Goal: Task Accomplishment & Management: Use online tool/utility

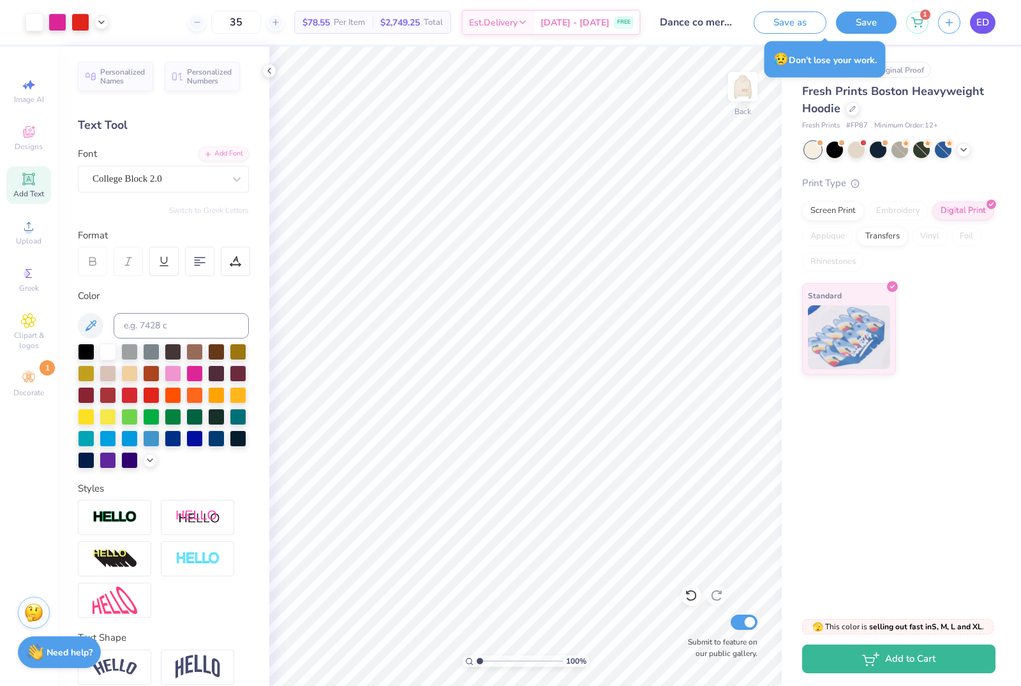
click at [984, 24] on span "ED" at bounding box center [982, 22] width 13 height 15
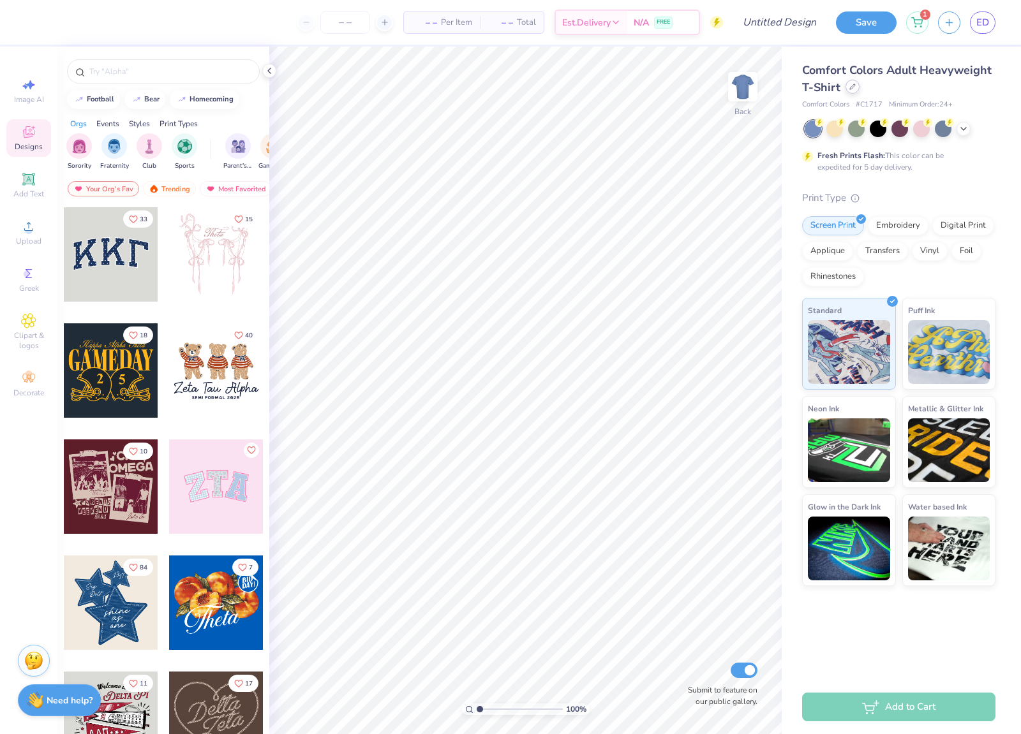
click at [850, 87] on icon at bounding box center [852, 86] width 5 height 5
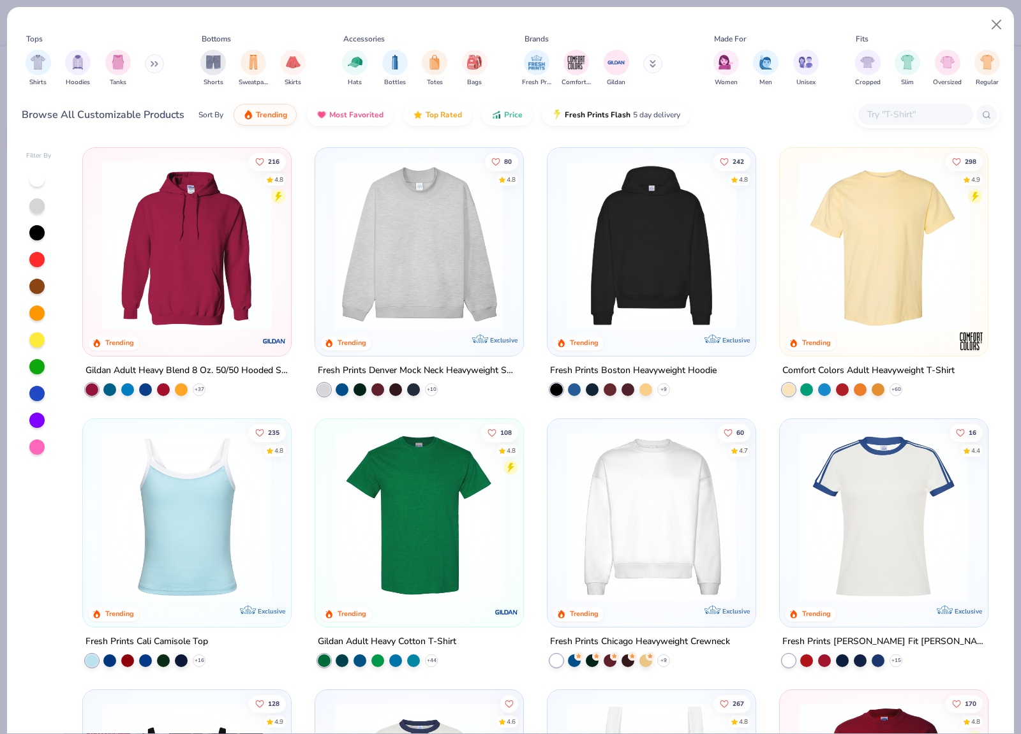
click at [431, 268] on div at bounding box center [237, 246] width 547 height 170
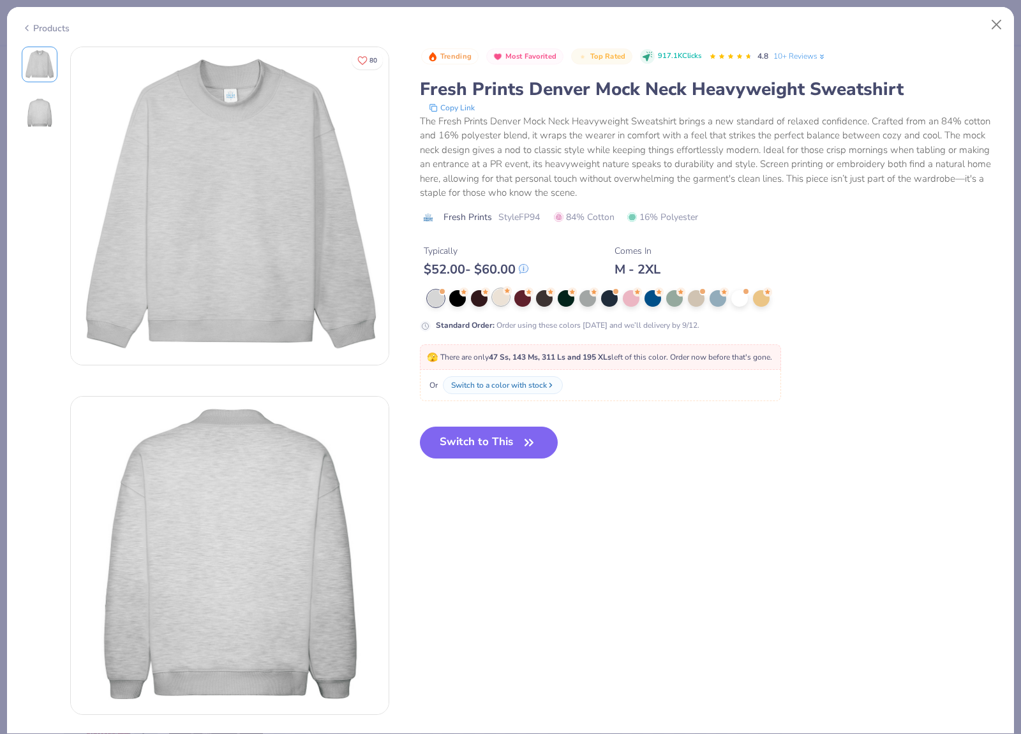
click at [499, 297] on div at bounding box center [500, 297] width 17 height 17
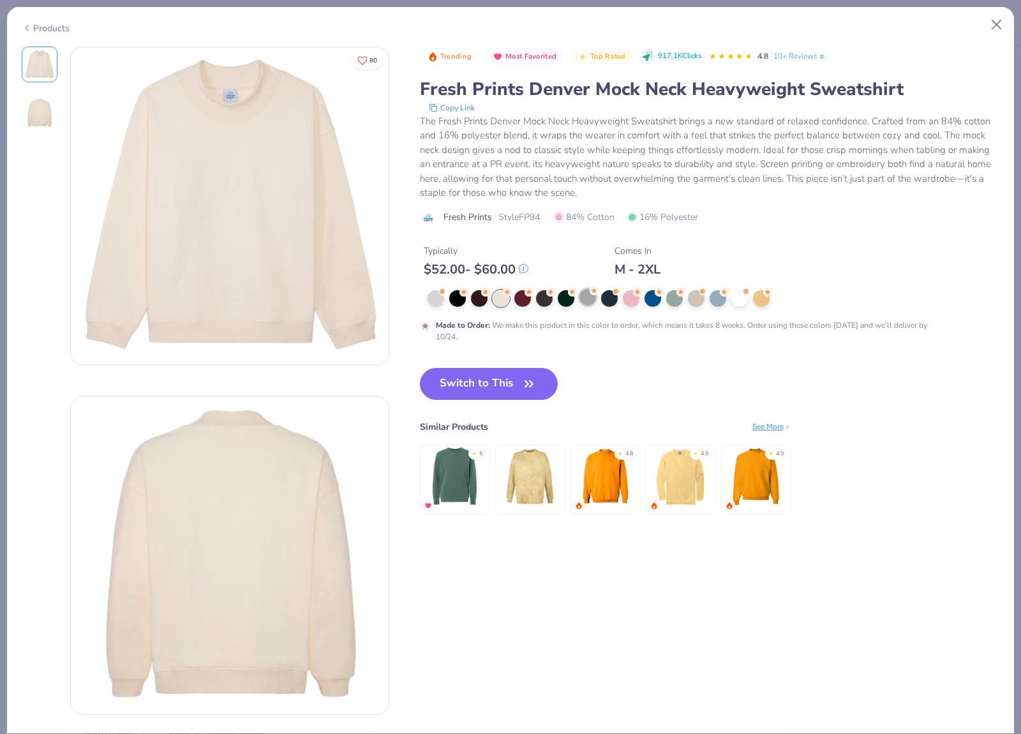
click at [586, 296] on div at bounding box center [587, 297] width 17 height 17
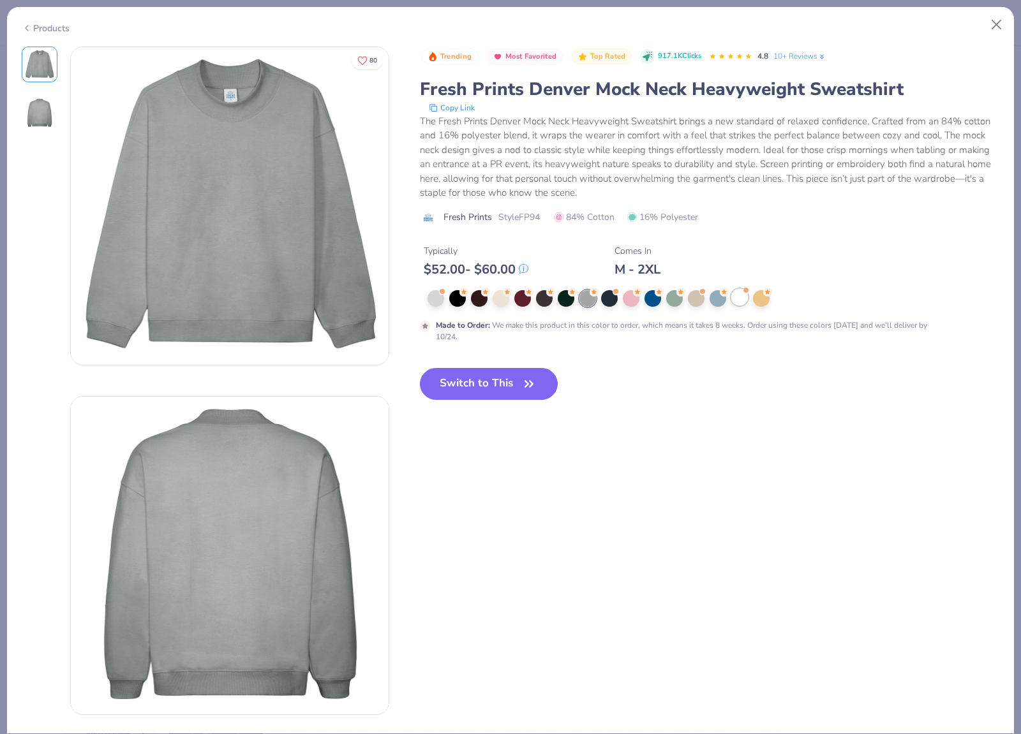
click at [734, 296] on div at bounding box center [739, 297] width 17 height 17
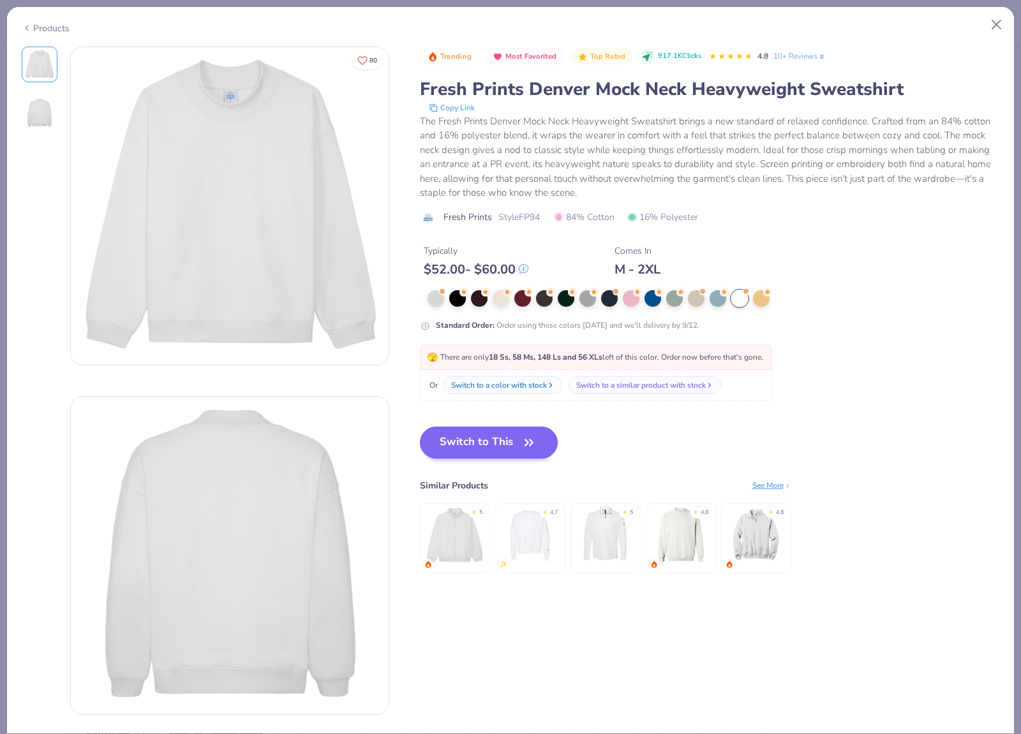
click at [475, 452] on button "Switch to This" at bounding box center [489, 443] width 138 height 32
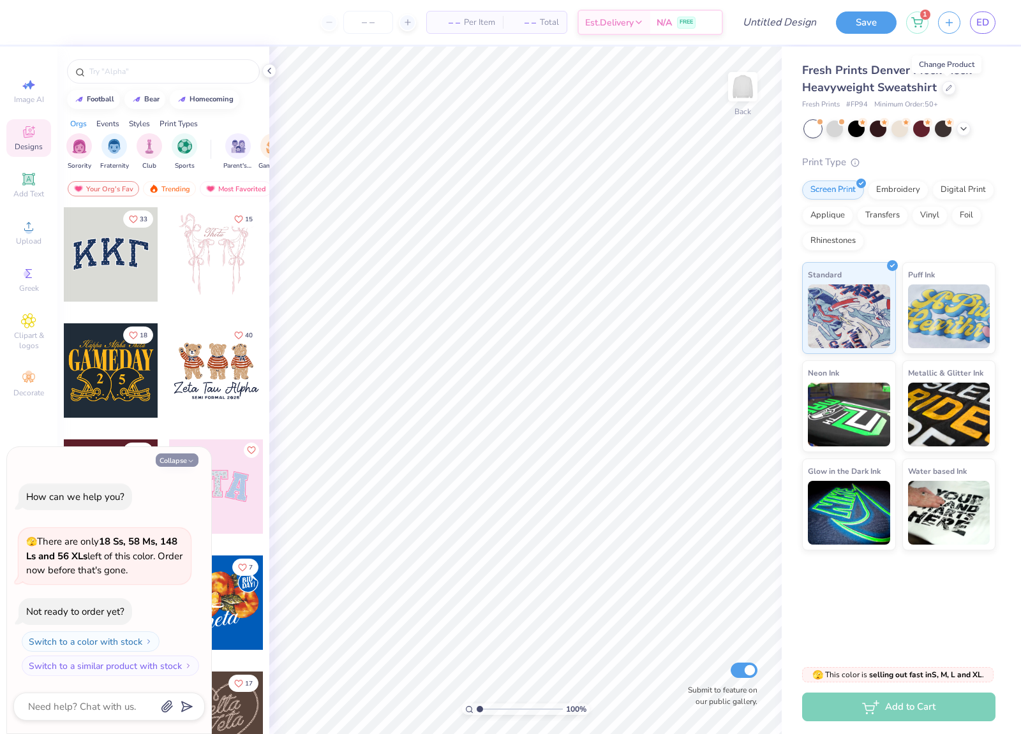
click at [179, 462] on button "Collapse" at bounding box center [177, 460] width 43 height 13
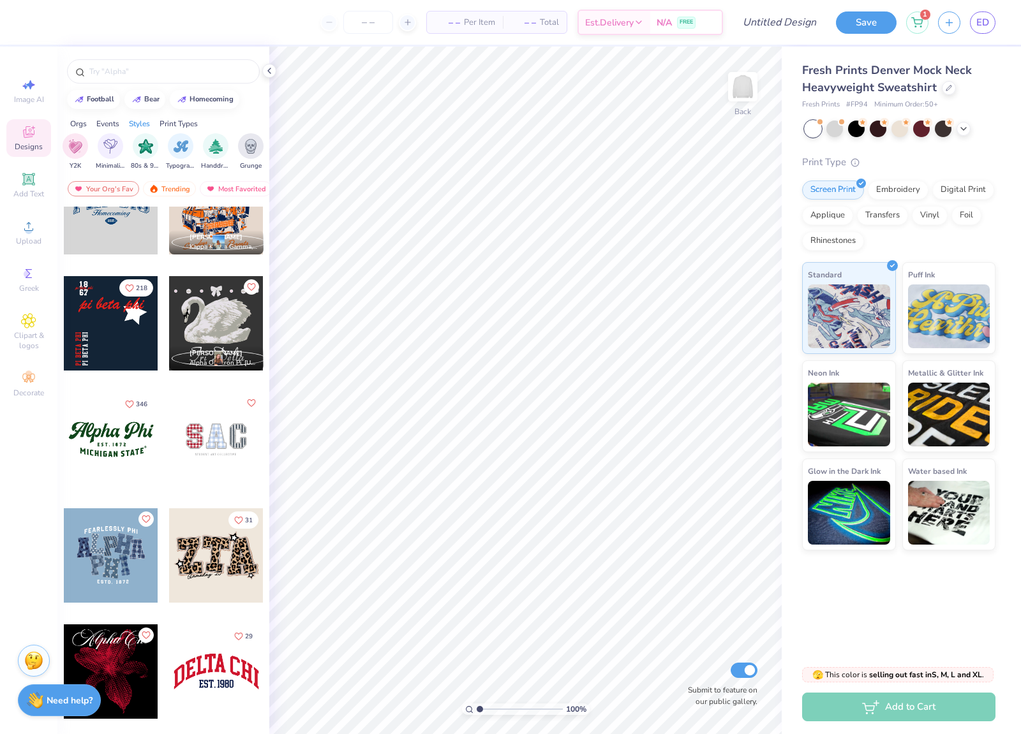
scroll to position [860, 0]
click at [110, 562] on div at bounding box center [111, 555] width 94 height 94
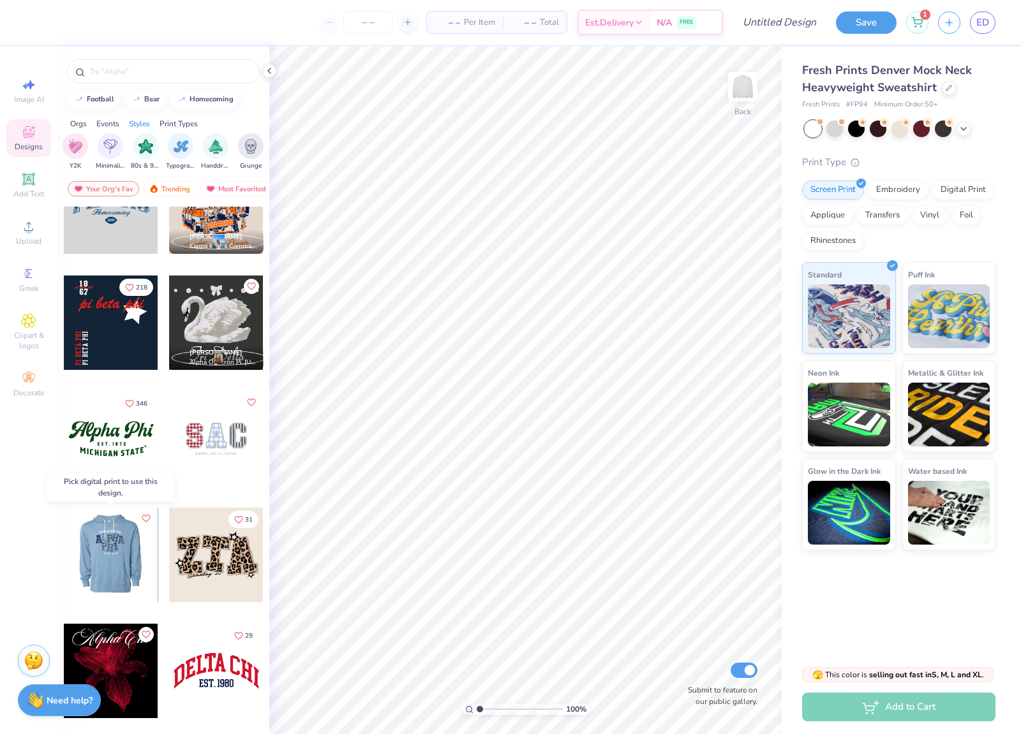
click at [110, 562] on div at bounding box center [110, 555] width 94 height 94
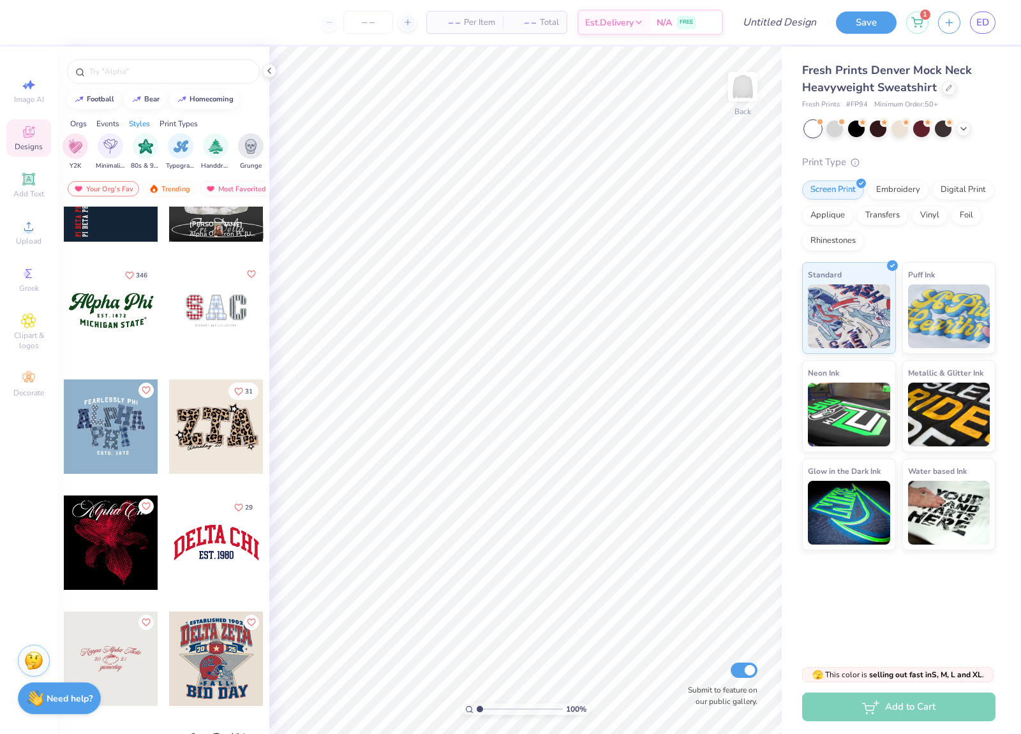
click at [67, 686] on div "Need help? Chat with us." at bounding box center [59, 698] width 83 height 32
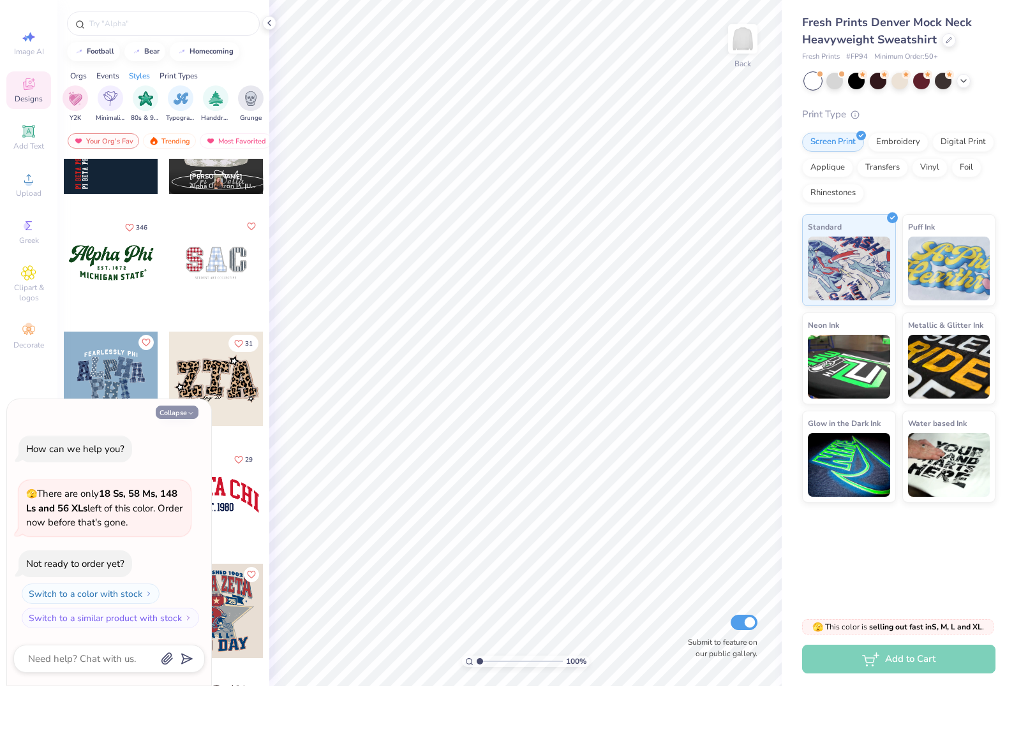
click at [189, 454] on button "Collapse" at bounding box center [177, 460] width 43 height 13
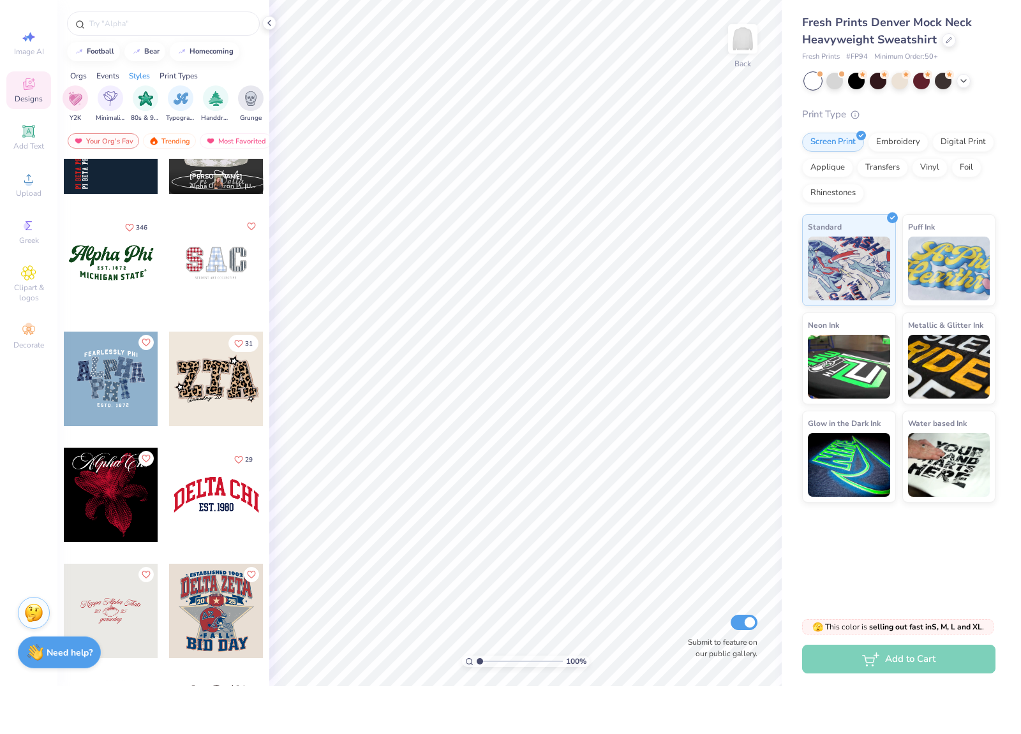
type textarea "x"
click at [125, 396] on div at bounding box center [111, 427] width 94 height 94
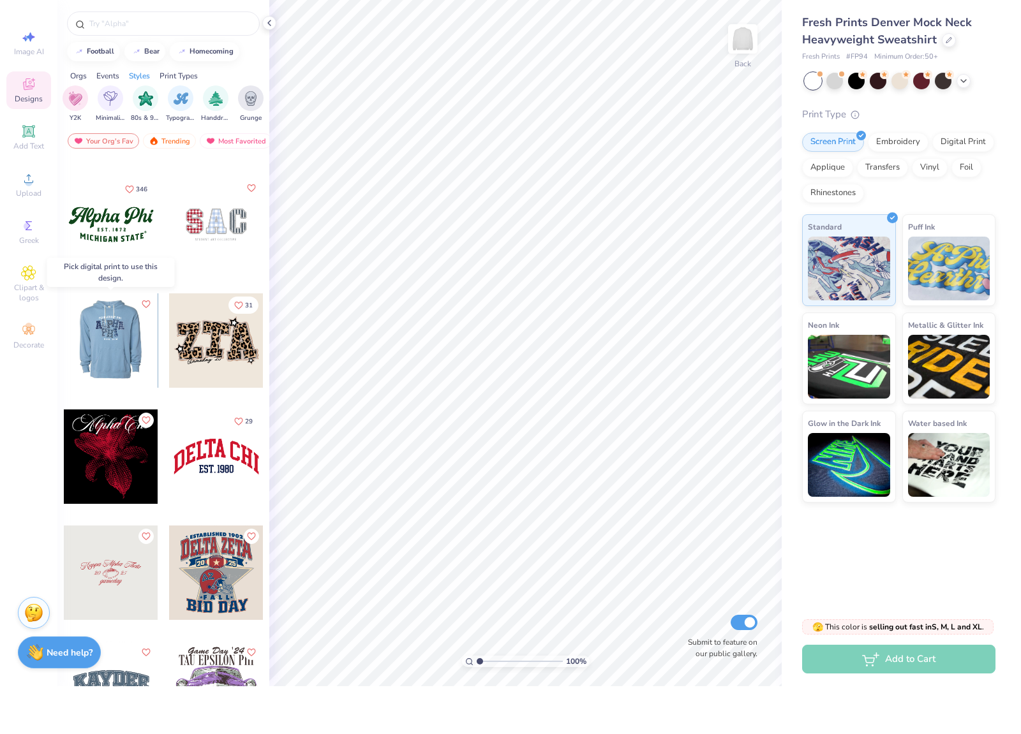
scroll to position [1028, 0]
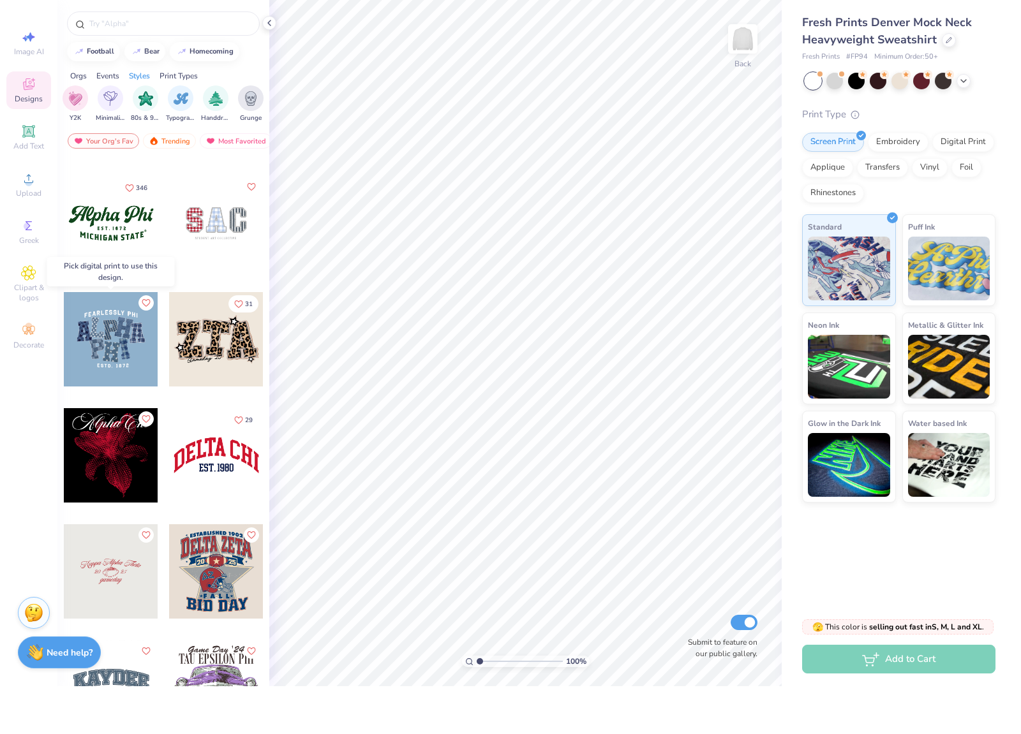
click at [125, 350] on div at bounding box center [111, 387] width 94 height 94
click at [970, 179] on div "Digital Print" at bounding box center [963, 188] width 62 height 19
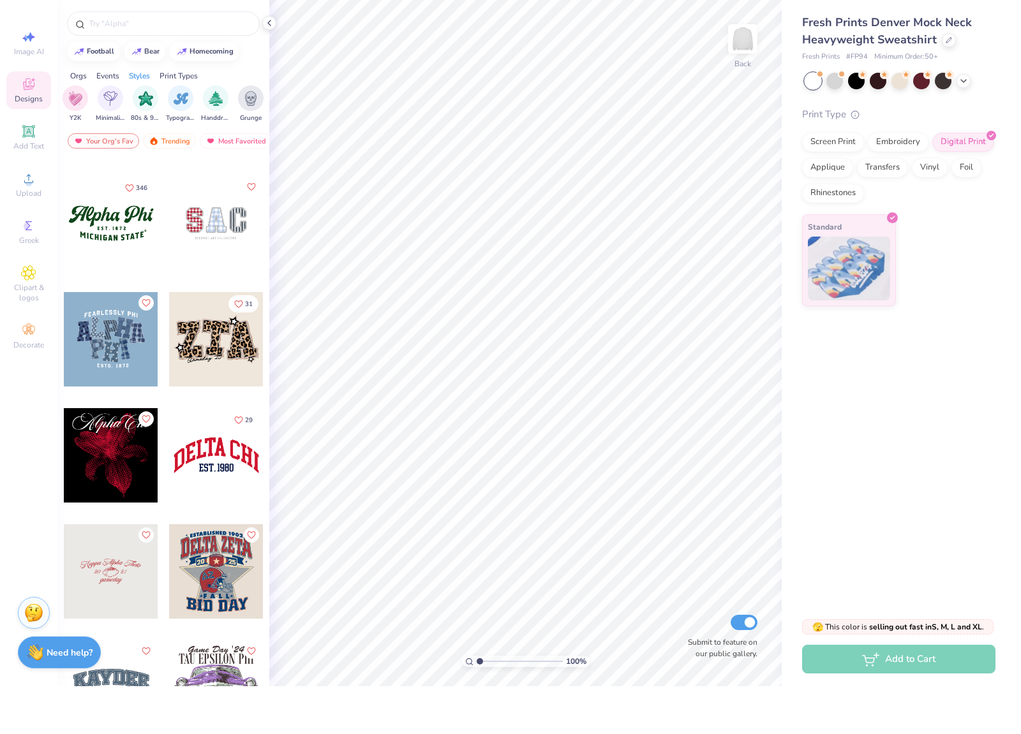
click at [122, 340] on div at bounding box center [111, 387] width 94 height 94
type input "3.59"
click at [1005, 304] on div "Fresh Prints Denver Mock Neck Heavyweight Sweatshirt Fresh Prints # FP94 Minimu…" at bounding box center [900, 200] width 239 height 307
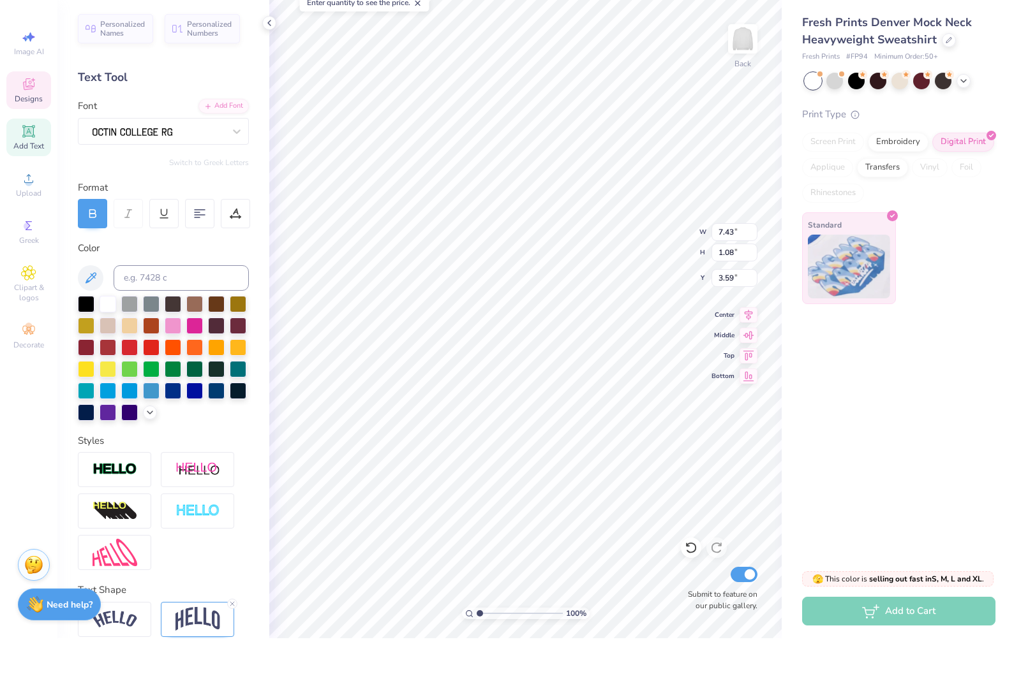
type textarea "FEARLESSLY"
type input "9.70"
type input "6.52"
type input "4.48"
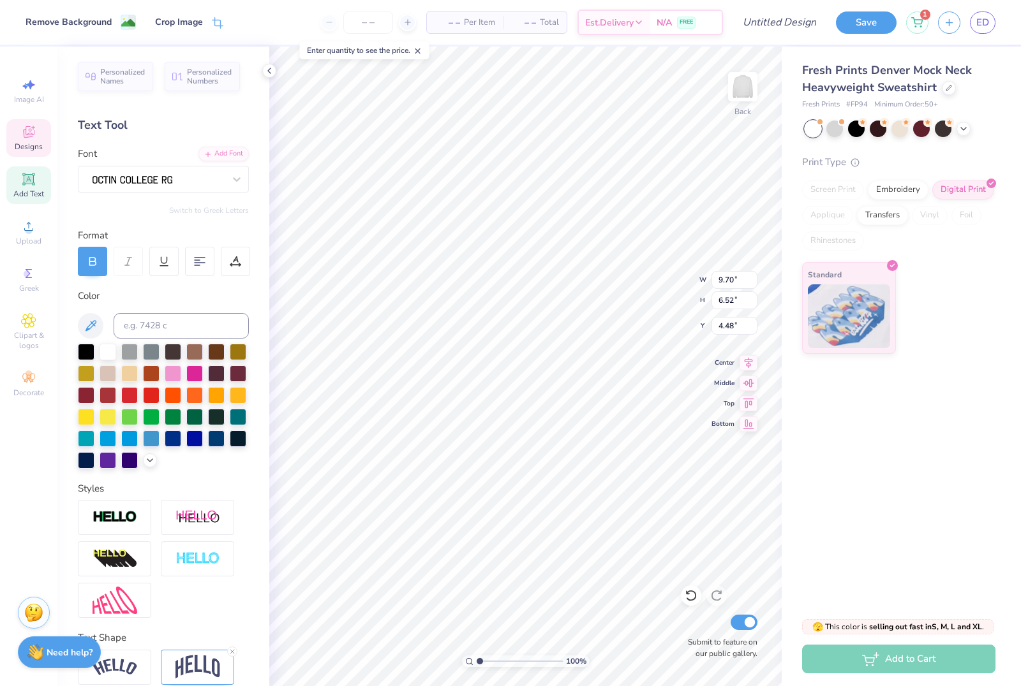
click at [284, 22] on div "– – Per Item – – Total Est. Delivery N/A FREE" at bounding box center [478, 22] width 490 height 45
type textarea "[US_STATE] Tech"
click at [111, 73] on span "Personalized Names" at bounding box center [122, 75] width 45 height 18
type input "12.43"
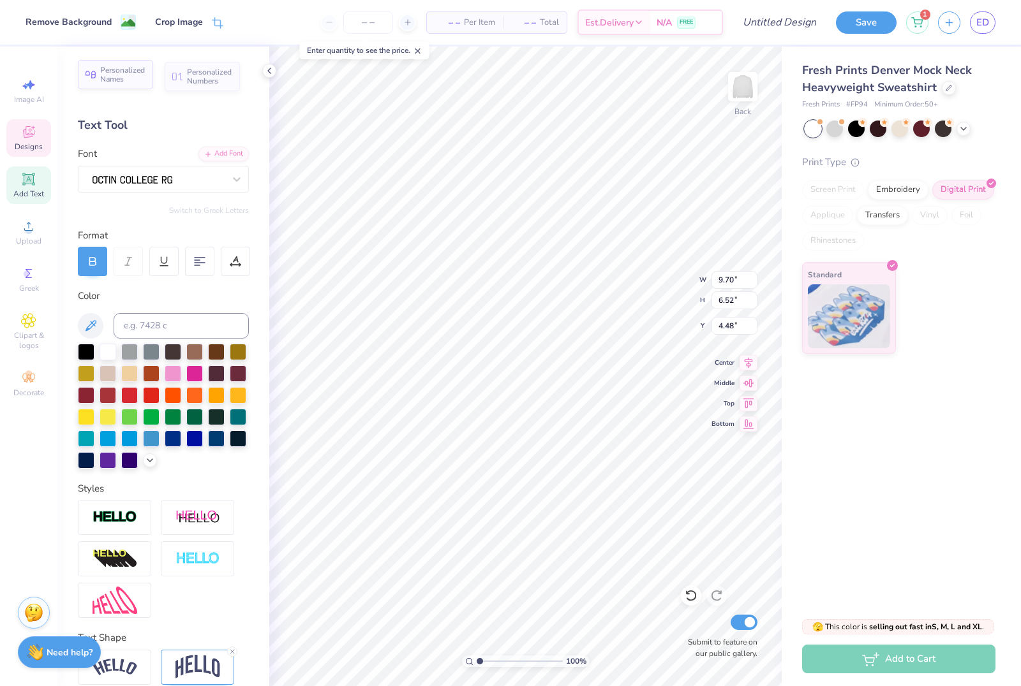
type input "2.00"
type input "9.00"
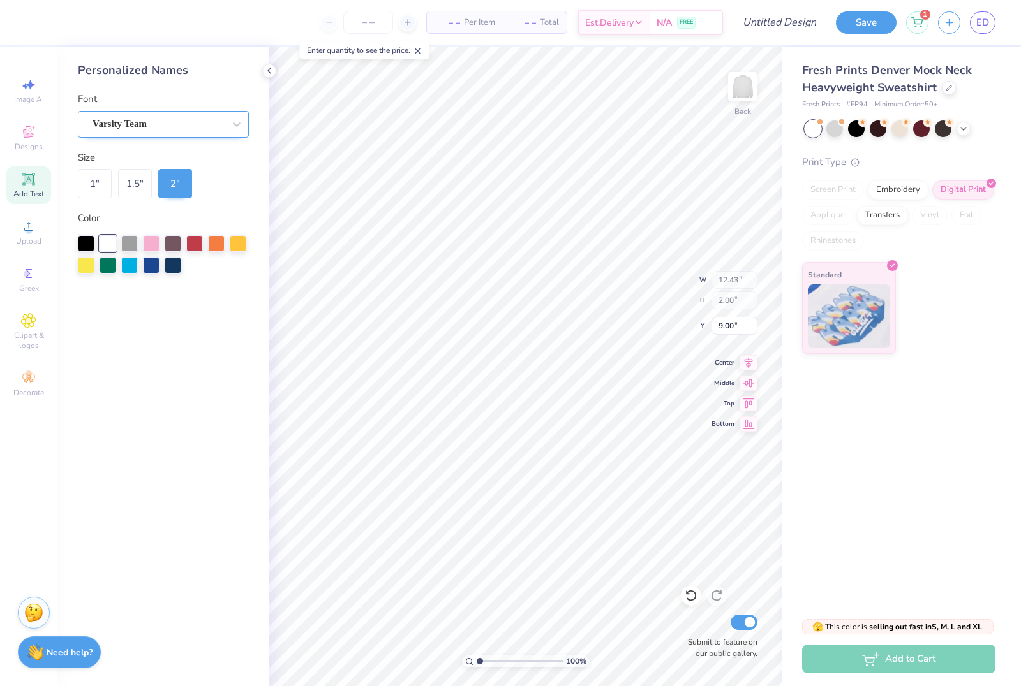
click at [147, 119] on span "Varsity Team" at bounding box center [119, 124] width 54 height 15
click at [255, 152] on div "Personalized Names Font Varsity Team Size 1 " 1.5 " 2 " Color" at bounding box center [163, 367] width 212 height 640
click at [622, 525] on li "Delete" at bounding box center [640, 521] width 100 height 25
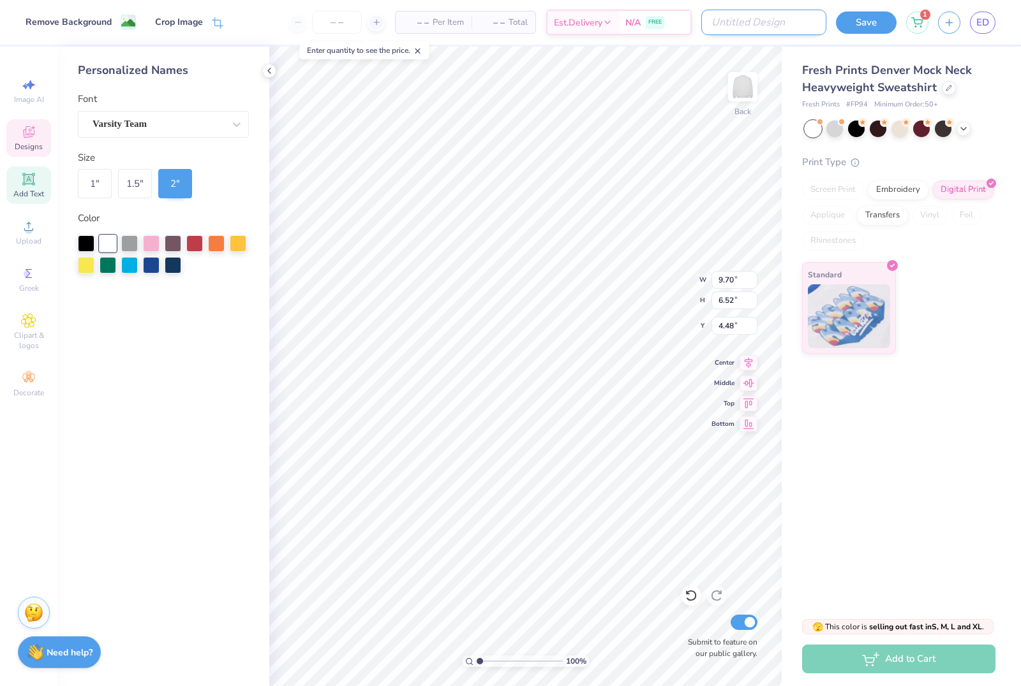
click at [791, 29] on input "Design Title" at bounding box center [763, 23] width 125 height 26
type input "Dance co merch"
click at [873, 24] on button "Save" at bounding box center [866, 21] width 61 height 22
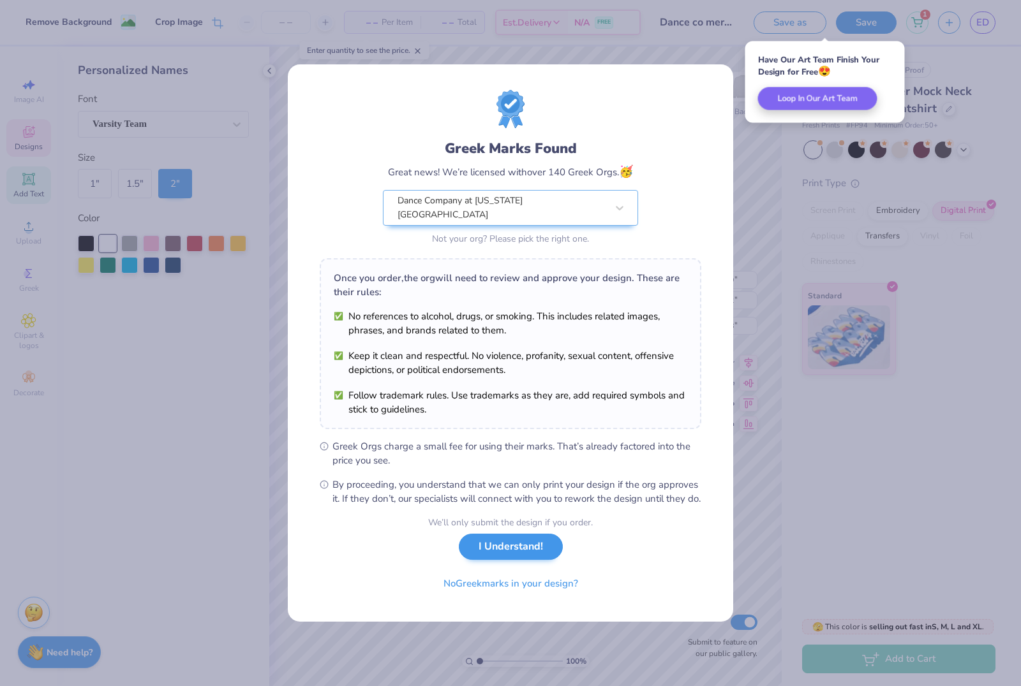
click at [502, 557] on button "I Understand!" at bounding box center [511, 547] width 104 height 26
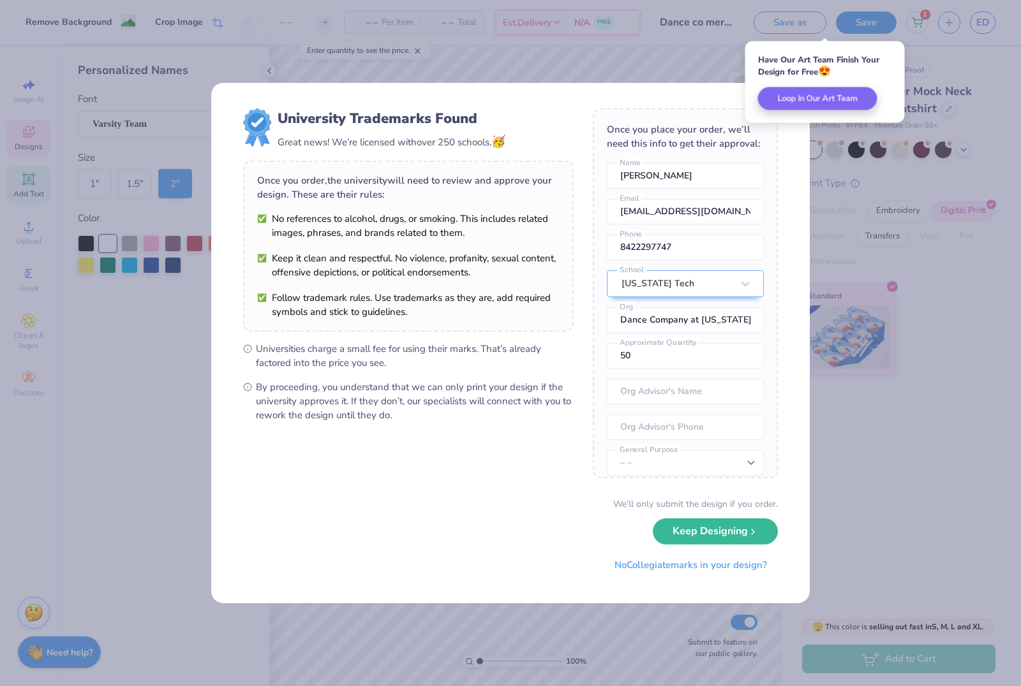
click at [686, 538] on button "Keep Designing" at bounding box center [715, 532] width 125 height 26
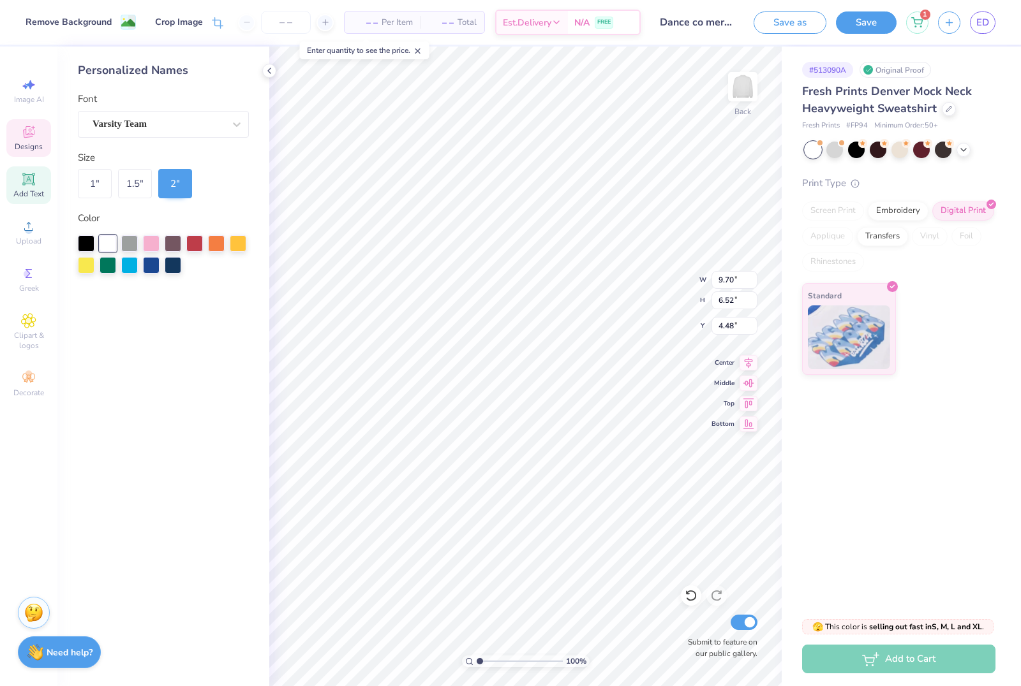
click at [804, 21] on button "Save as" at bounding box center [789, 22] width 73 height 22
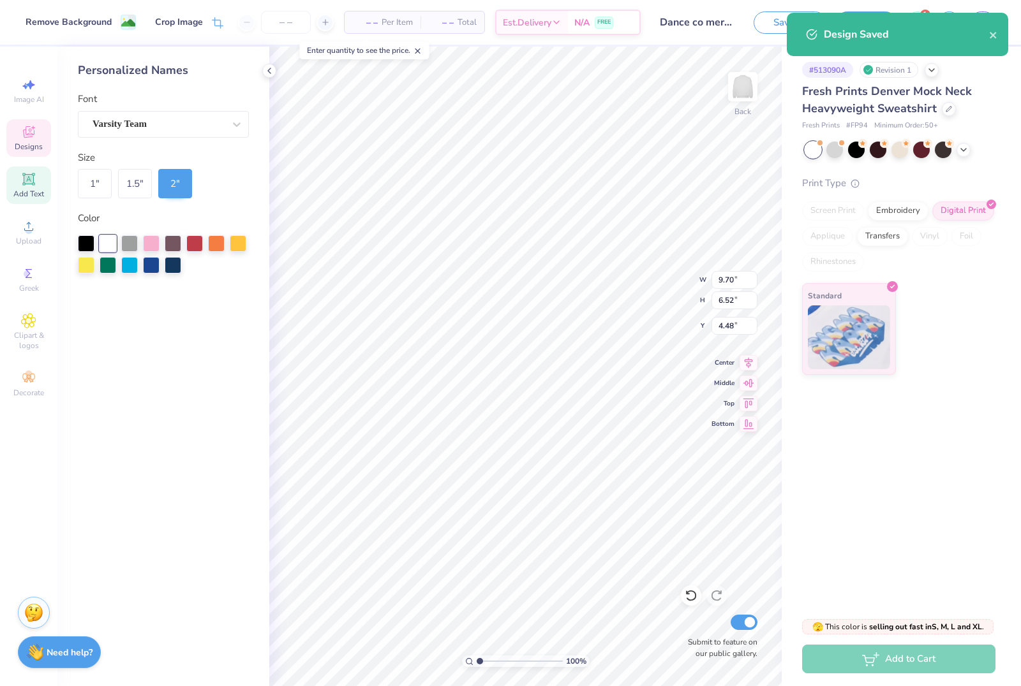
click at [906, 45] on div "Design Saved" at bounding box center [896, 34] width 221 height 43
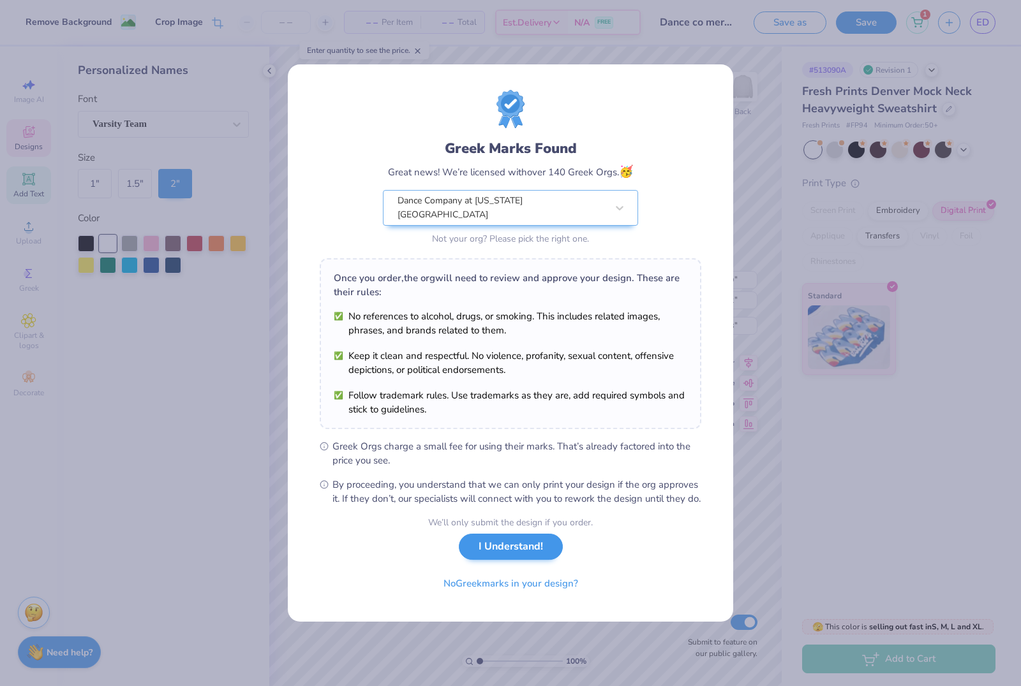
click at [492, 560] on button "I Understand!" at bounding box center [511, 547] width 104 height 26
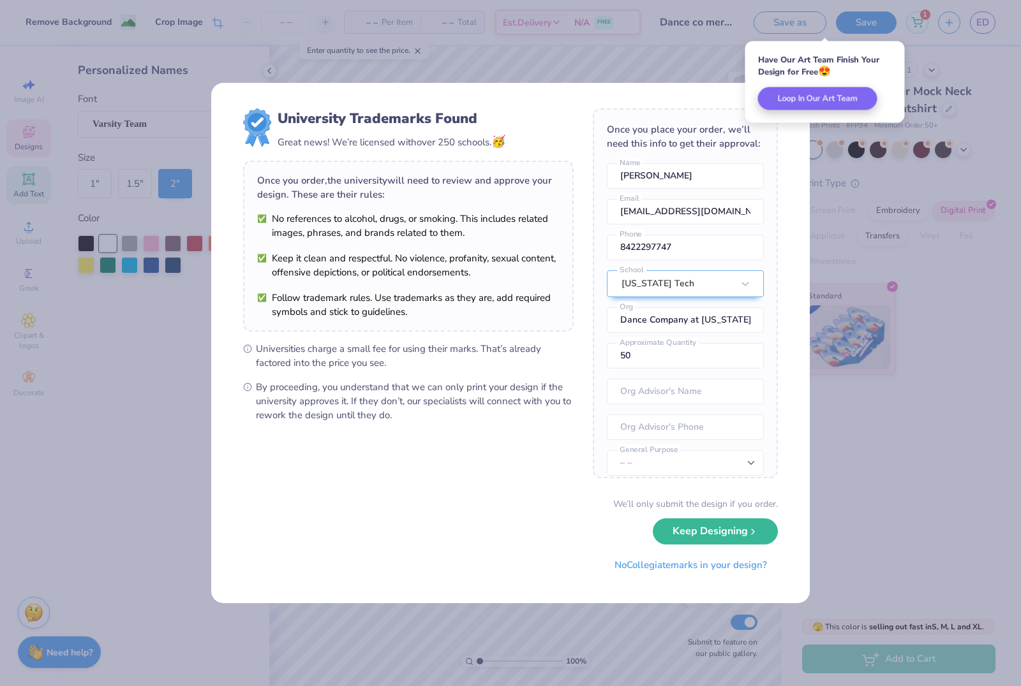
click at [670, 540] on button "Keep Designing" at bounding box center [715, 532] width 125 height 26
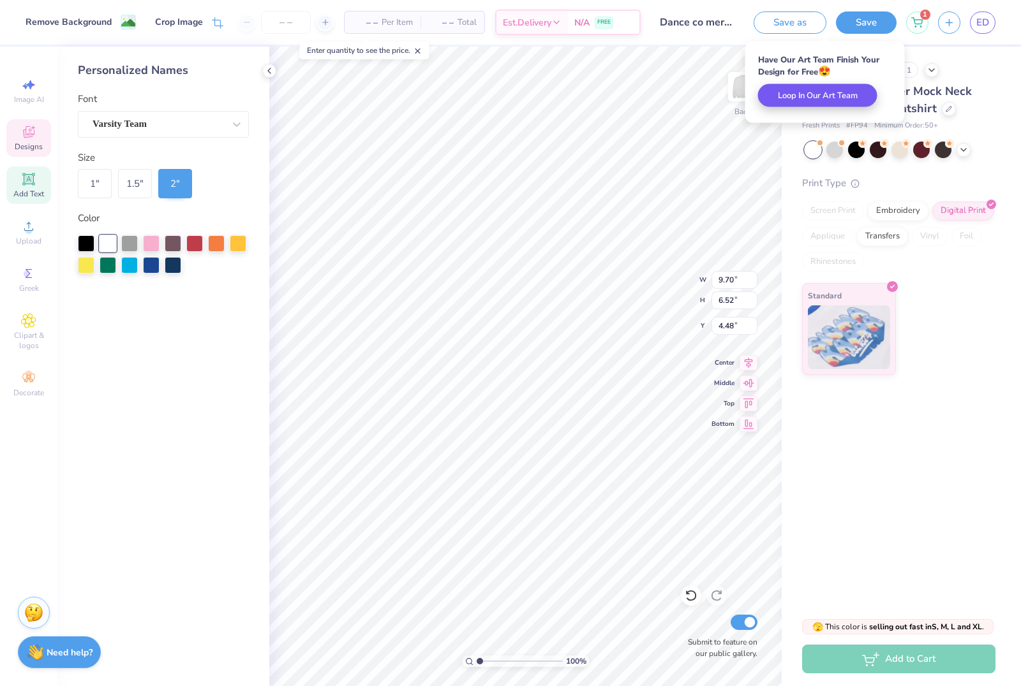
click at [845, 101] on button "Loop In Our Art Team" at bounding box center [817, 95] width 119 height 23
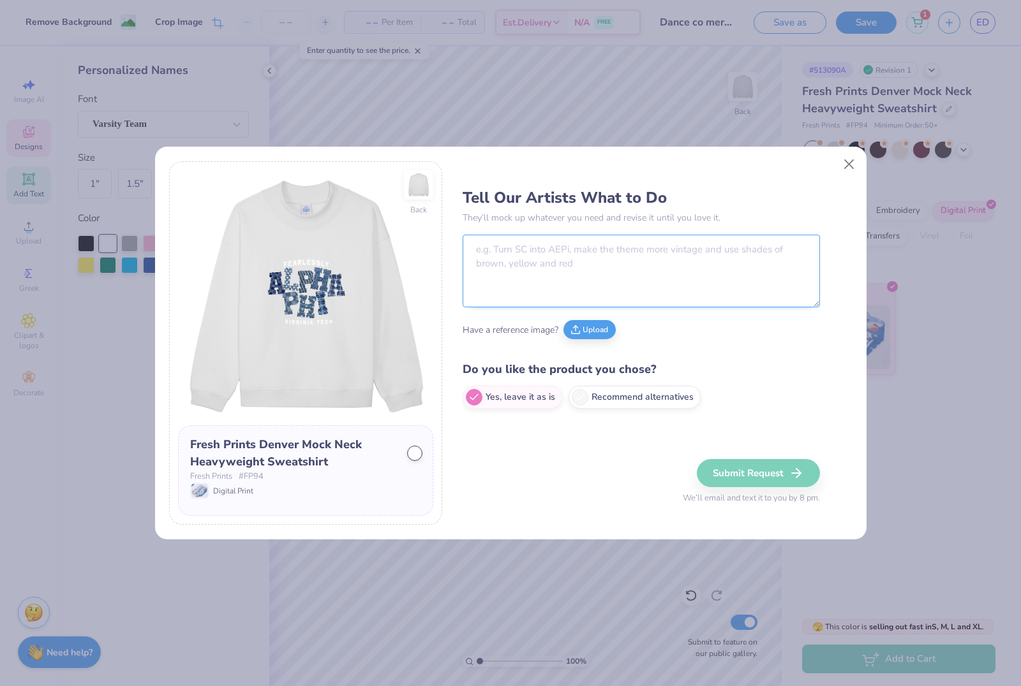
click at [544, 250] on textarea at bounding box center [640, 271] width 357 height 73
type textarea "Can you change ALPHA PHI to DANCE COMPANY"
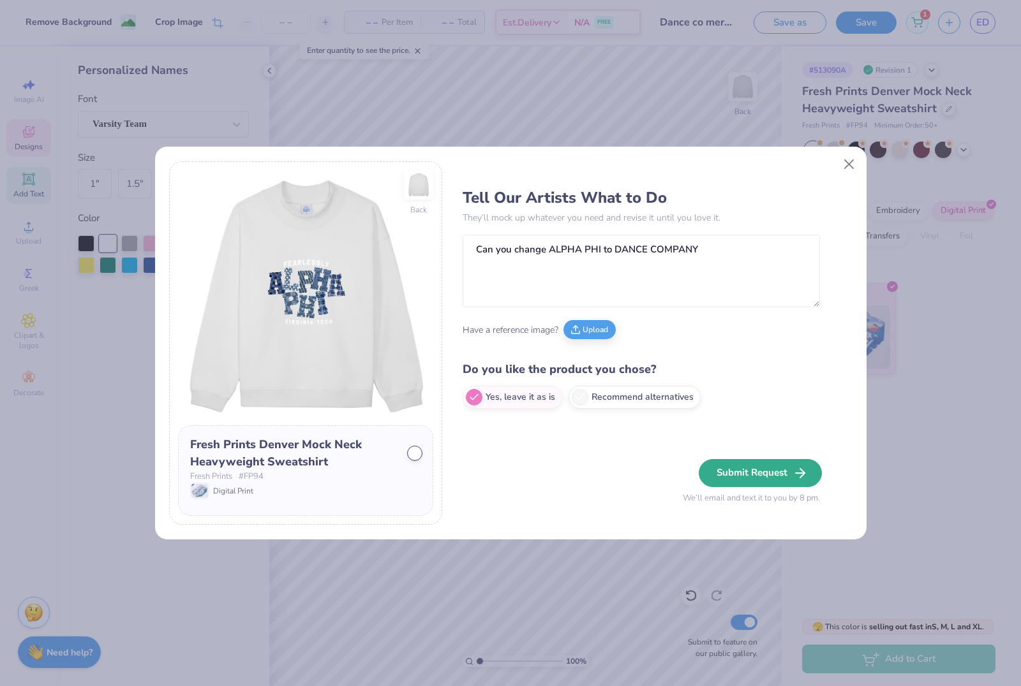
click at [723, 471] on button "Submit Request" at bounding box center [759, 473] width 123 height 28
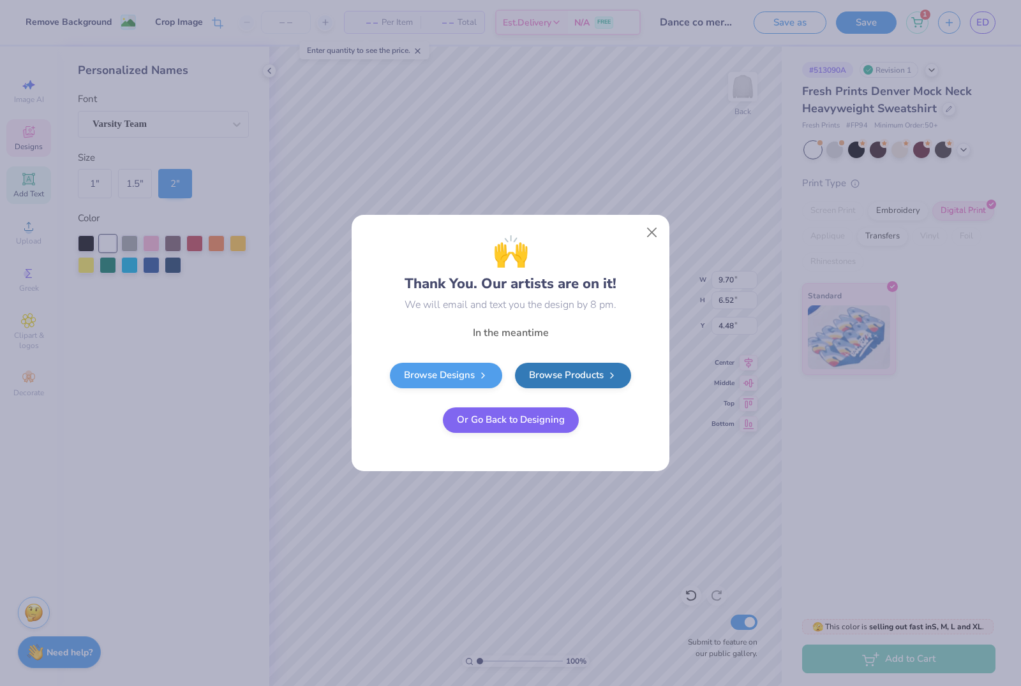
click at [542, 427] on button "Or Go Back to Designing" at bounding box center [511, 421] width 136 height 26
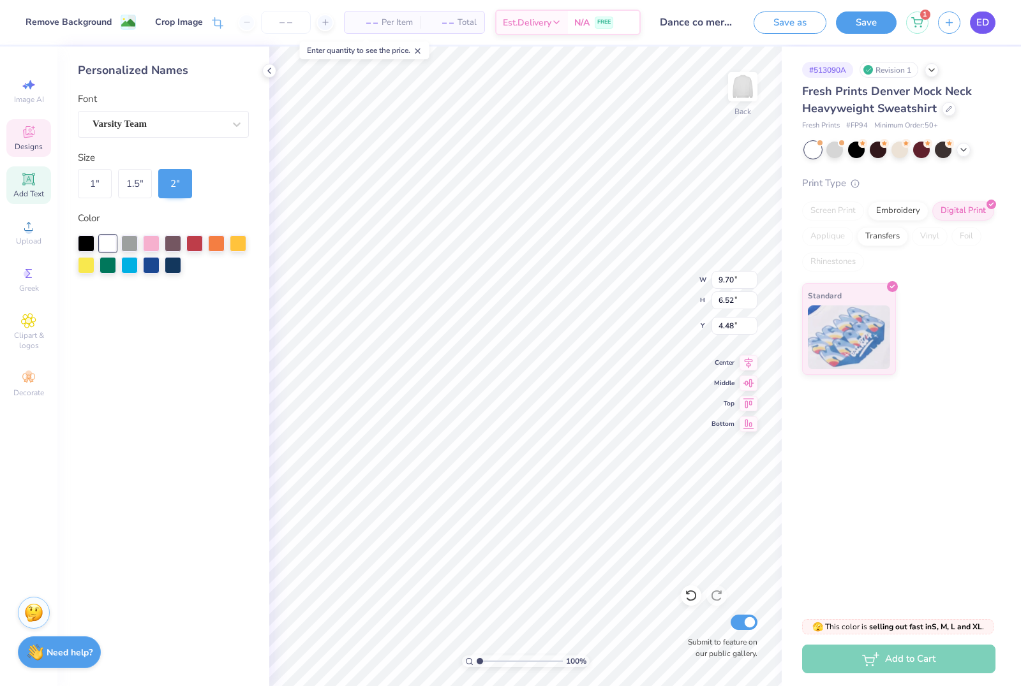
click at [992, 22] on link "ED" at bounding box center [983, 22] width 26 height 22
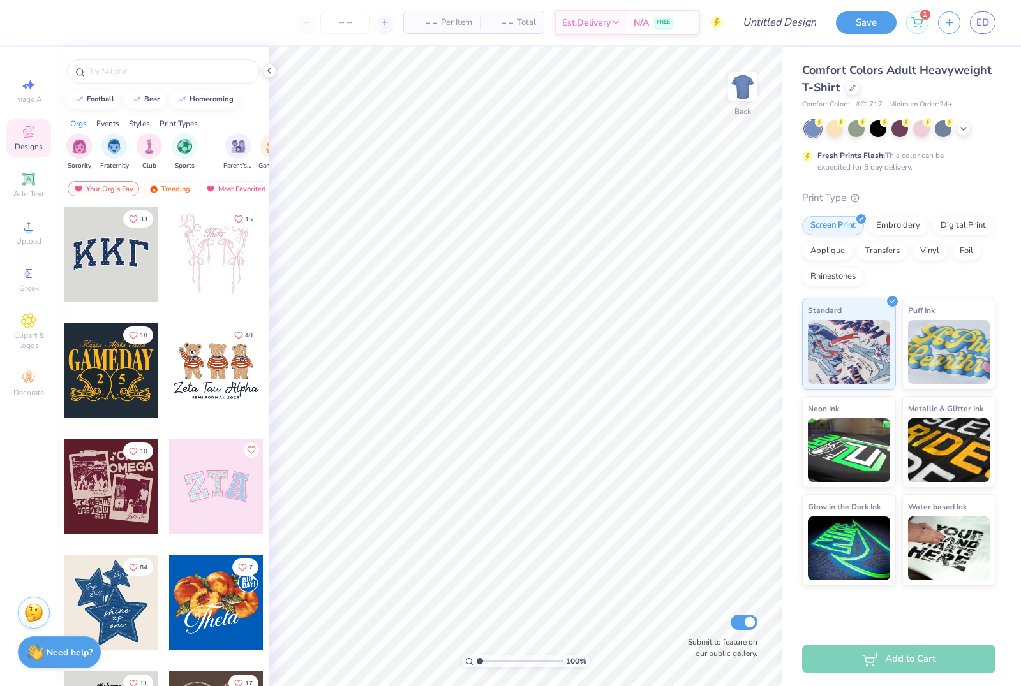
click at [851, 95] on div "Comfort Colors Adult Heavyweight T-Shirt" at bounding box center [898, 79] width 193 height 34
click at [852, 85] on icon at bounding box center [852, 87] width 6 height 6
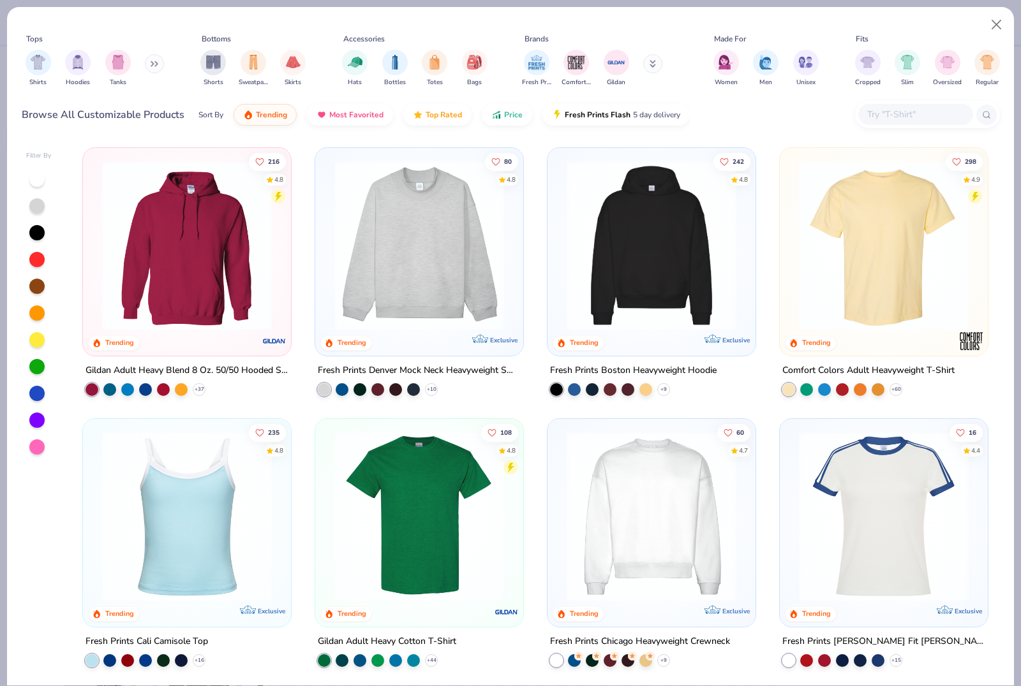
click at [362, 235] on img at bounding box center [419, 246] width 182 height 170
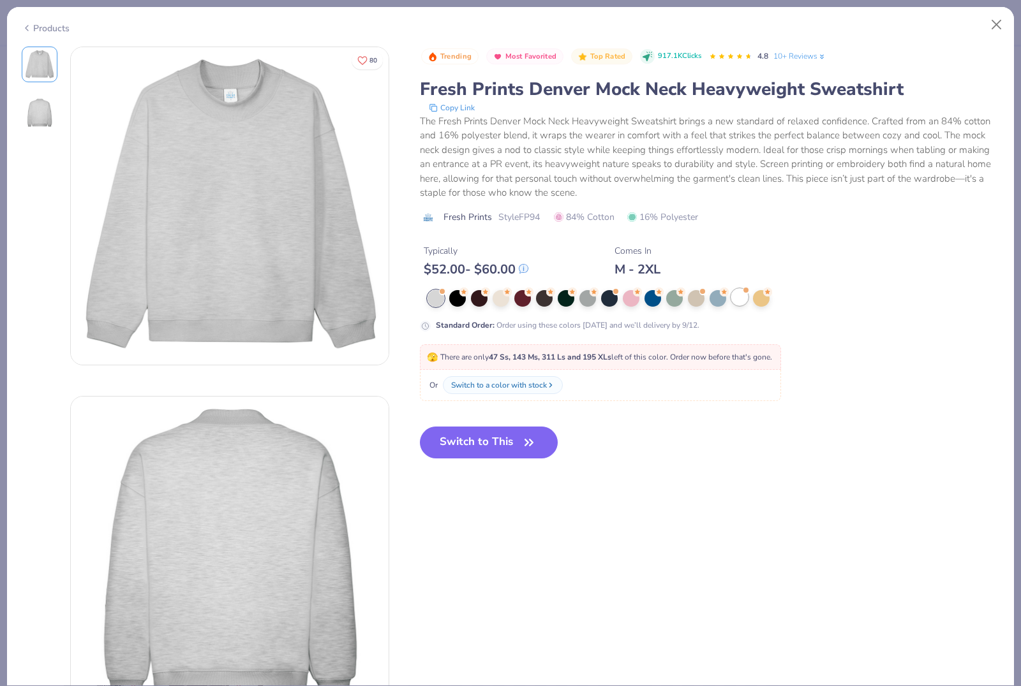
click at [746, 302] on div at bounding box center [739, 297] width 17 height 17
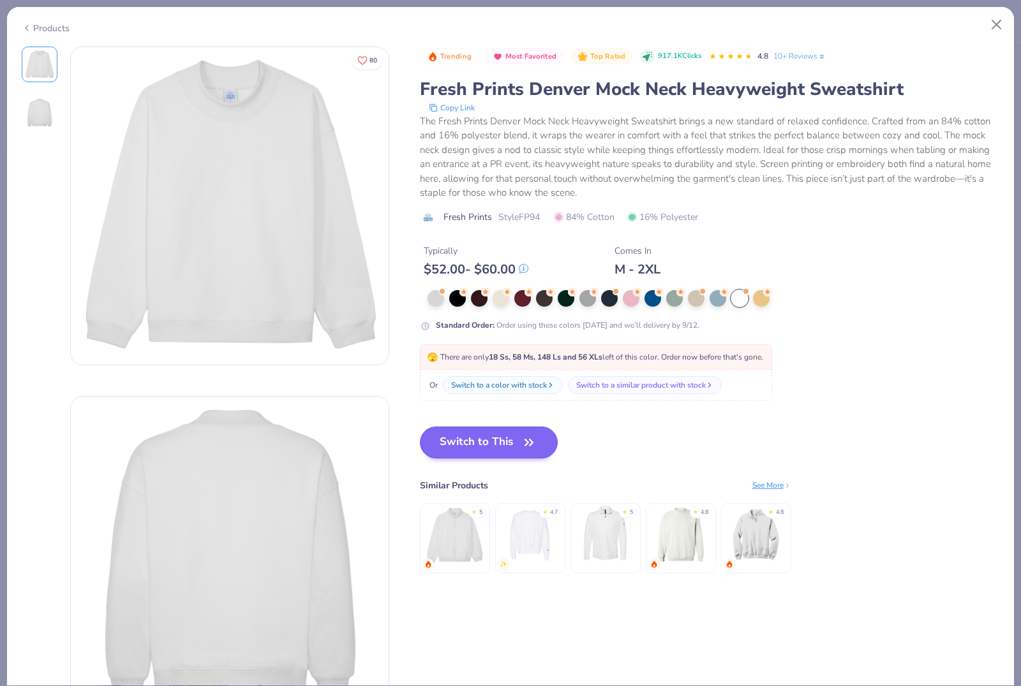
click at [457, 453] on button "Switch to This" at bounding box center [489, 443] width 138 height 32
type textarea "x"
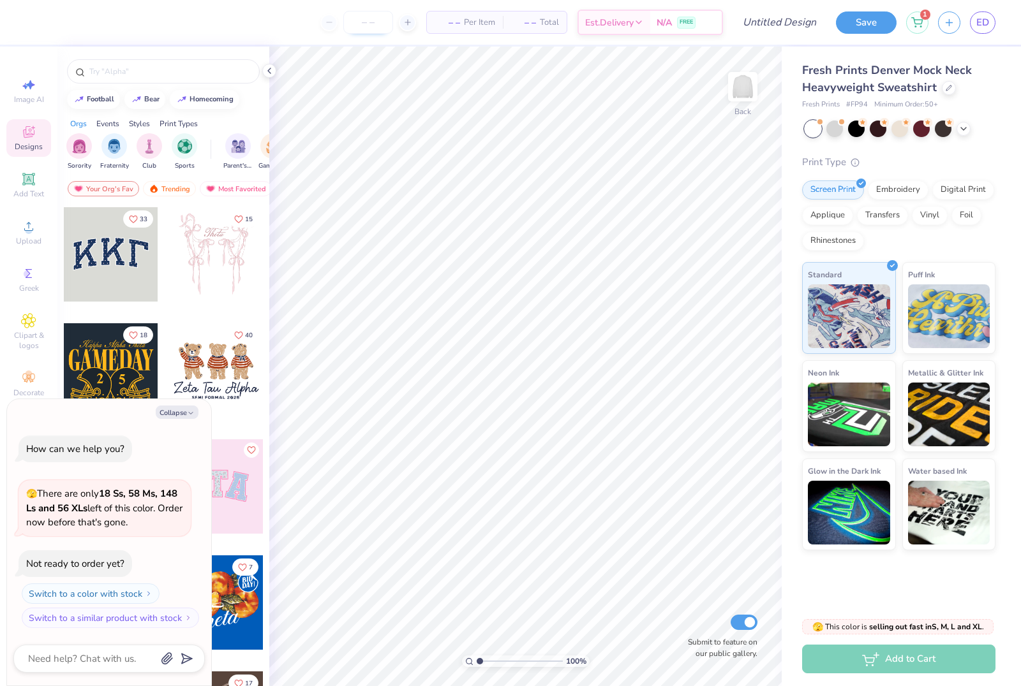
click at [371, 24] on input "number" at bounding box center [368, 22] width 50 height 23
type input "50"
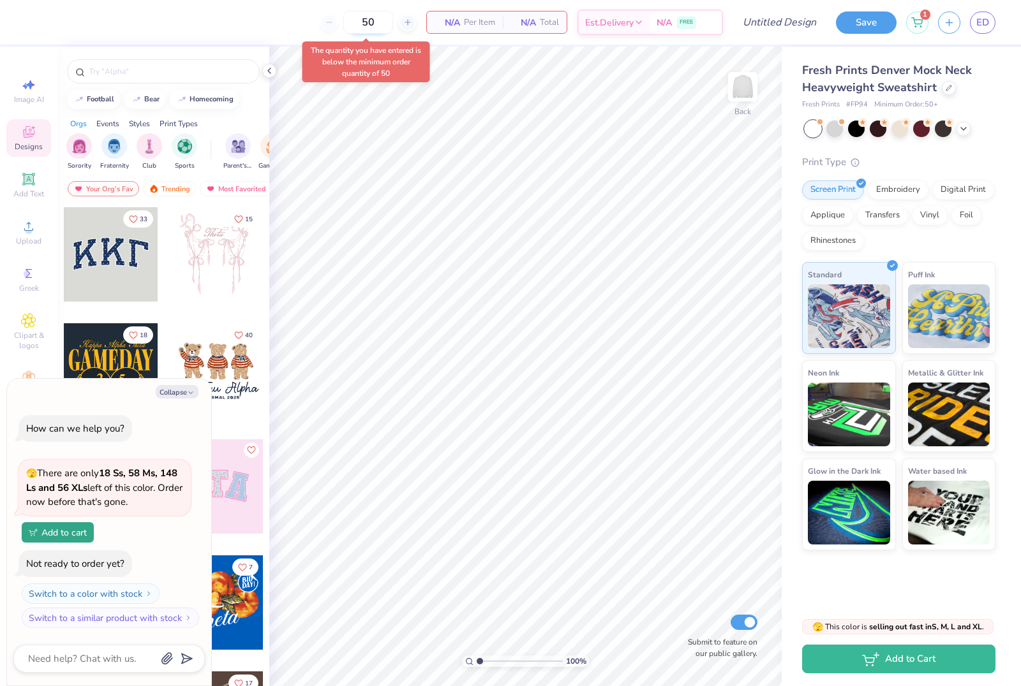
click at [375, 22] on input "50" at bounding box center [368, 22] width 50 height 23
click at [948, 89] on icon at bounding box center [948, 87] width 6 height 6
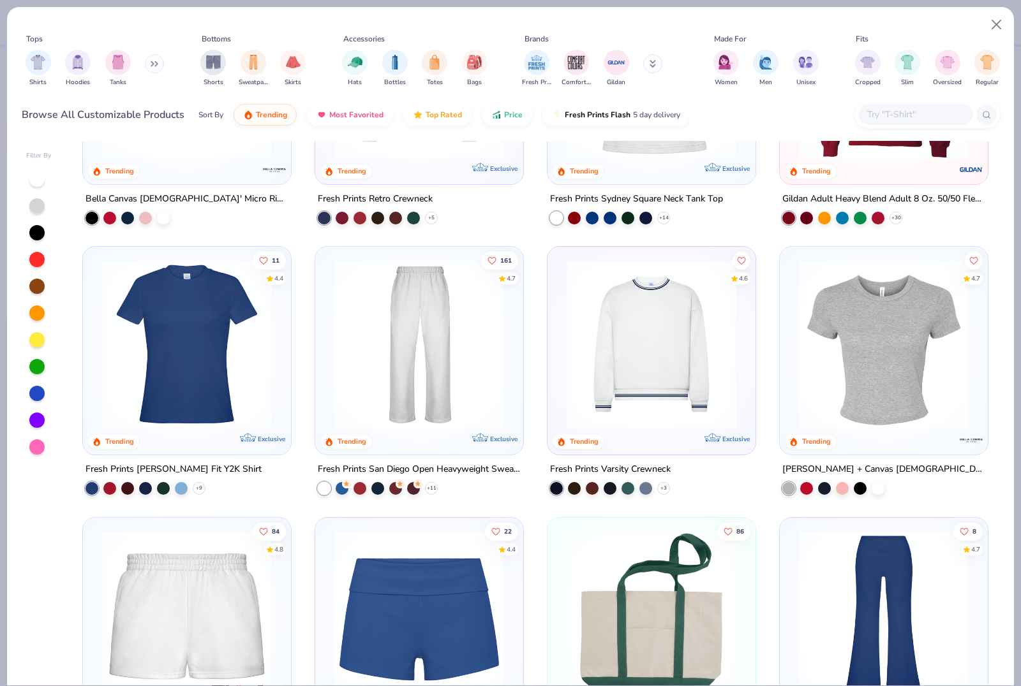
scroll to position [653, 0]
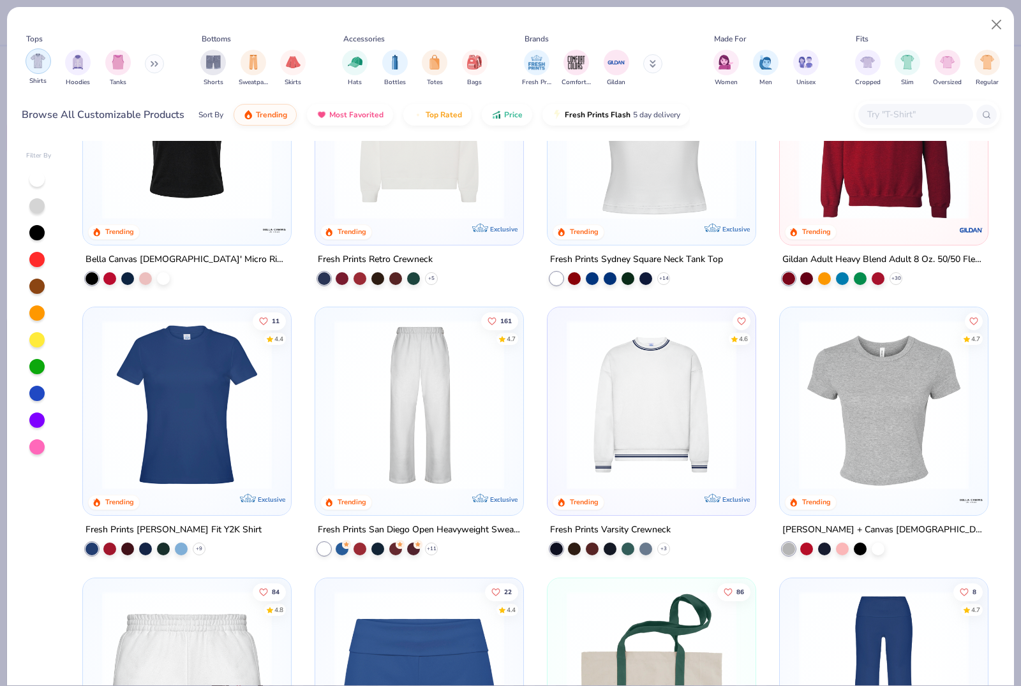
click at [75, 60] on img "filter for Hoodies" at bounding box center [78, 62] width 14 height 15
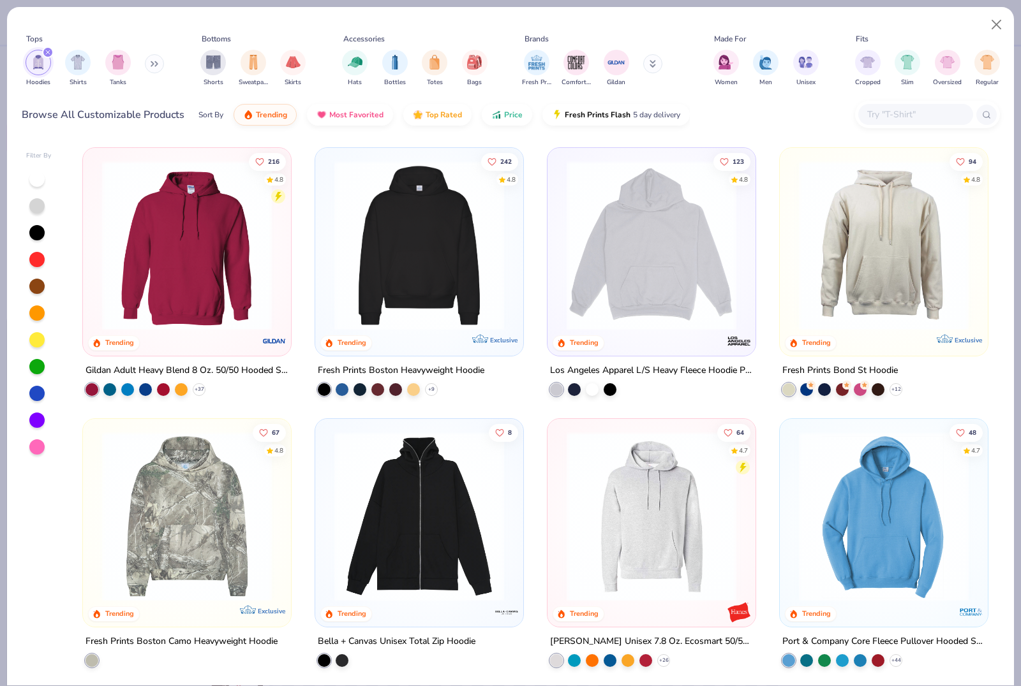
click at [626, 263] on img at bounding box center [651, 246] width 182 height 170
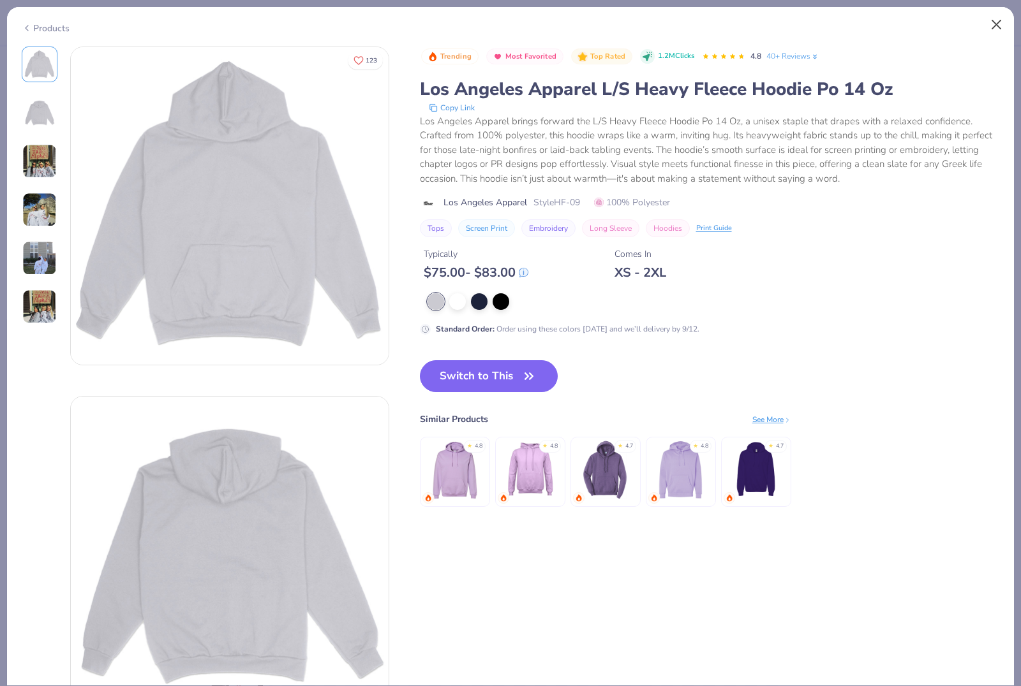
click at [998, 23] on button "Close" at bounding box center [996, 25] width 24 height 24
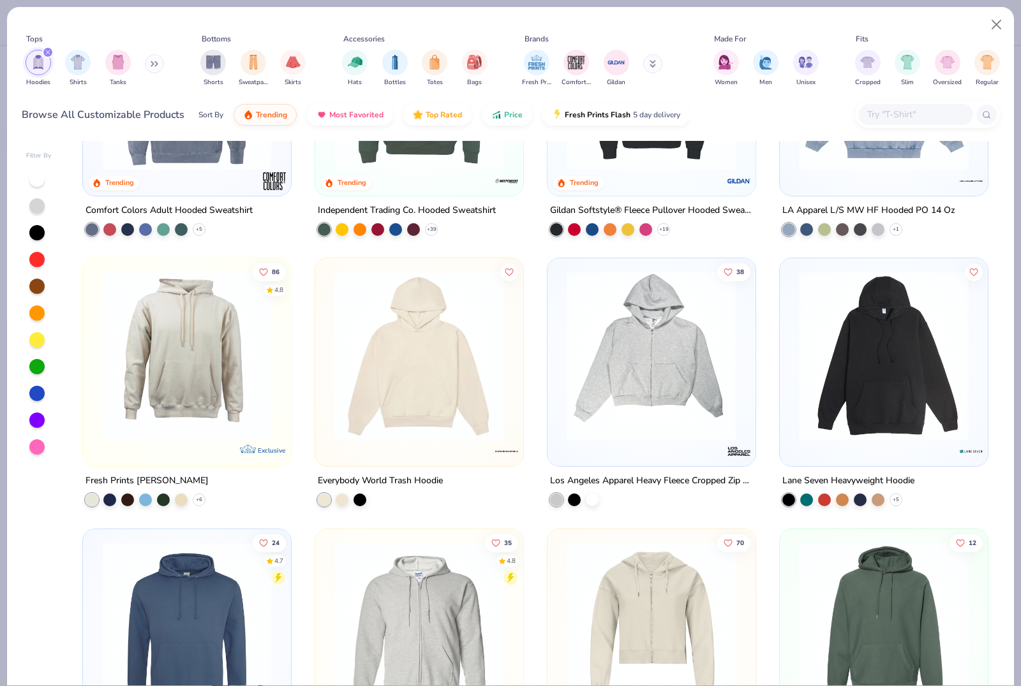
scroll to position [703, 0]
click at [424, 356] on img at bounding box center [419, 355] width 182 height 170
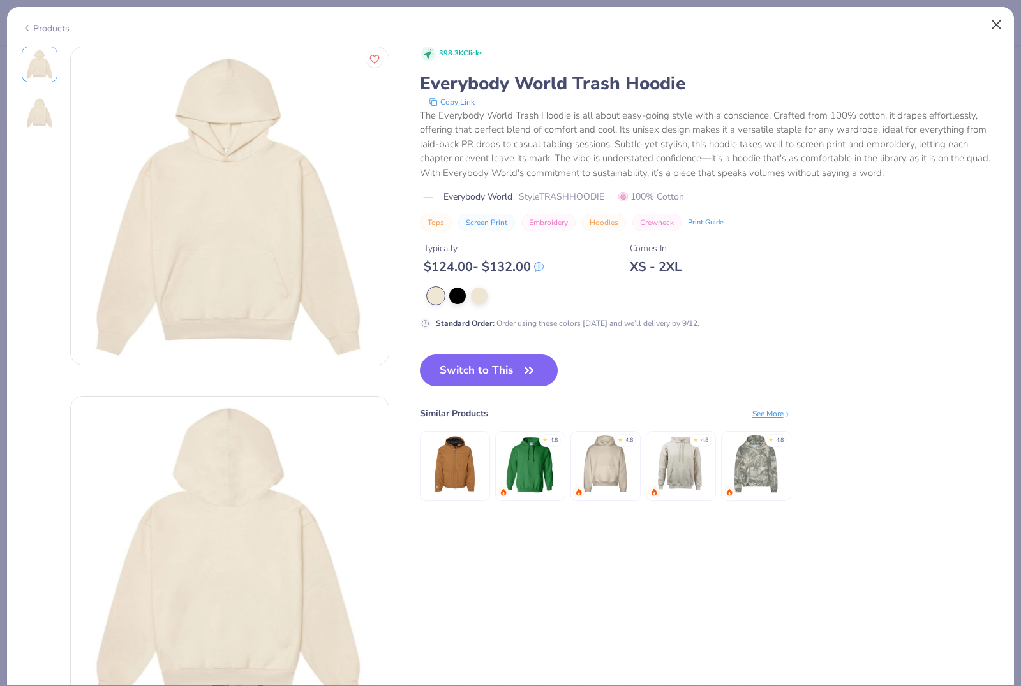
click at [1000, 33] on button "Close" at bounding box center [996, 25] width 24 height 24
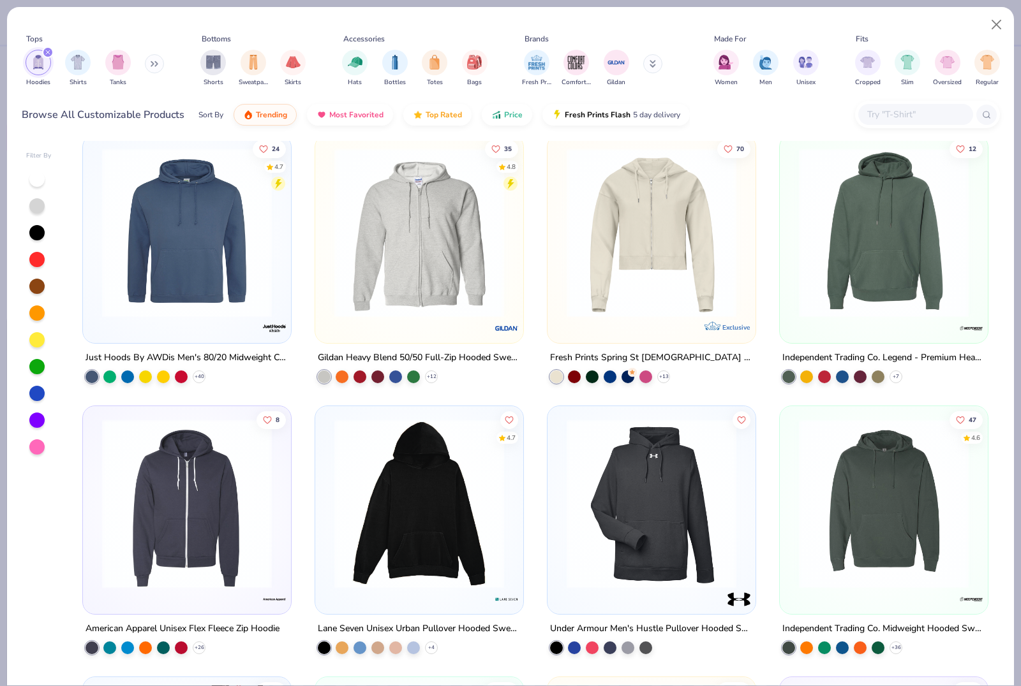
scroll to position [1284, 0]
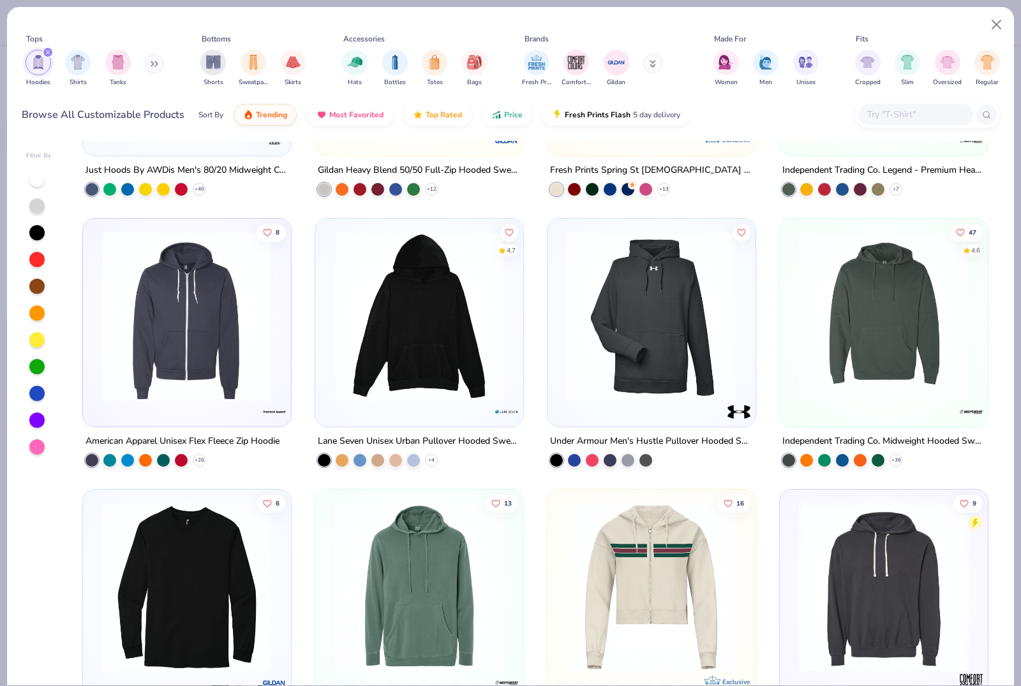
click at [328, 304] on img at bounding box center [419, 317] width 182 height 170
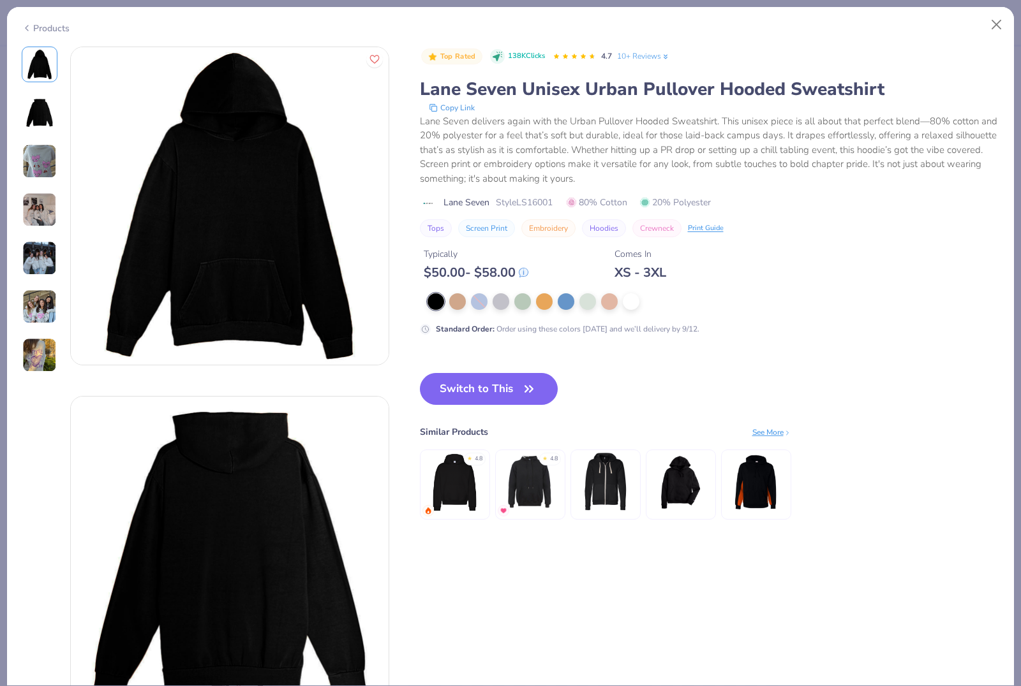
click at [39, 117] on img at bounding box center [39, 113] width 31 height 31
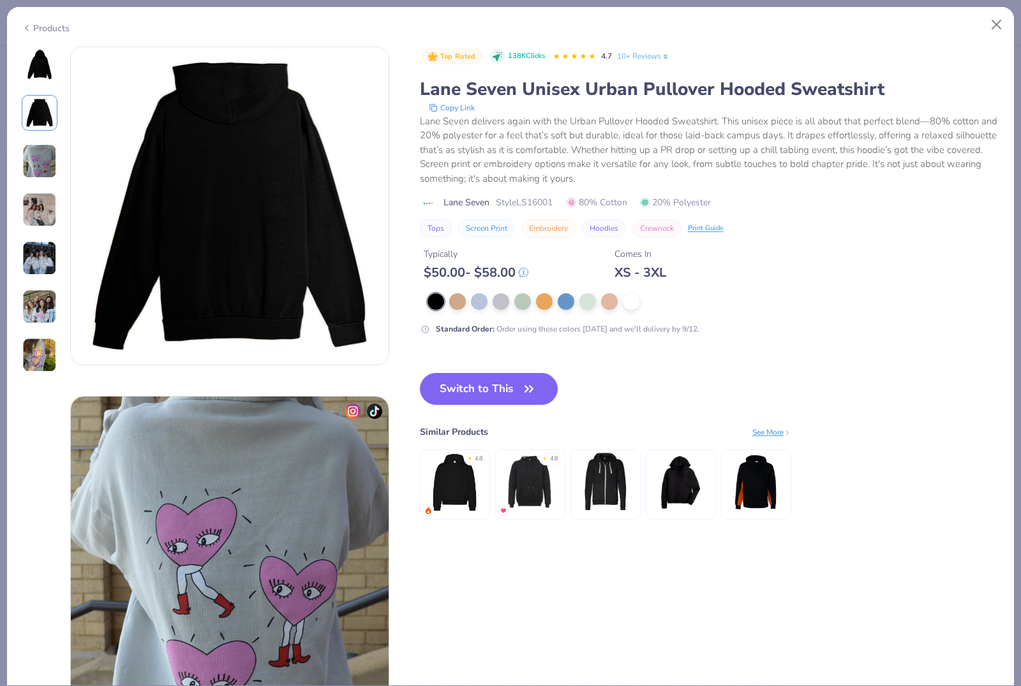
click at [44, 173] on img at bounding box center [39, 161] width 34 height 34
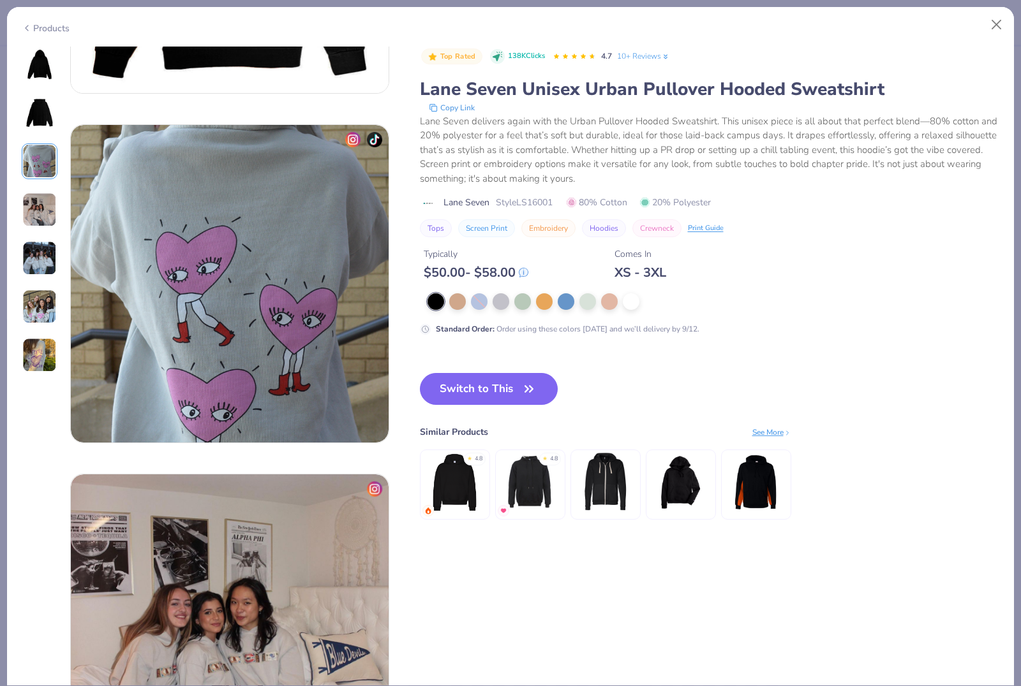
scroll to position [699, 0]
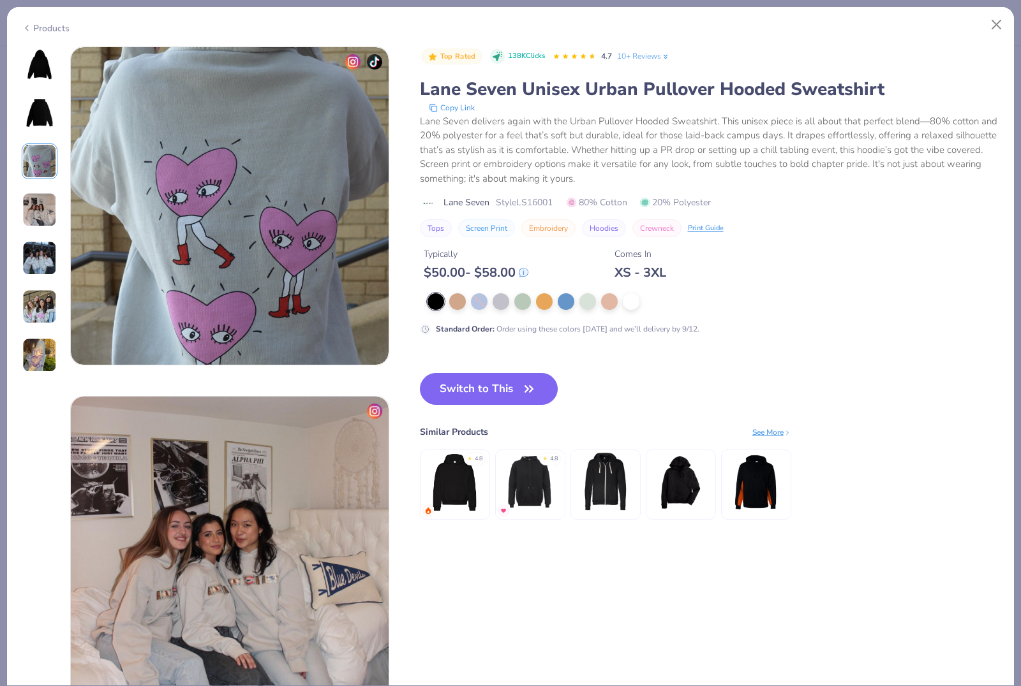
click at [45, 219] on img at bounding box center [39, 210] width 34 height 34
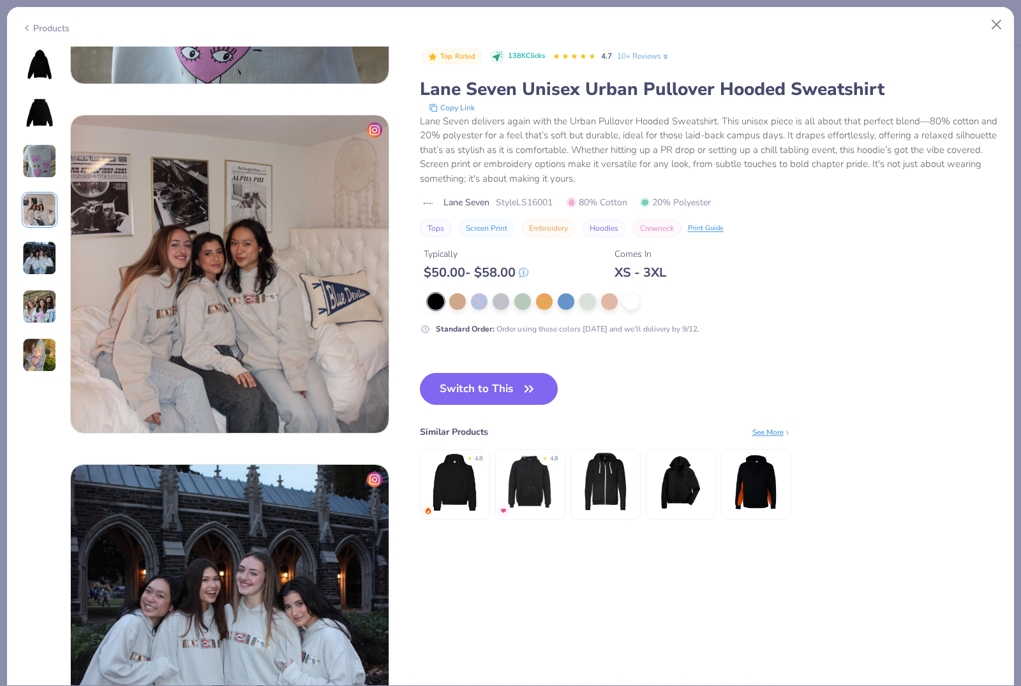
scroll to position [1049, 0]
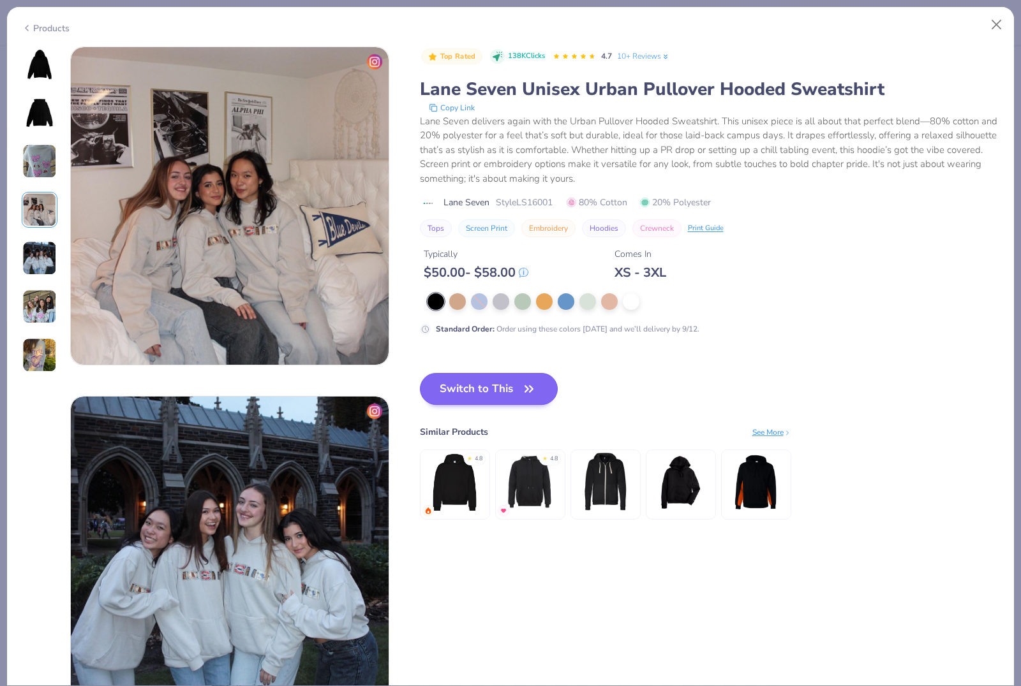
click at [525, 389] on icon "button" at bounding box center [529, 389] width 18 height 18
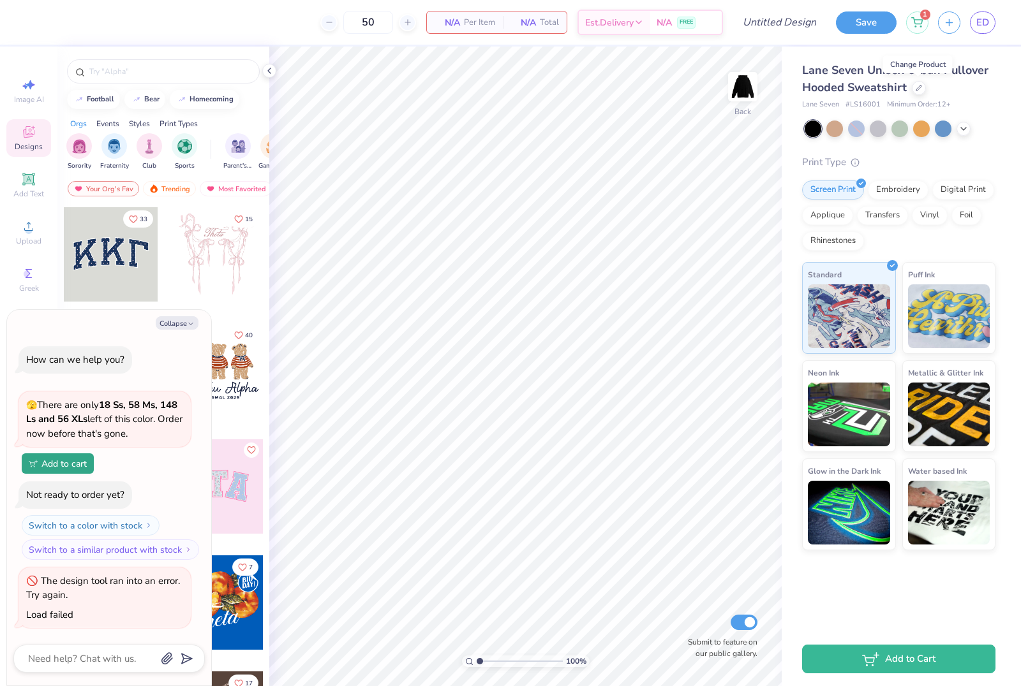
type textarea "x"
click at [362, 20] on input "50" at bounding box center [368, 22] width 50 height 23
drag, startPoint x: 373, startPoint y: 18, endPoint x: 296, endPoint y: 18, distance: 76.5
click at [296, 18] on div "50 N/A Per Item N/A Total Est. Delivery N/A FREE" at bounding box center [379, 22] width 688 height 45
type input "35"
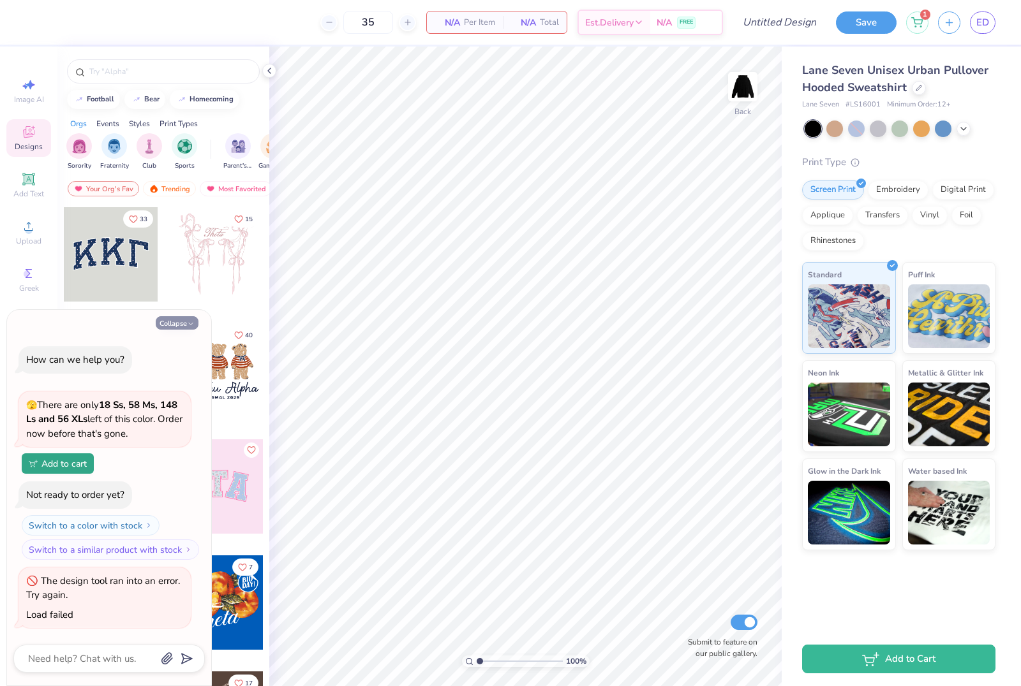
click at [181, 328] on button "Collapse" at bounding box center [177, 322] width 43 height 13
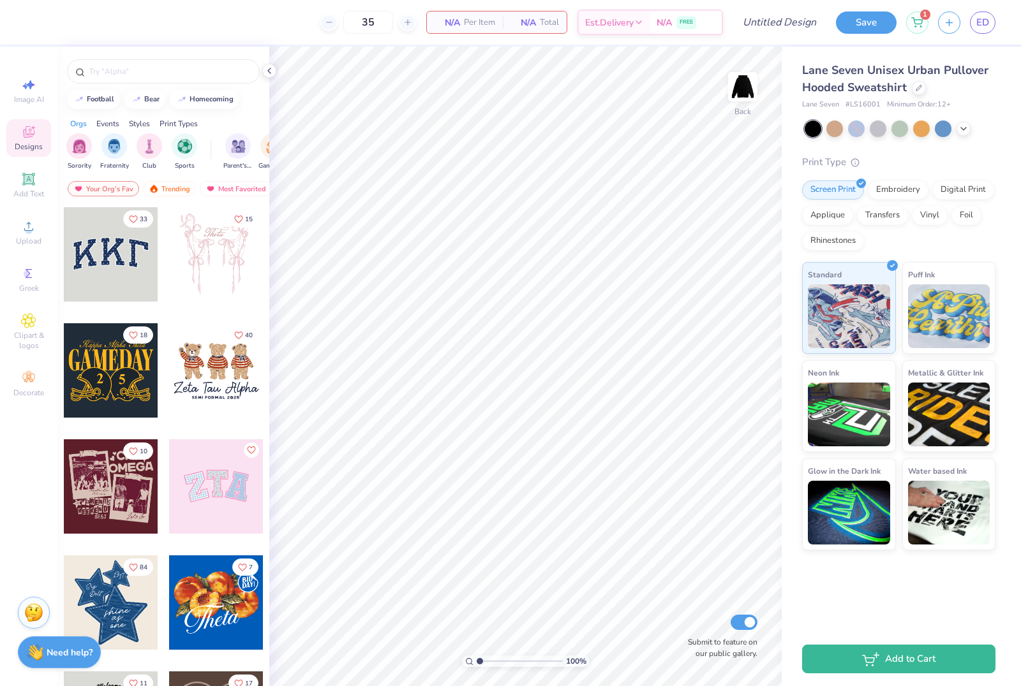
type textarea "x"
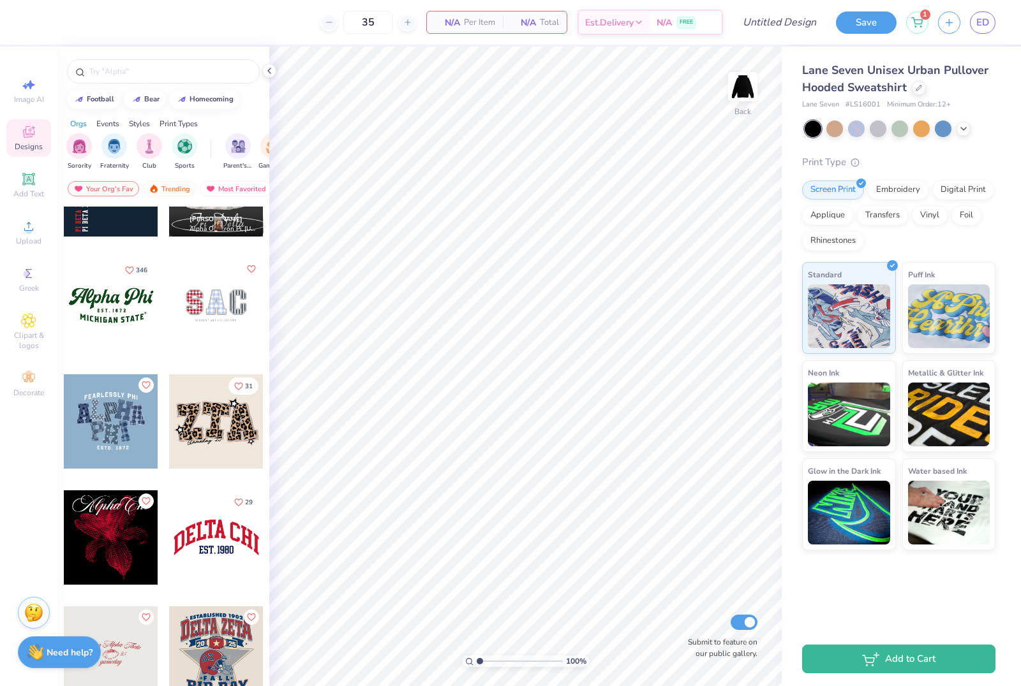
scroll to position [997, 0]
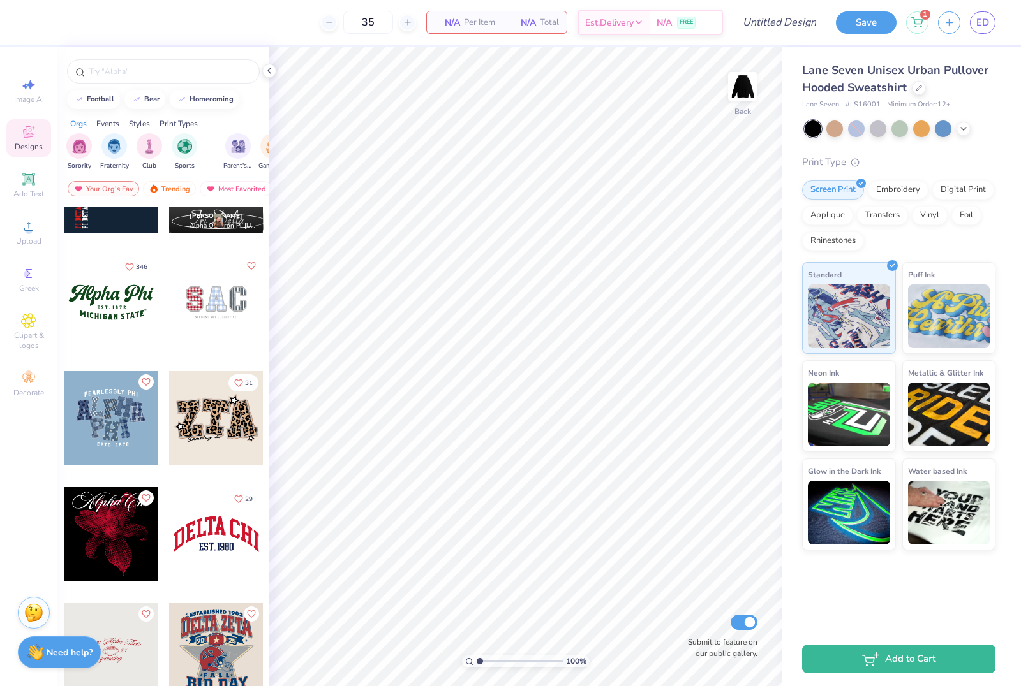
click at [215, 412] on div at bounding box center [216, 418] width 94 height 94
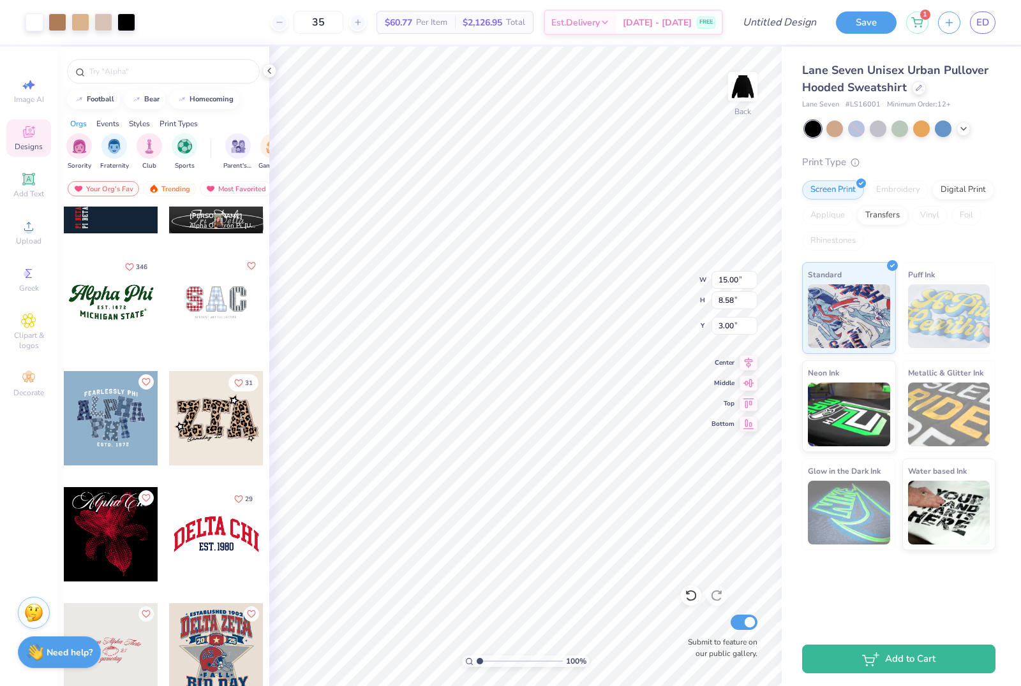
type input "3.33"
click at [221, 18] on div "35 $60.77 Per Item $2,126.95 Total Est. Delivery Sep 9 - 12 FREE" at bounding box center [434, 22] width 578 height 45
type input "4.71"
type input "50"
type input "4.26"
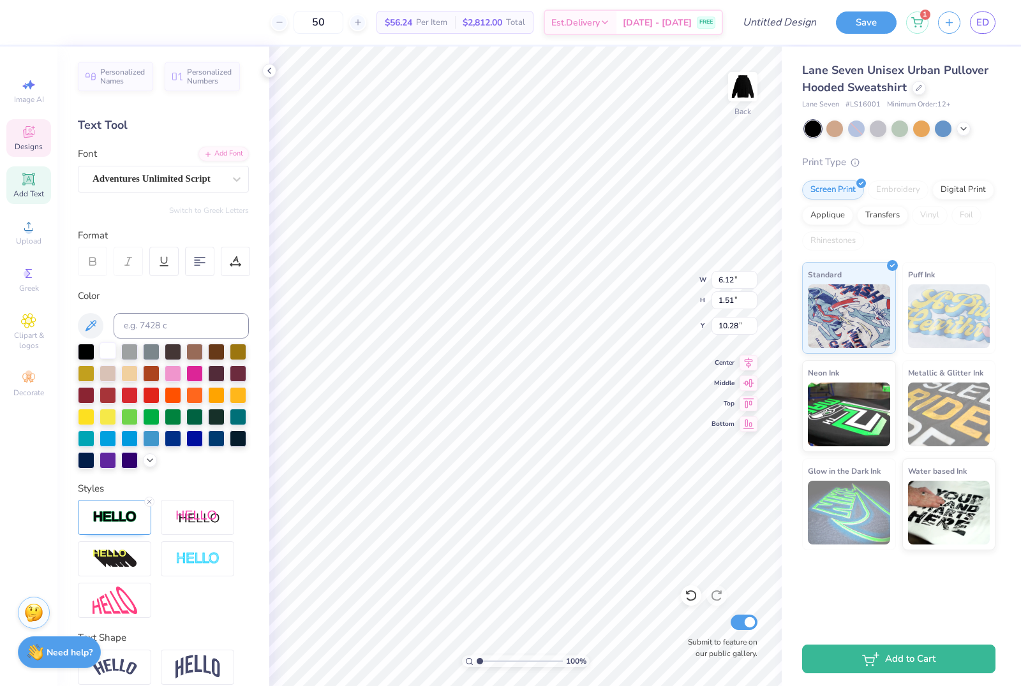
click at [111, 357] on div at bounding box center [108, 351] width 17 height 17
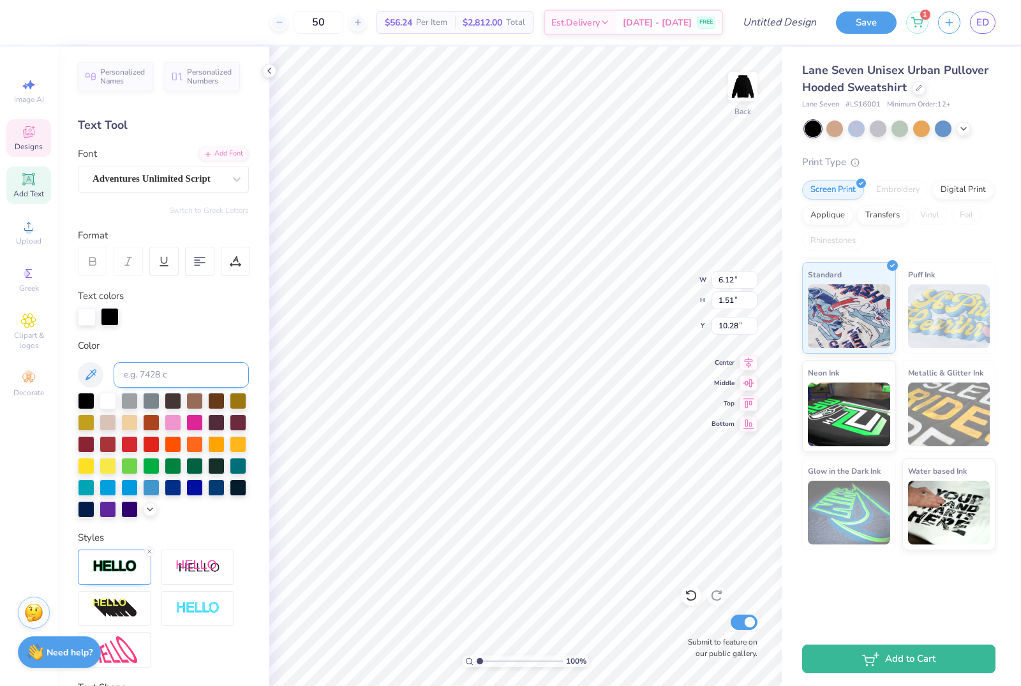
scroll to position [1, 3]
type textarea "[US_STATE] Tech"
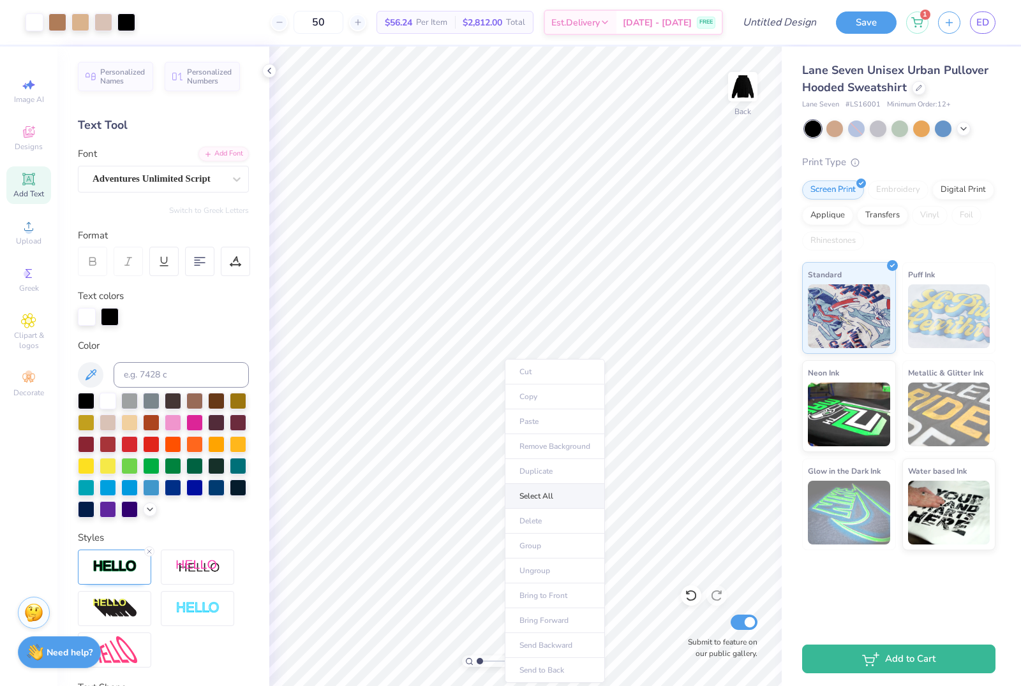
click at [541, 492] on li "Select All" at bounding box center [555, 496] width 100 height 25
click at [613, 494] on li "Delete" at bounding box center [611, 491] width 100 height 25
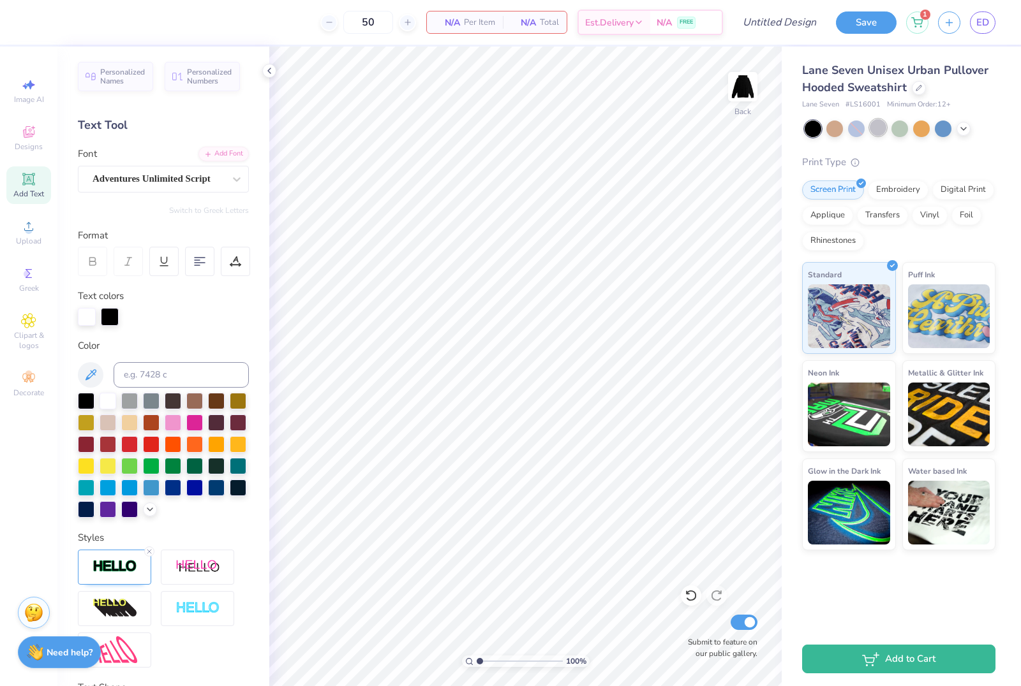
click at [880, 131] on div at bounding box center [877, 127] width 17 height 17
click at [963, 133] on div at bounding box center [963, 128] width 14 height 14
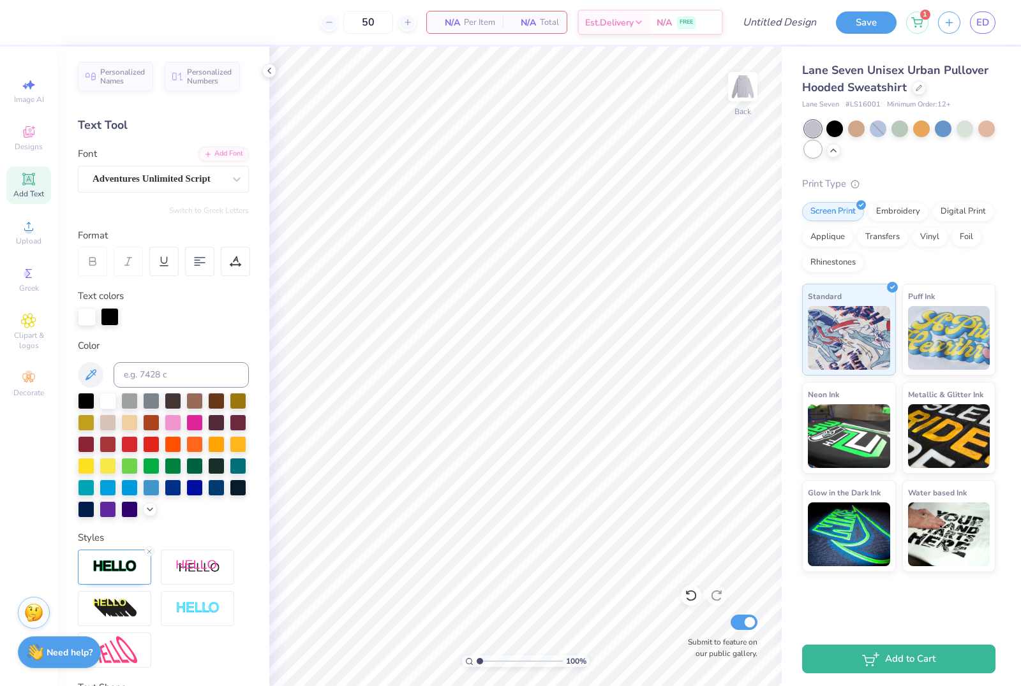
click at [808, 153] on div at bounding box center [812, 149] width 17 height 17
click at [28, 126] on icon at bounding box center [28, 131] width 15 height 15
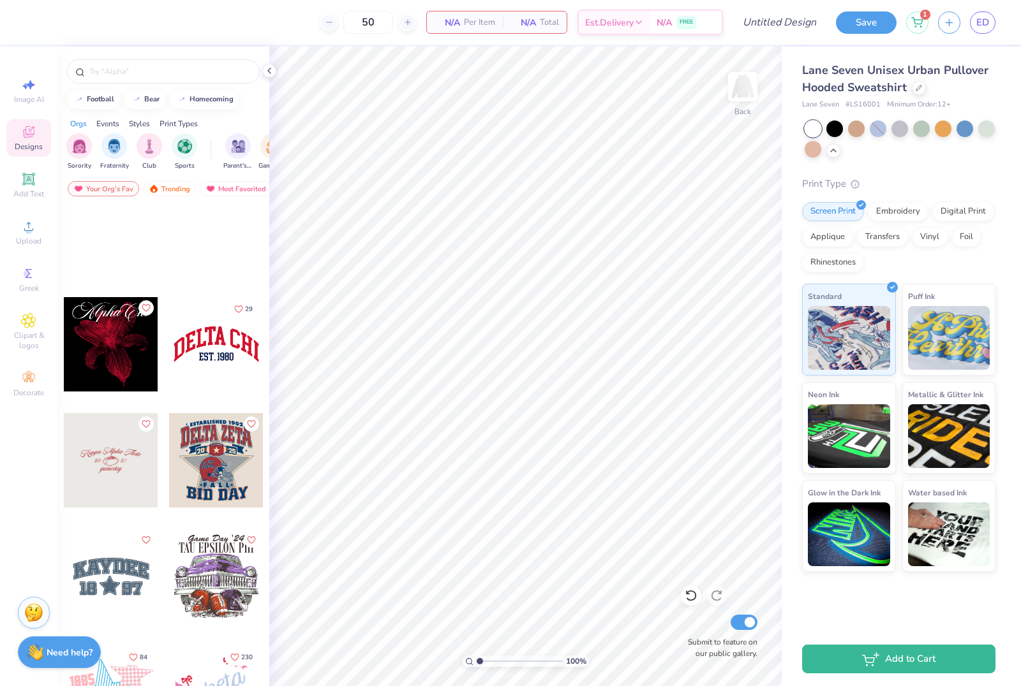
scroll to position [1773, 0]
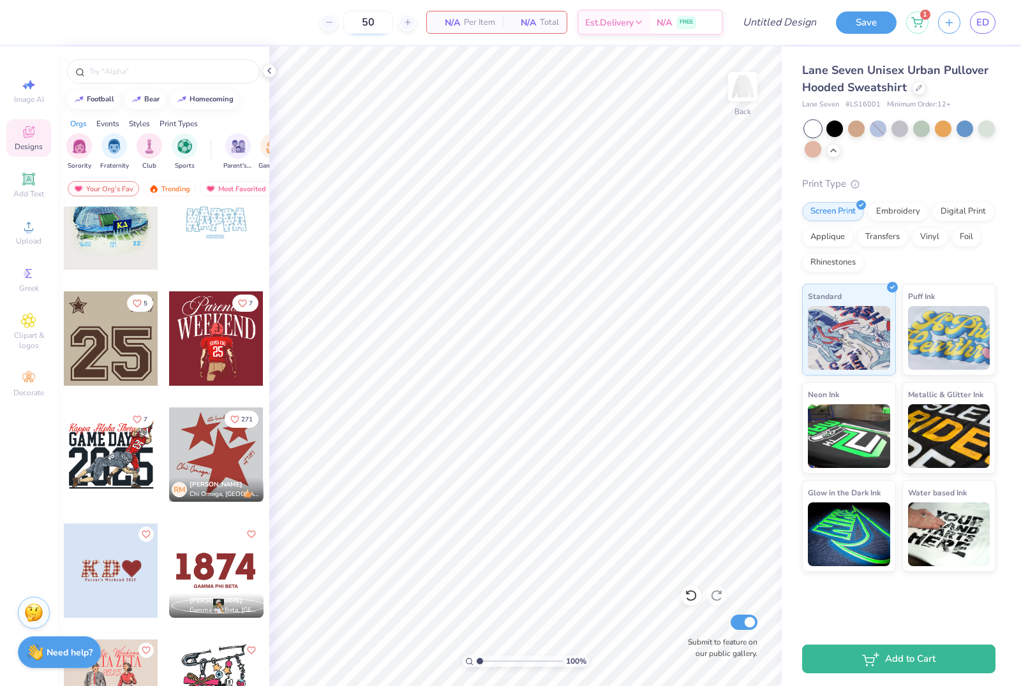
click at [376, 11] on input "50" at bounding box center [368, 22] width 50 height 23
drag, startPoint x: 380, startPoint y: 19, endPoint x: 290, endPoint y: 19, distance: 89.9
click at [290, 19] on div "50 N/A Per Item N/A Total Est. Delivery N/A FREE" at bounding box center [379, 22] width 688 height 45
type input "35"
click at [942, 103] on span "Minimum Order: 12 +" at bounding box center [919, 105] width 64 height 11
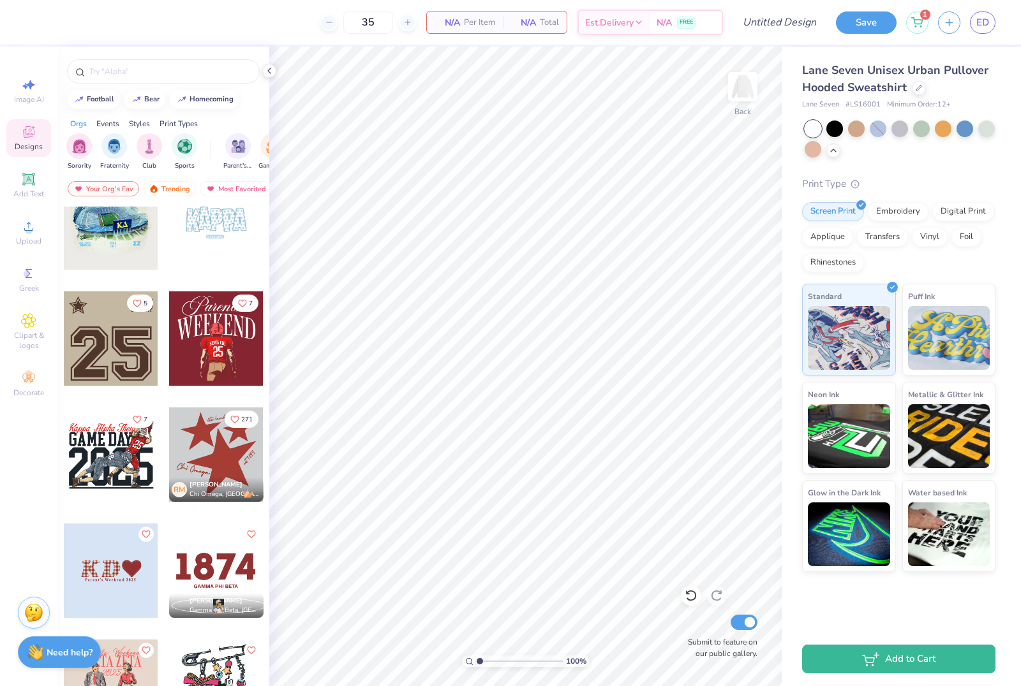
drag, startPoint x: 942, startPoint y: 103, endPoint x: 953, endPoint y: 103, distance: 10.8
click at [953, 103] on div "Lane Seven # LS16001 Minimum Order: 12 +" at bounding box center [898, 105] width 193 height 11
click at [223, 232] on div at bounding box center [216, 222] width 94 height 94
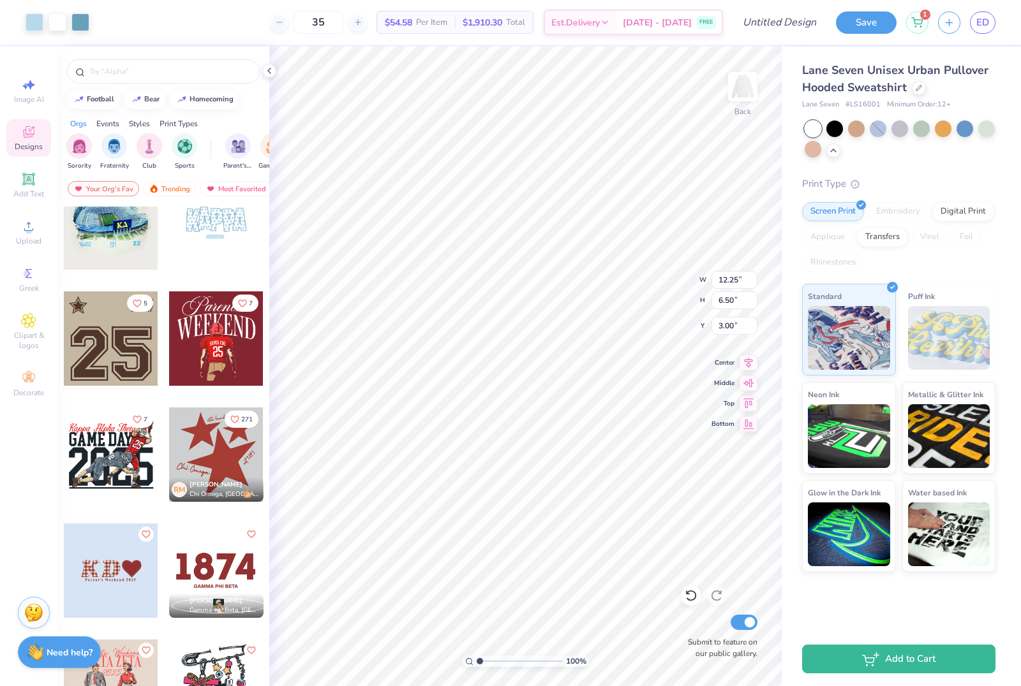
type input "4.63"
click at [181, 493] on div "RM" at bounding box center [179, 489] width 15 height 15
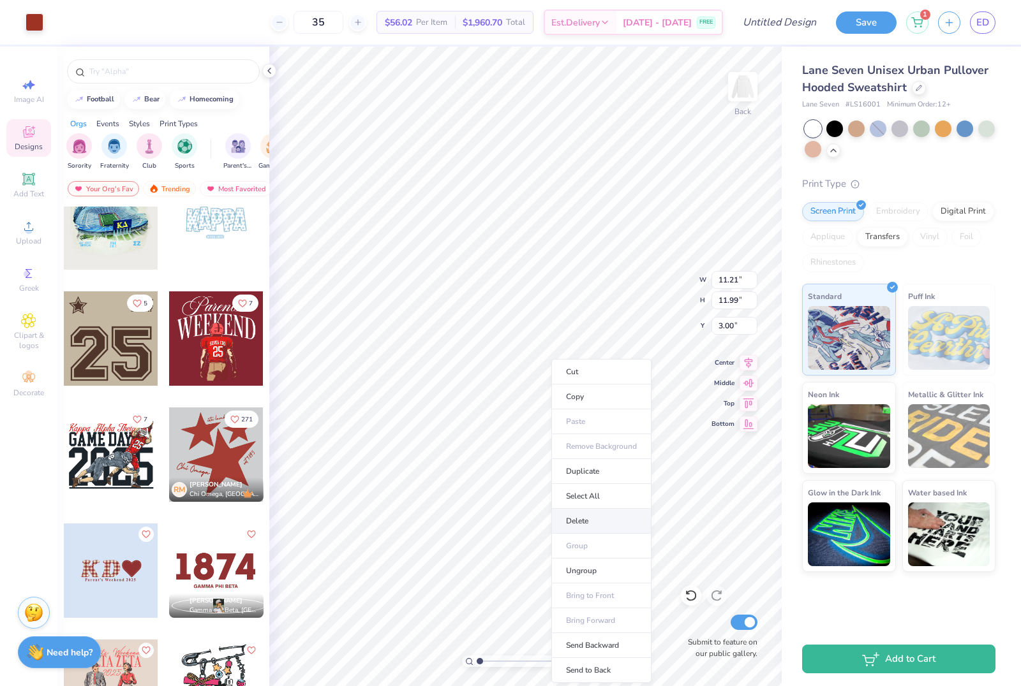
click at [597, 525] on li "Delete" at bounding box center [601, 521] width 100 height 25
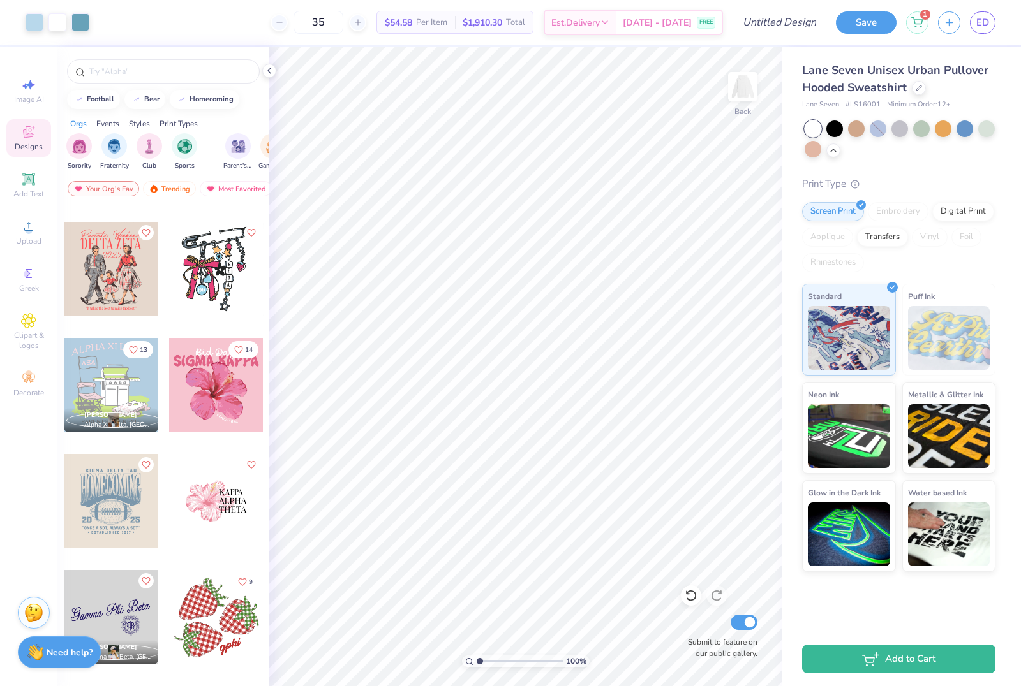
scroll to position [2193, 0]
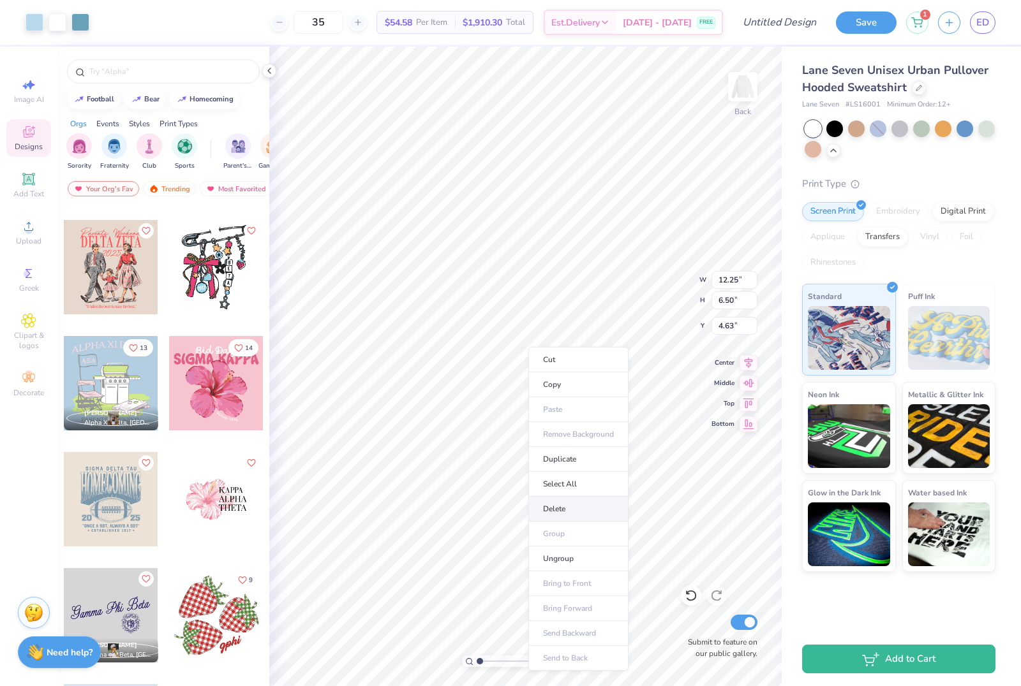
click at [582, 506] on li "Delete" at bounding box center [578, 509] width 100 height 25
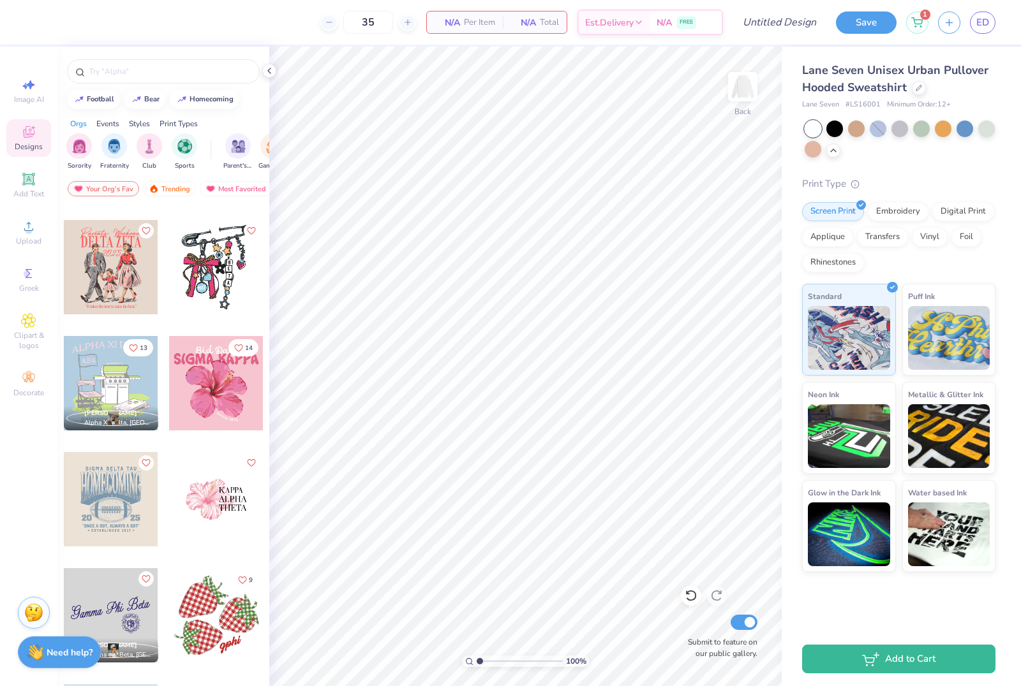
click at [1000, 5] on div "Save 1 ED" at bounding box center [928, 22] width 185 height 45
click at [900, 128] on div at bounding box center [899, 127] width 17 height 17
click at [25, 386] on icon at bounding box center [28, 378] width 15 height 15
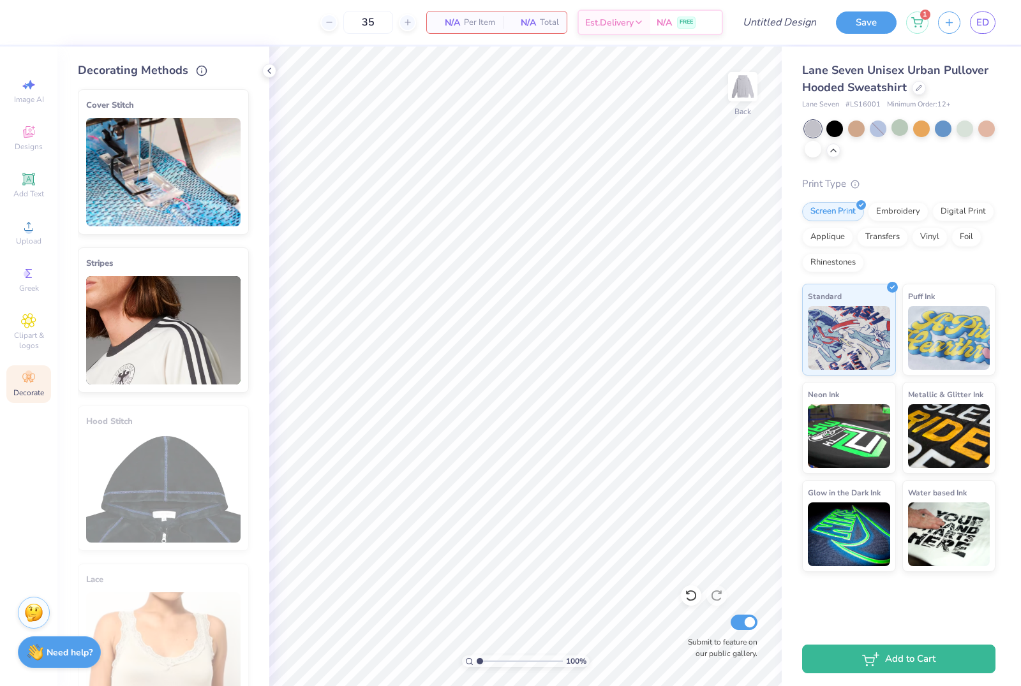
click at [191, 327] on img at bounding box center [163, 330] width 154 height 108
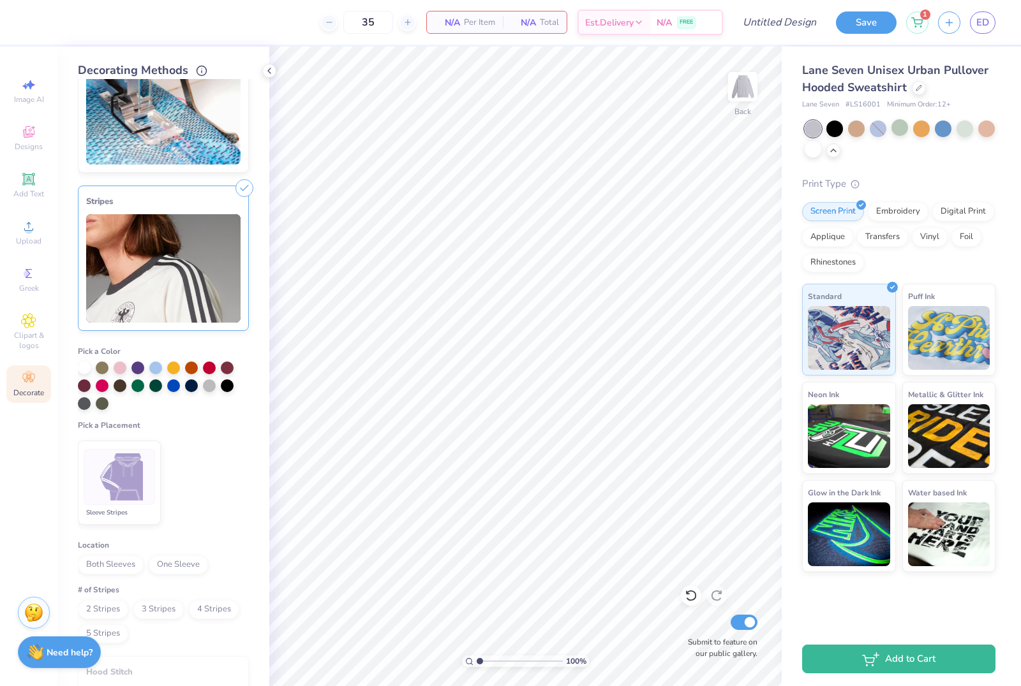
scroll to position [63, 0]
click at [124, 465] on img at bounding box center [120, 476] width 48 height 48
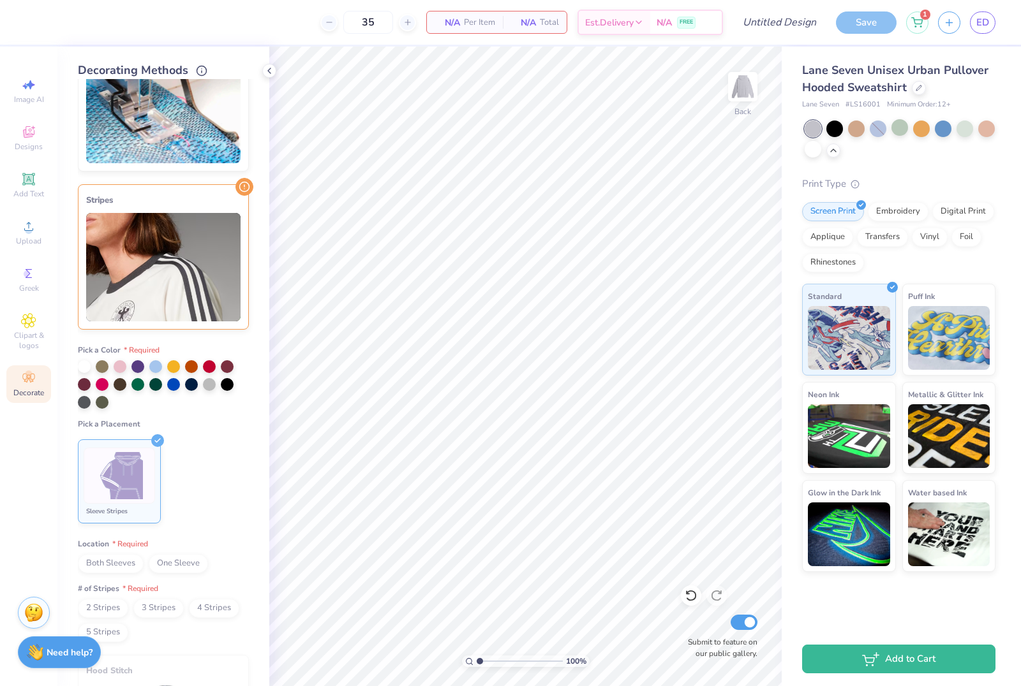
click at [95, 567] on span "Both Sleeves" at bounding box center [111, 563] width 66 height 19
click at [100, 385] on div at bounding box center [102, 383] width 13 height 13
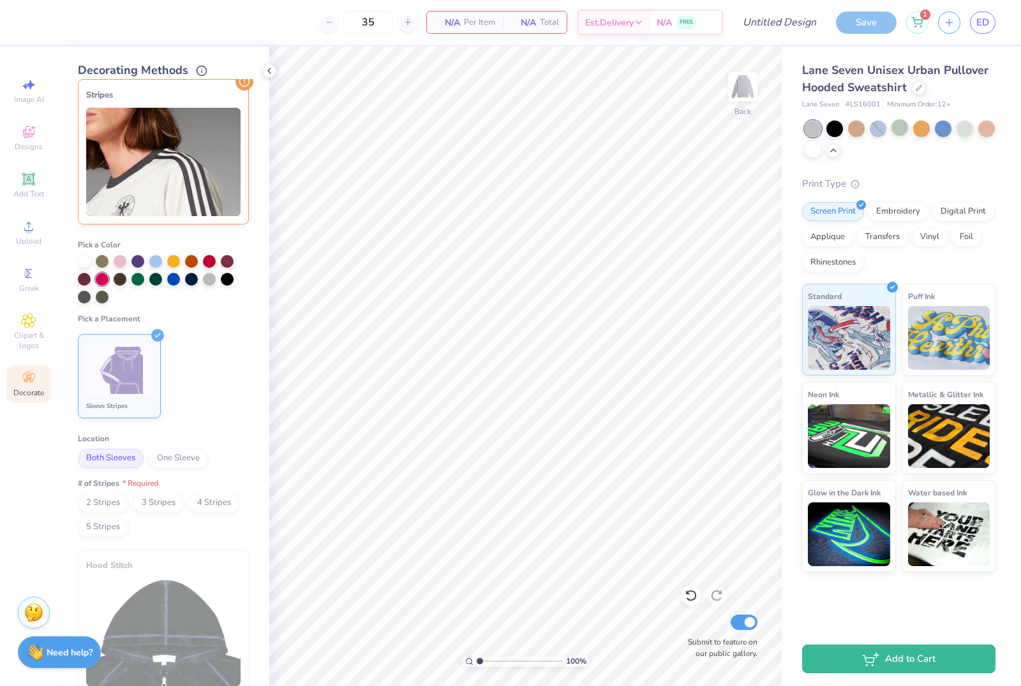
scroll to position [170, 0]
click at [105, 504] on span "2 Stripes" at bounding box center [103, 501] width 50 height 19
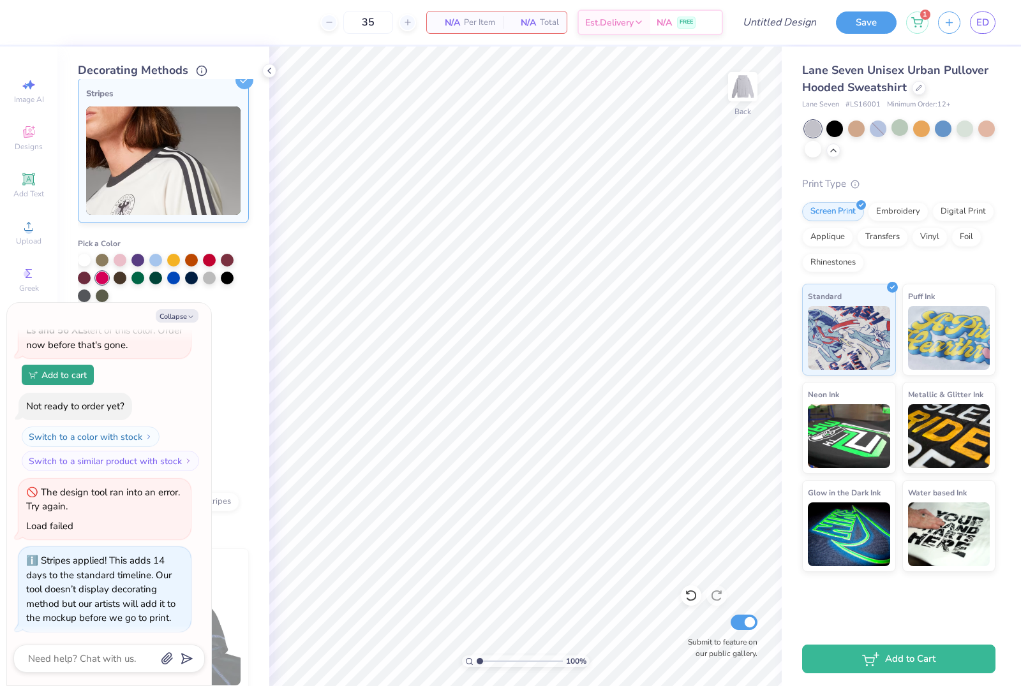
scroll to position [81, 0]
click at [187, 314] on icon "button" at bounding box center [191, 317] width 8 height 8
type textarea "x"
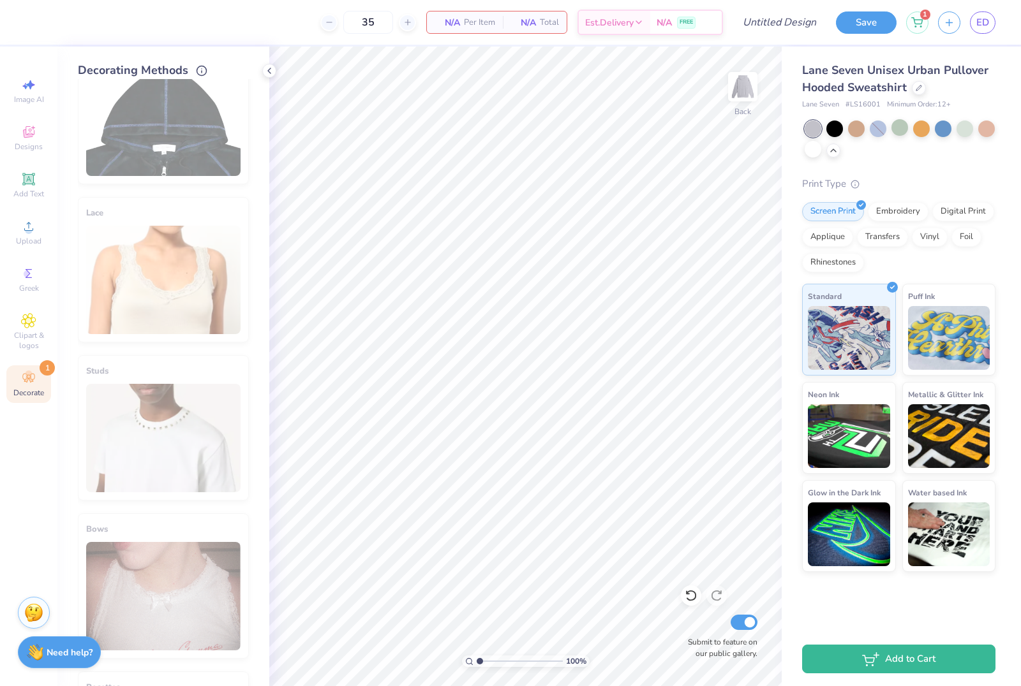
scroll to position [737, 0]
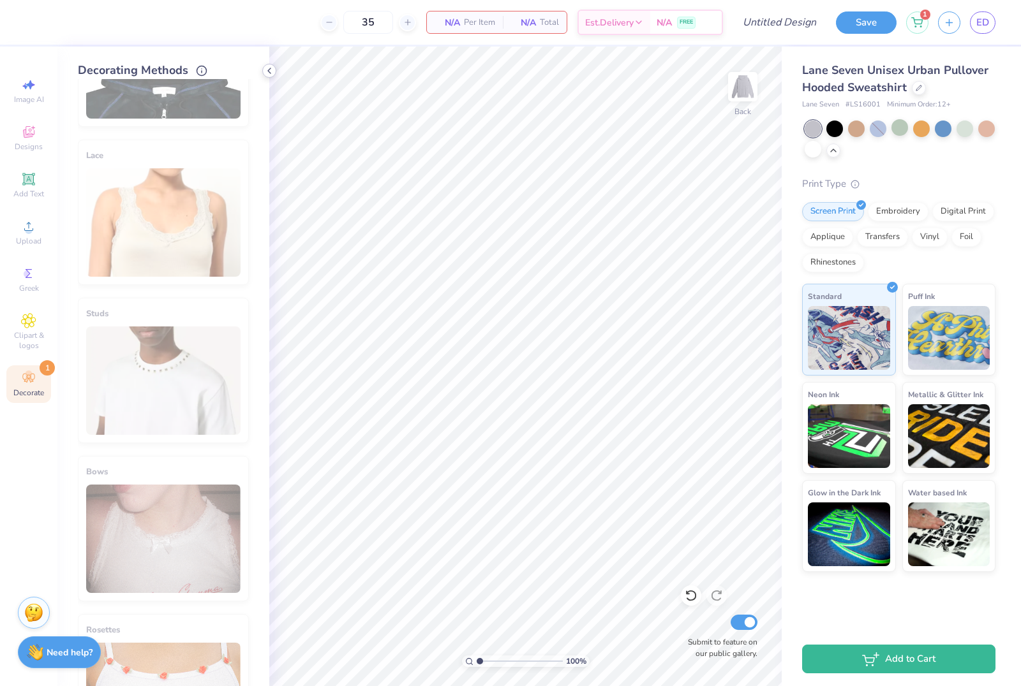
click at [271, 74] on icon at bounding box center [269, 71] width 10 height 10
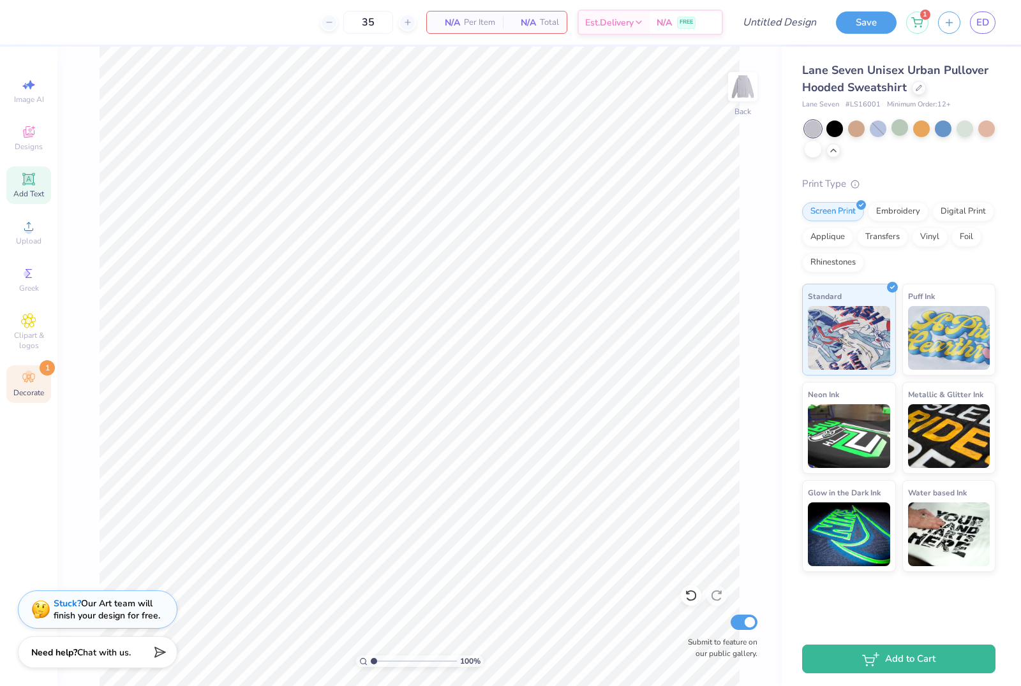
click at [33, 177] on icon at bounding box center [28, 179] width 12 height 12
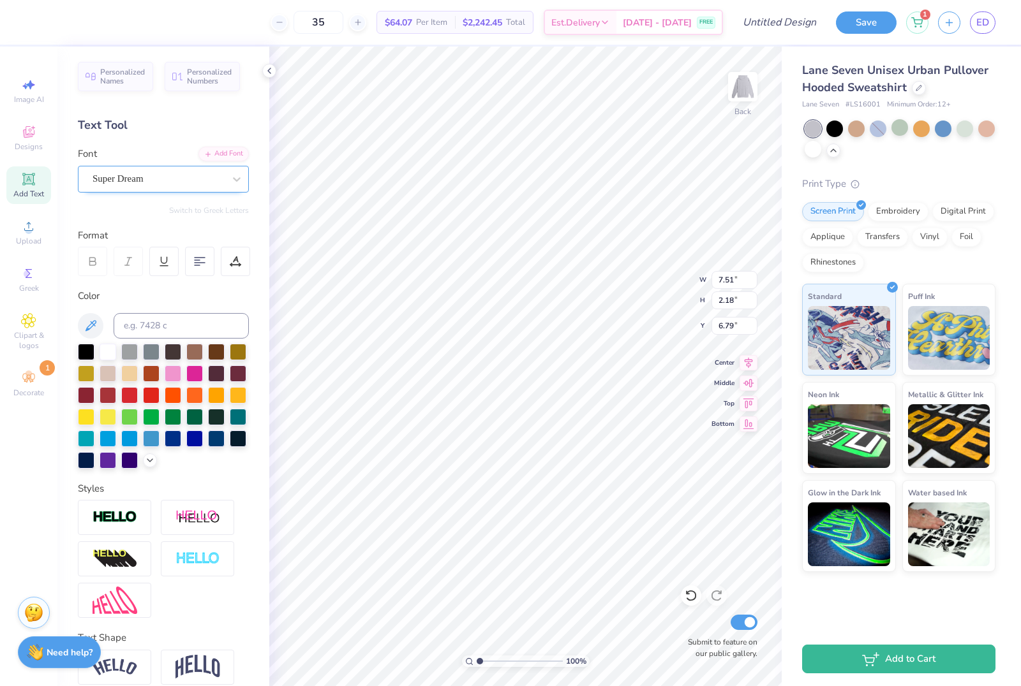
type input "3.45"
click at [138, 188] on div "Super Dream" at bounding box center [158, 179] width 134 height 20
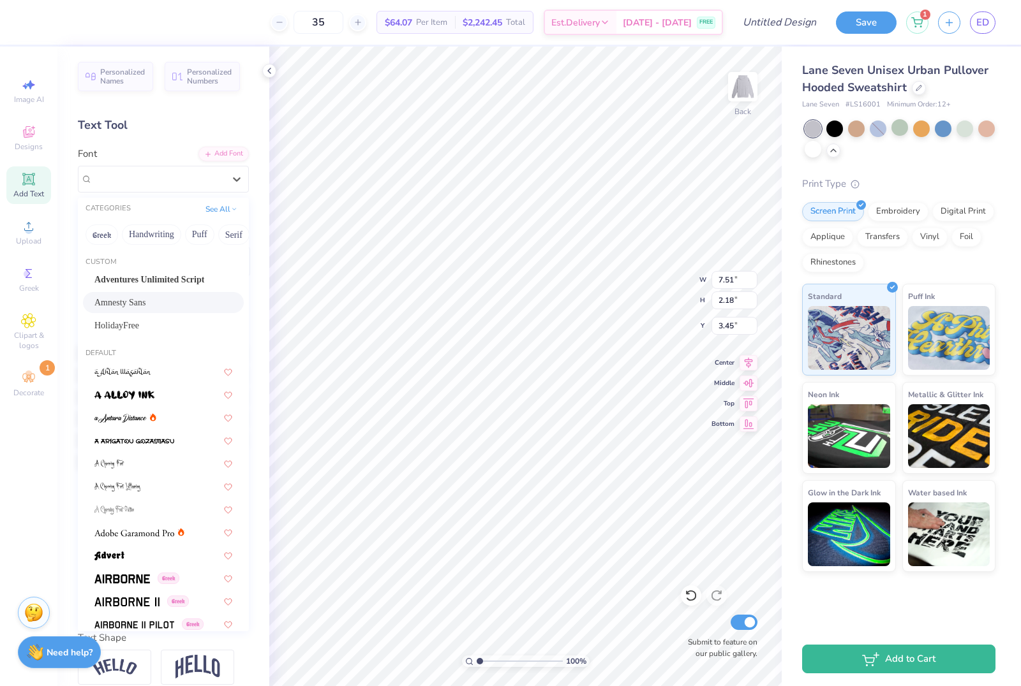
click at [173, 307] on div "Amnesty Sans" at bounding box center [163, 302] width 138 height 13
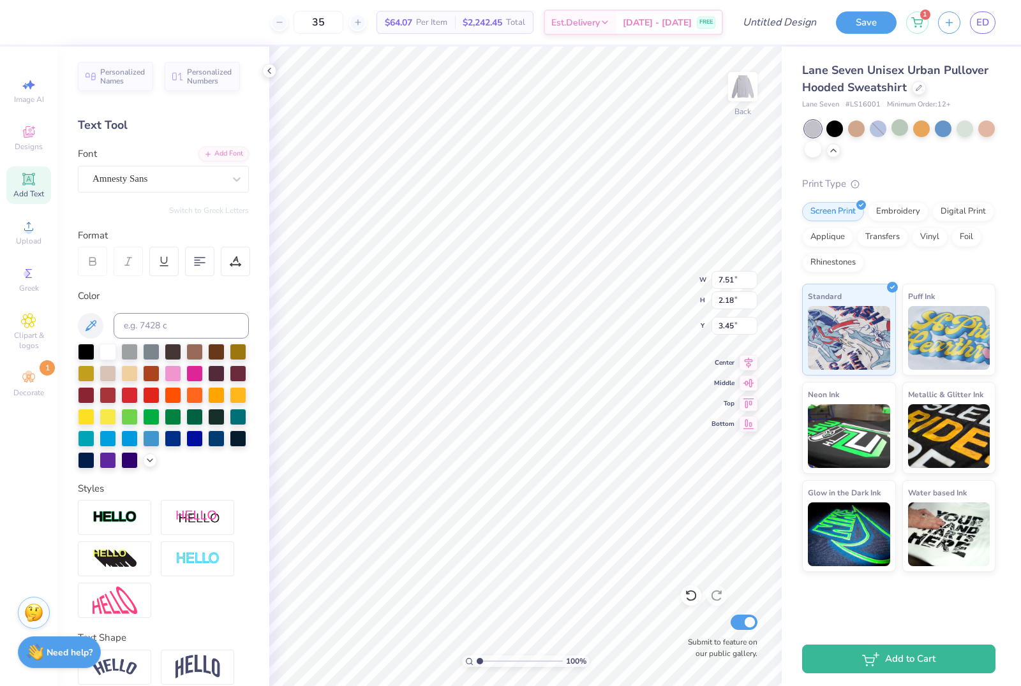
type input "7.56"
type input "1.83"
type input "3.62"
type textarea "T"
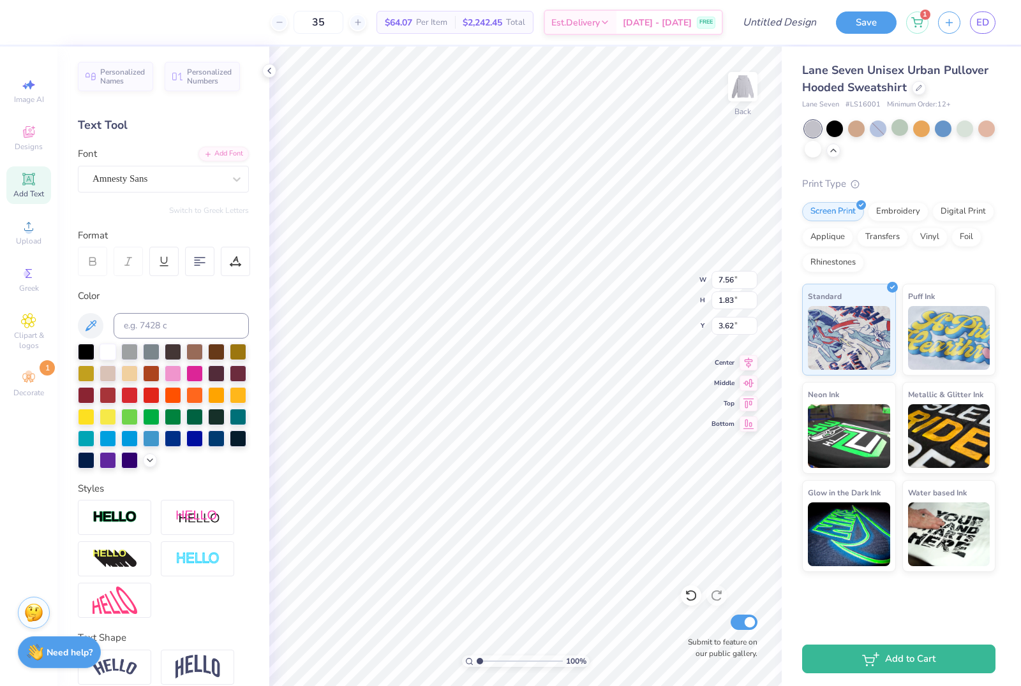
type textarea "D"
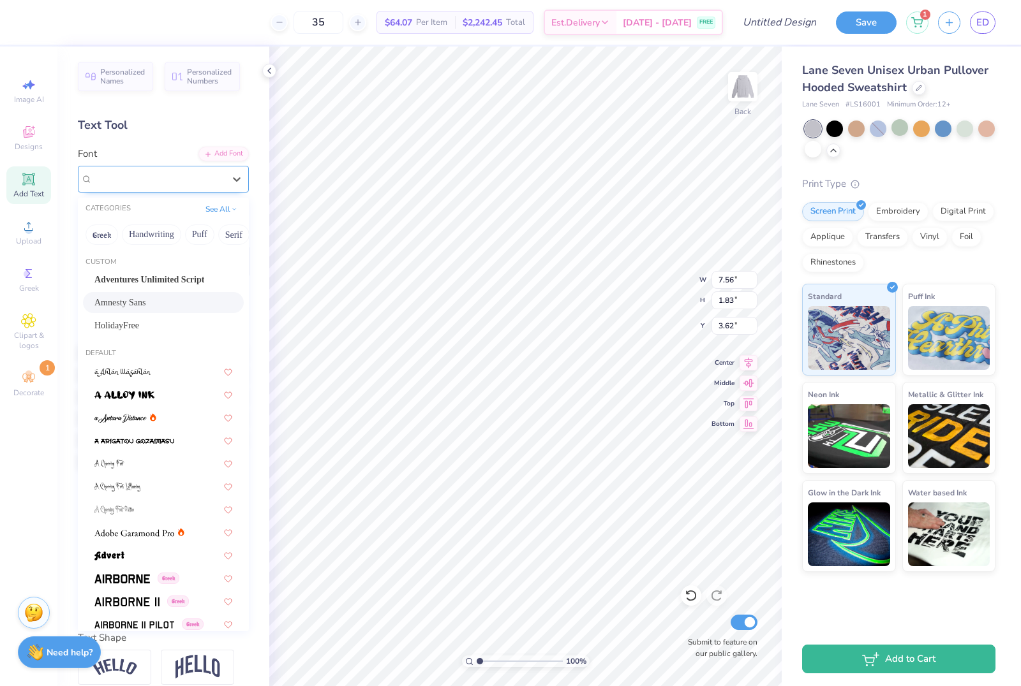
click at [198, 181] on div "Amnesty Sans" at bounding box center [158, 179] width 134 height 20
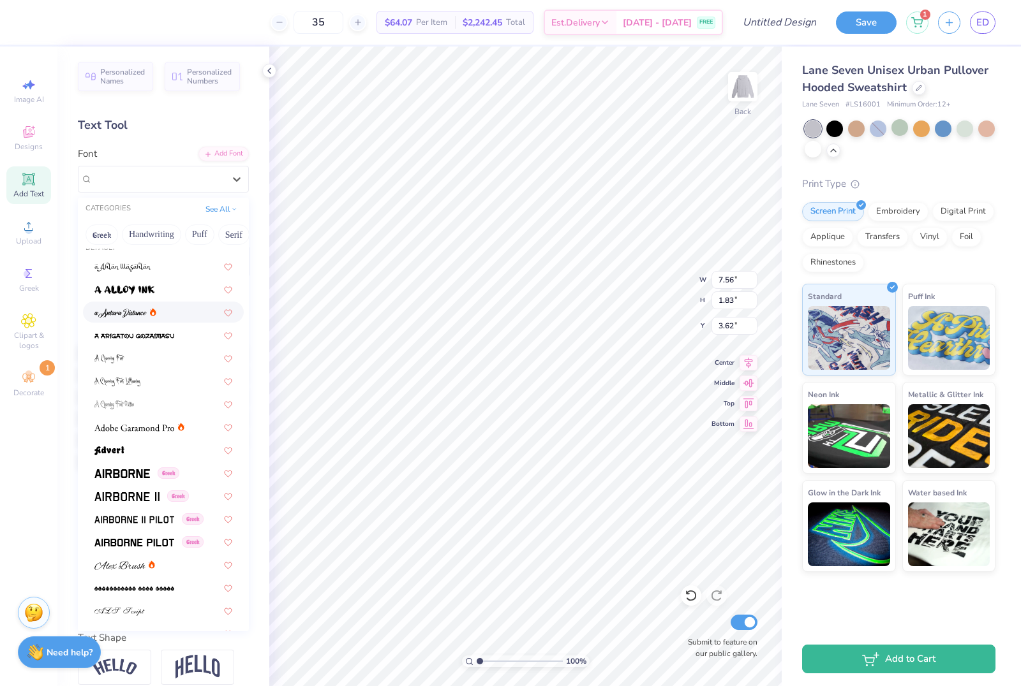
scroll to position [154, 0]
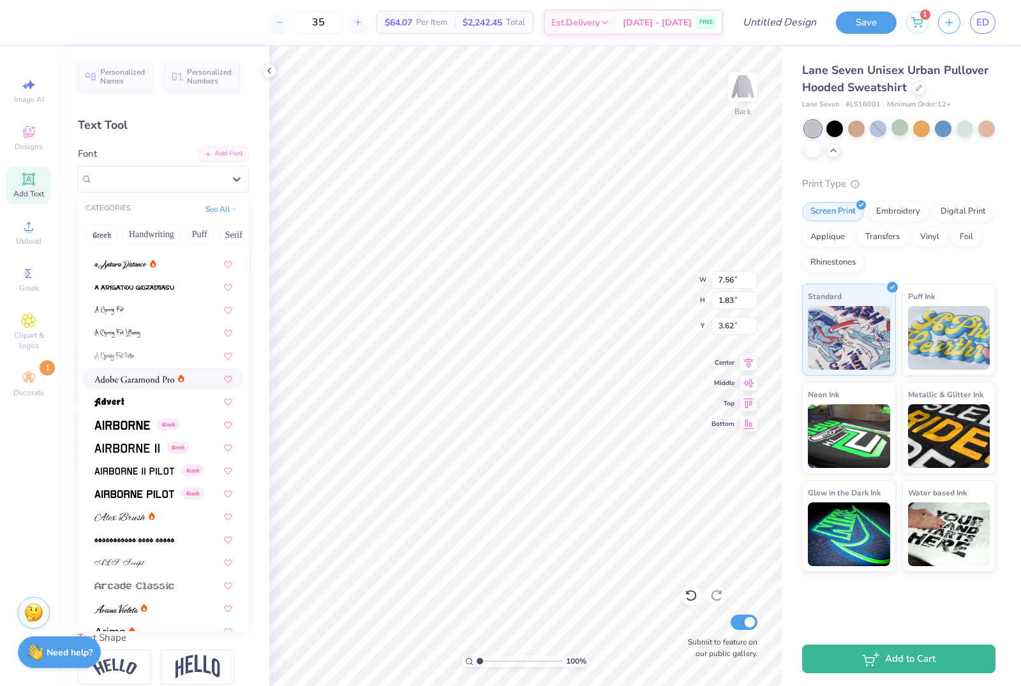
click at [145, 377] on img at bounding box center [134, 379] width 80 height 9
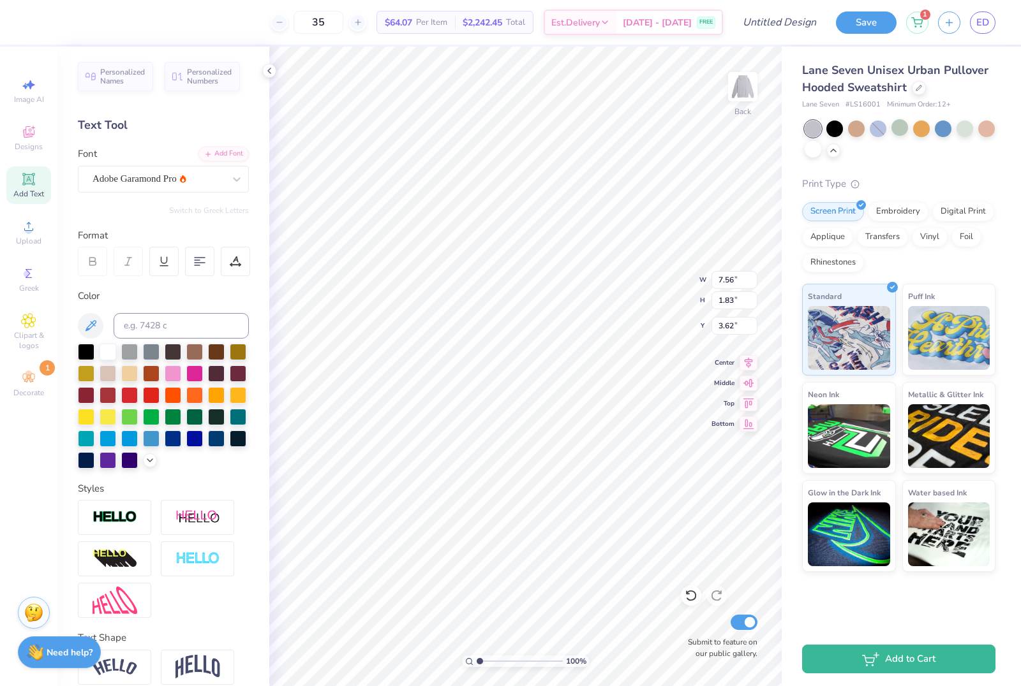
scroll to position [1, 3]
type textarea "DANCE COMPANY"
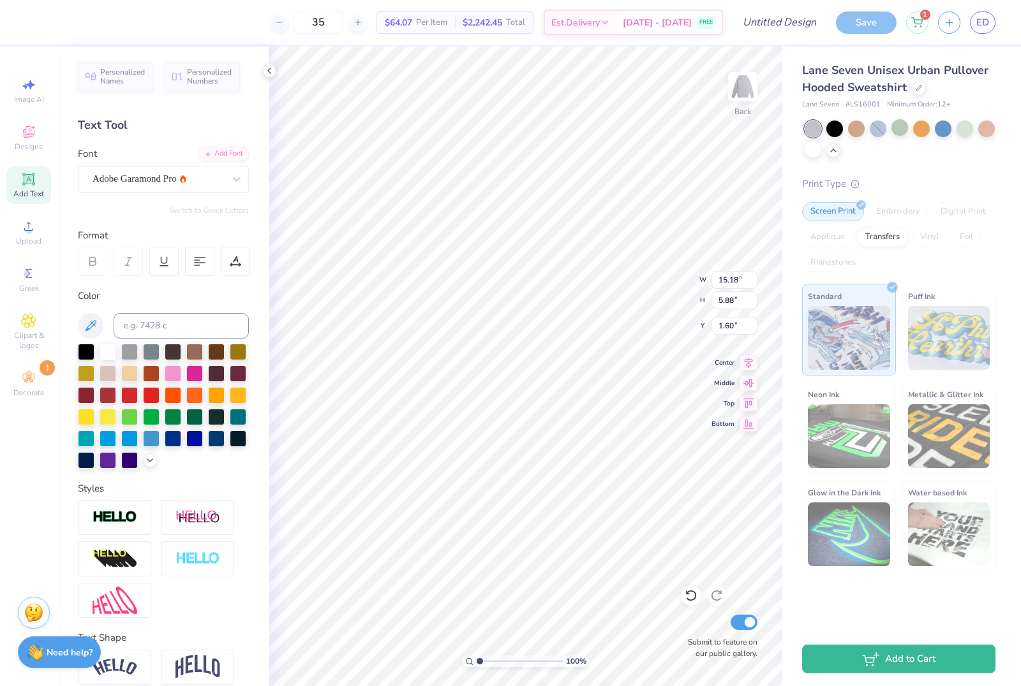
scroll to position [1, 0]
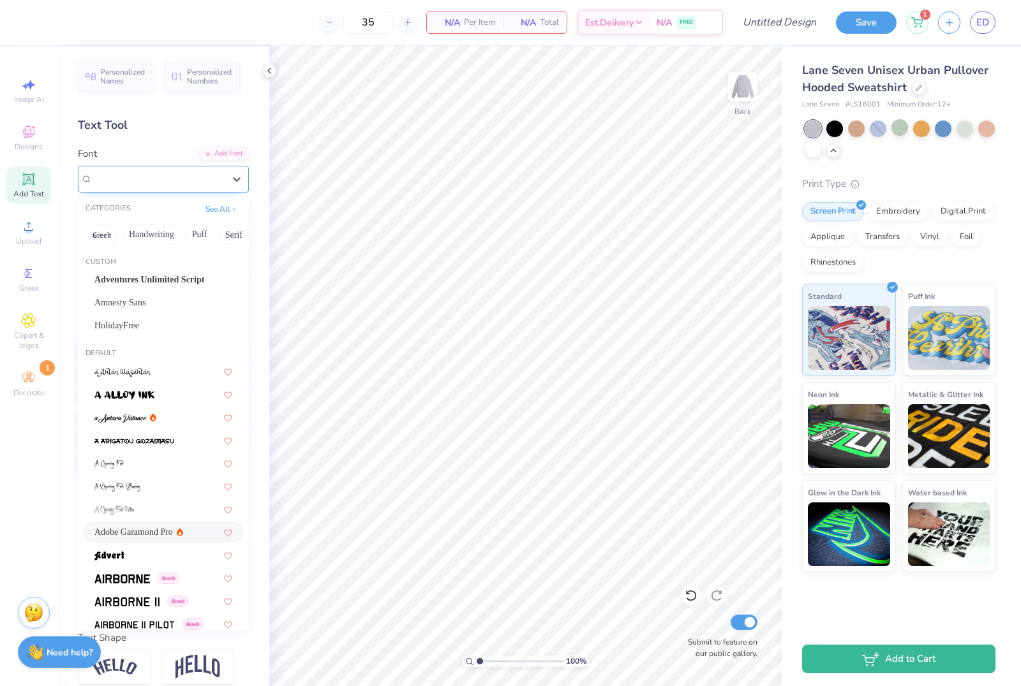
click at [186, 189] on div "Adobe Garamond Pro" at bounding box center [163, 179] width 171 height 27
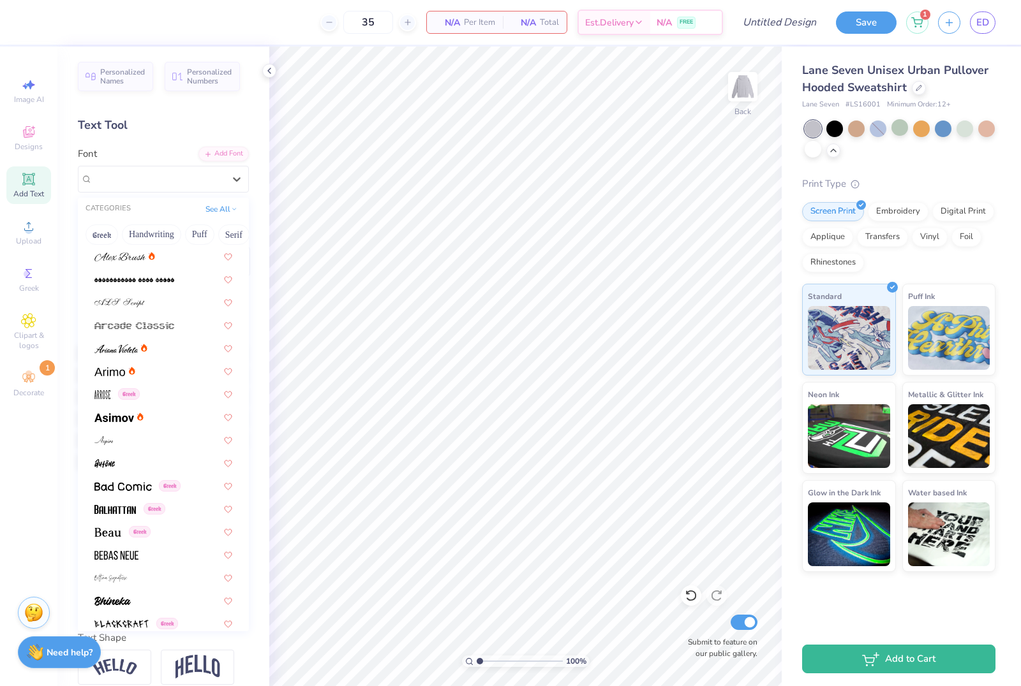
scroll to position [467, 0]
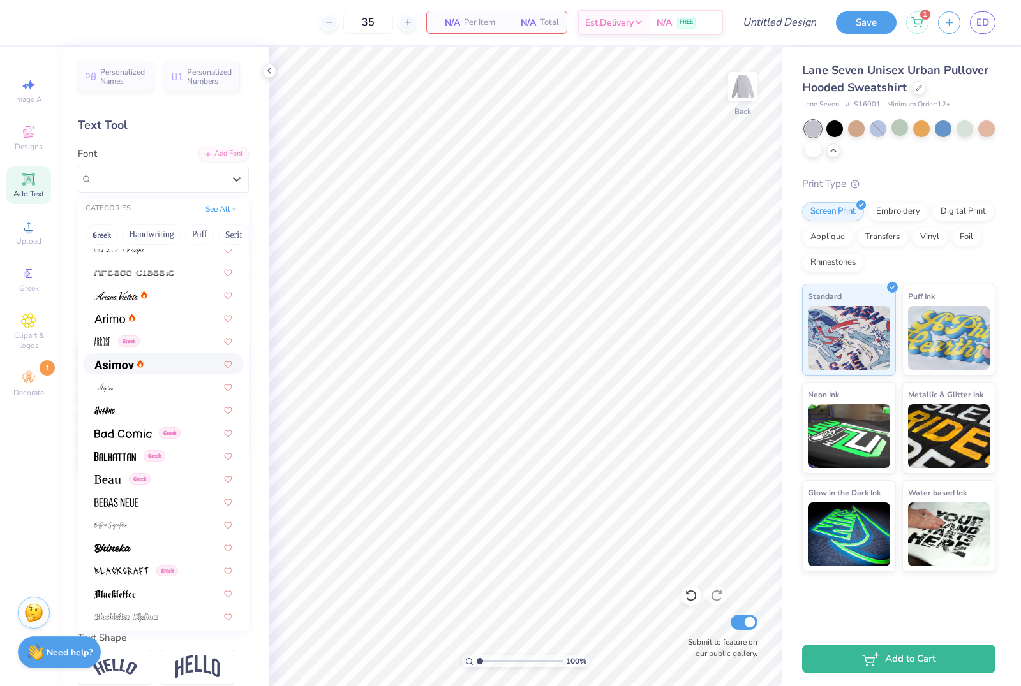
click at [106, 367] on span at bounding box center [114, 363] width 40 height 13
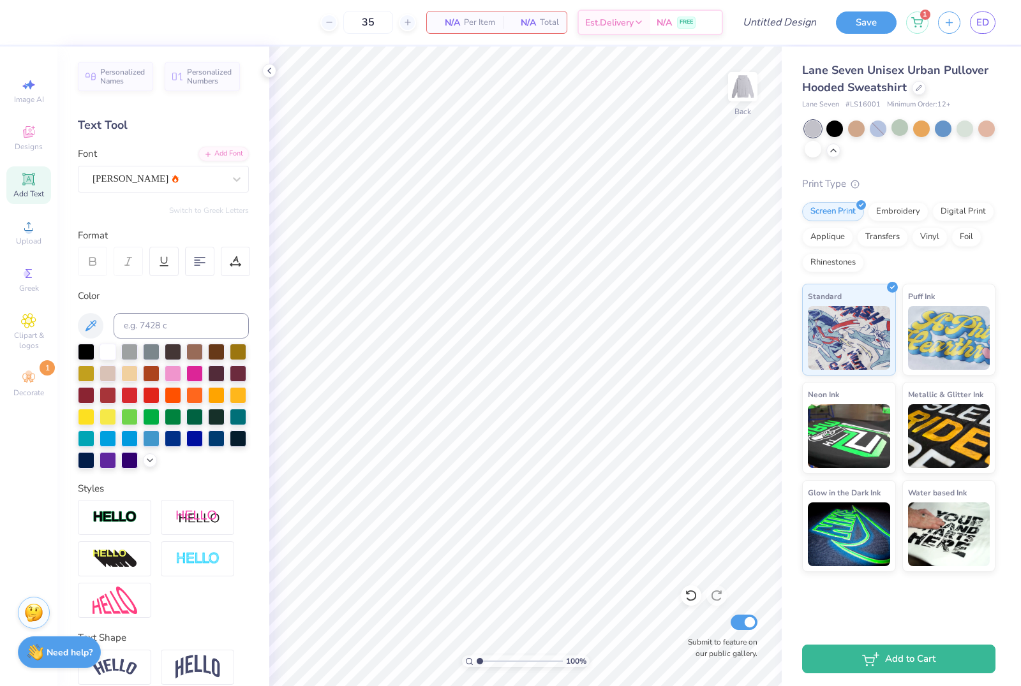
click at [42, 189] on div "Add Text" at bounding box center [28, 185] width 45 height 38
click at [166, 177] on div "Super Dream" at bounding box center [158, 179] width 134 height 20
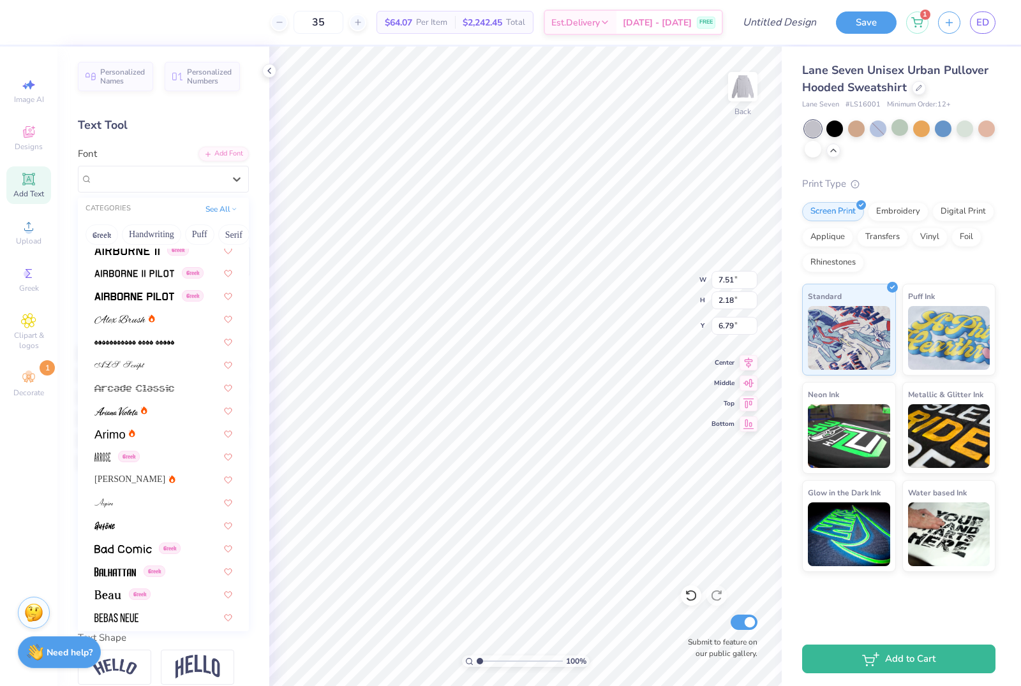
scroll to position [358, 0]
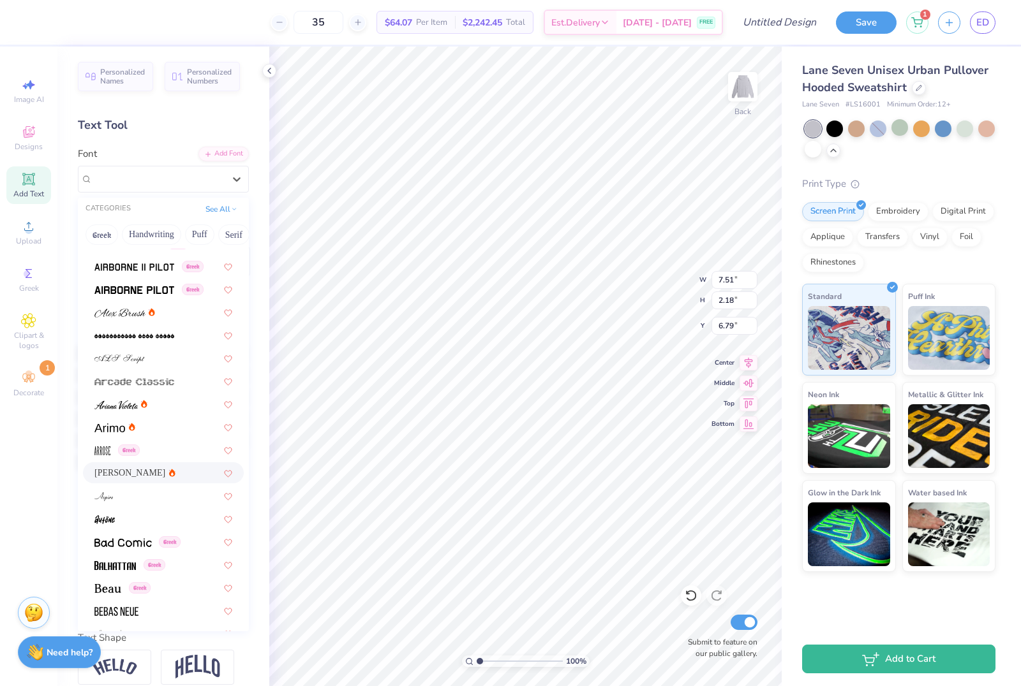
click at [127, 471] on div "Asimov" at bounding box center [134, 472] width 81 height 13
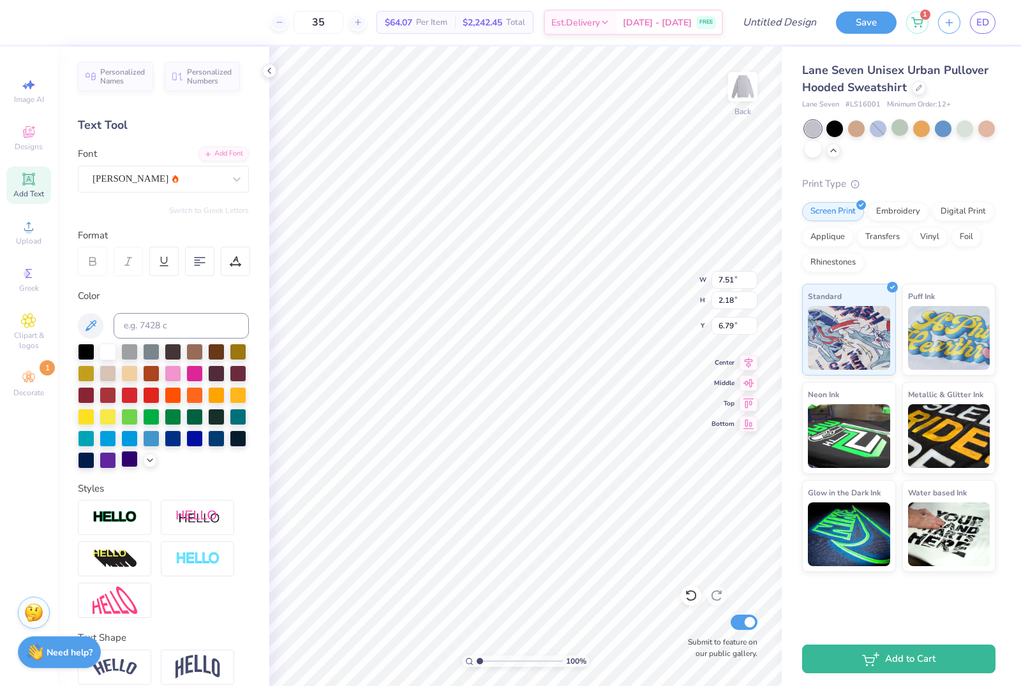
type input "7.43"
type input "2.21"
type input "6.77"
type textarea "T"
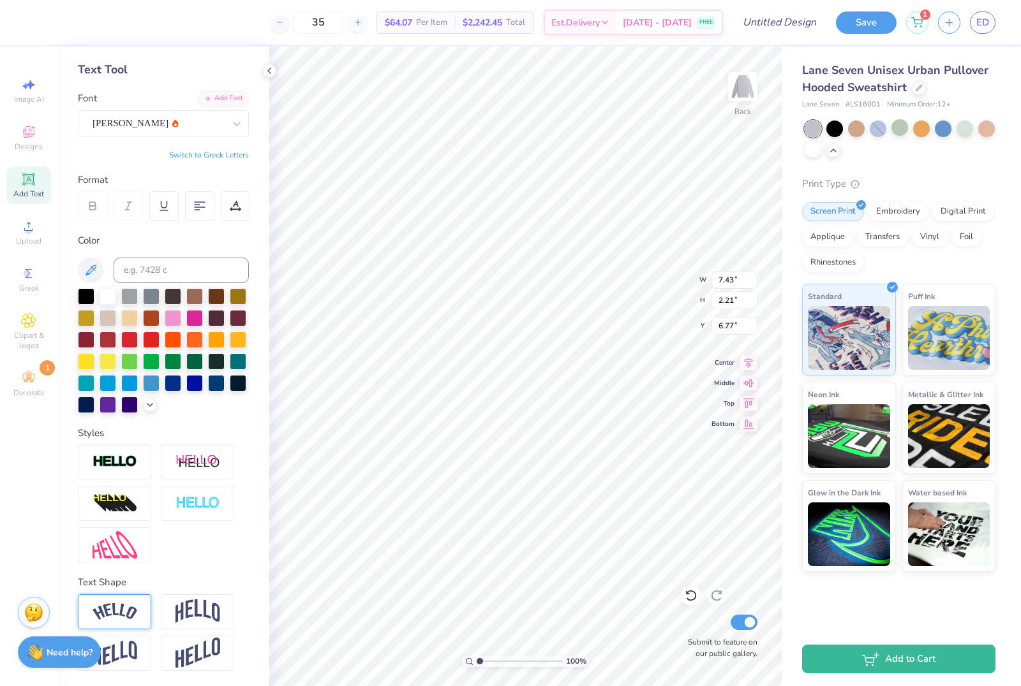
scroll to position [56, 0]
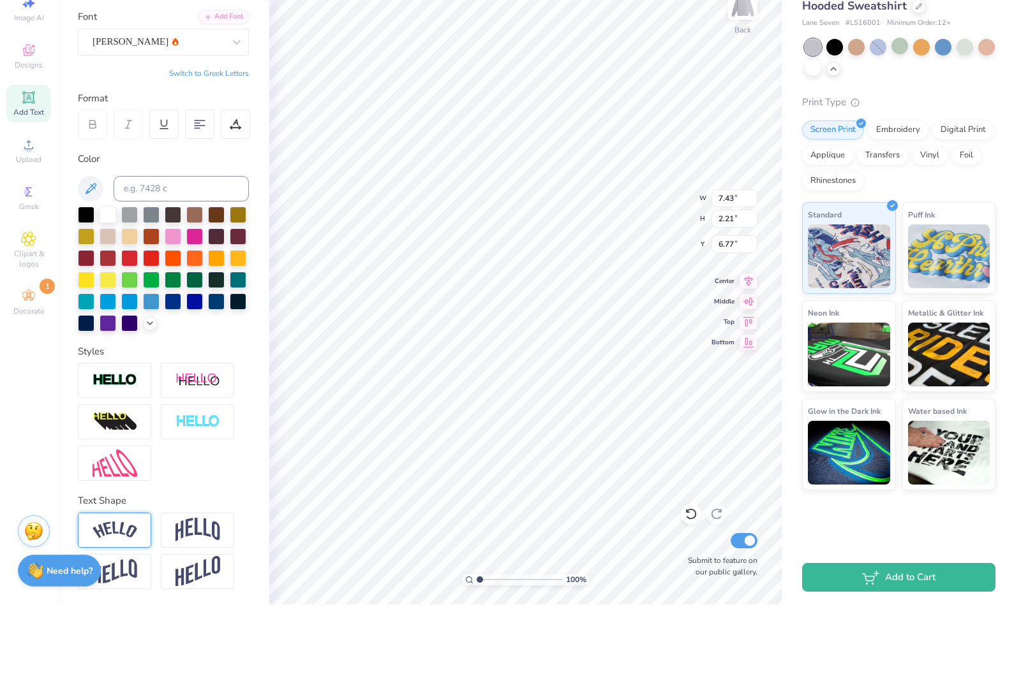
type textarea "Dance Company"
click at [138, 594] on div at bounding box center [114, 611] width 73 height 35
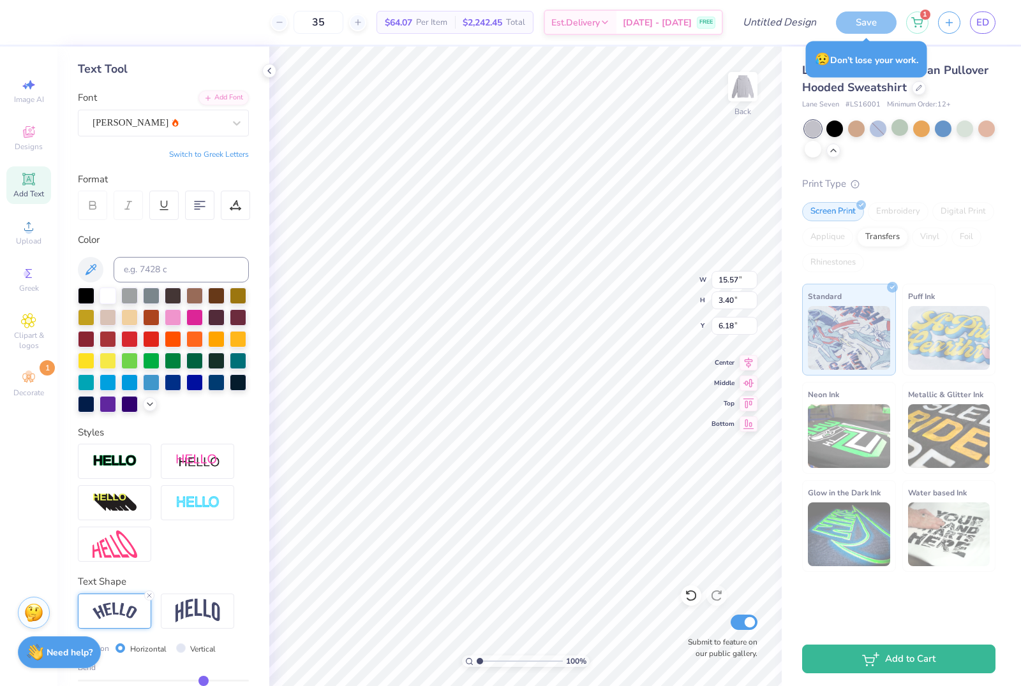
type input "3.98"
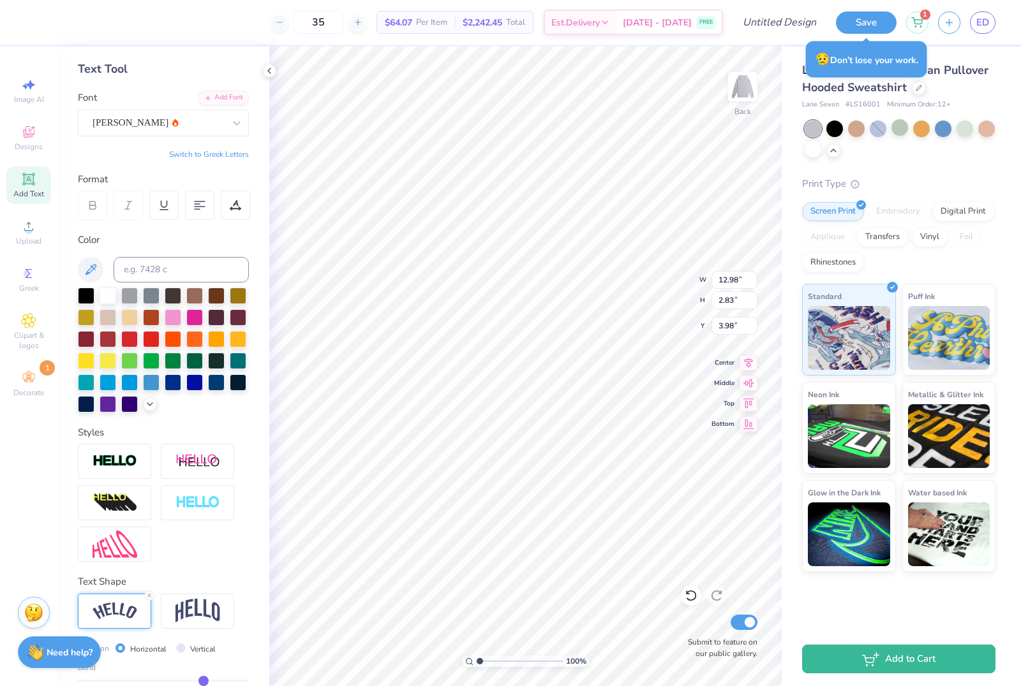
type input "12.98"
type input "2.83"
type input "3.82"
type textarea "DANCE COMPANY"
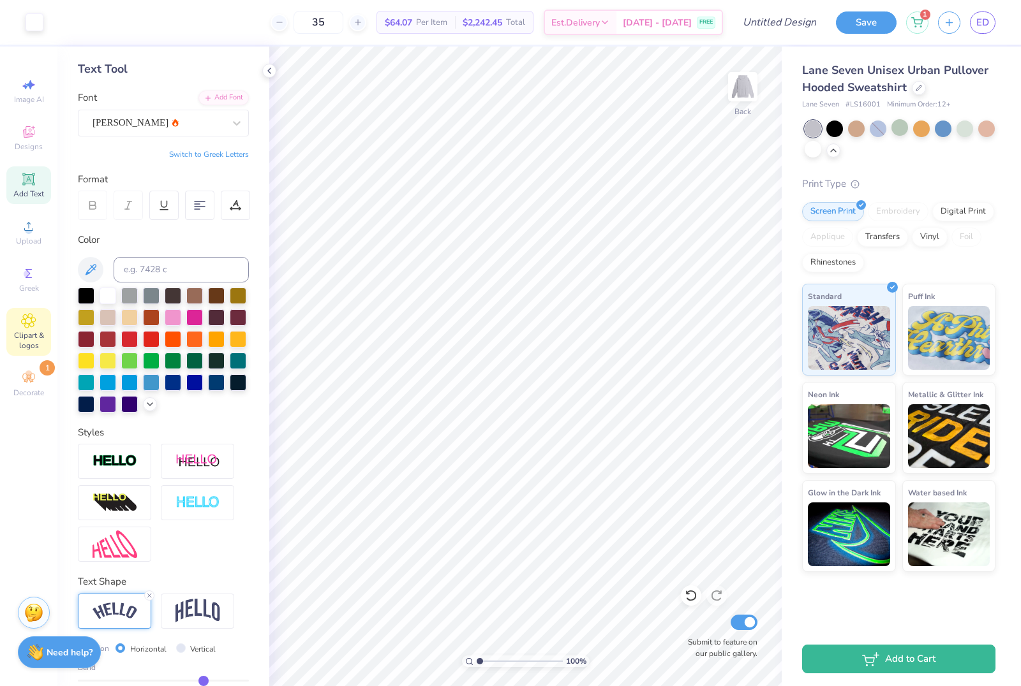
click at [34, 341] on span "Clipart & logos" at bounding box center [28, 340] width 45 height 20
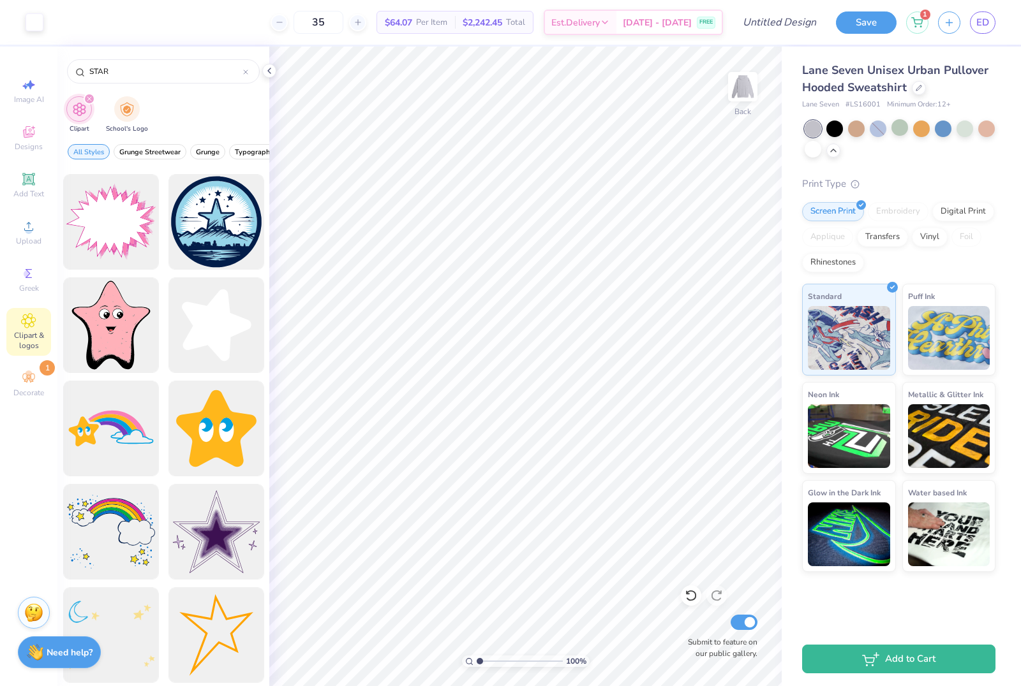
scroll to position [823, 0]
type input "S"
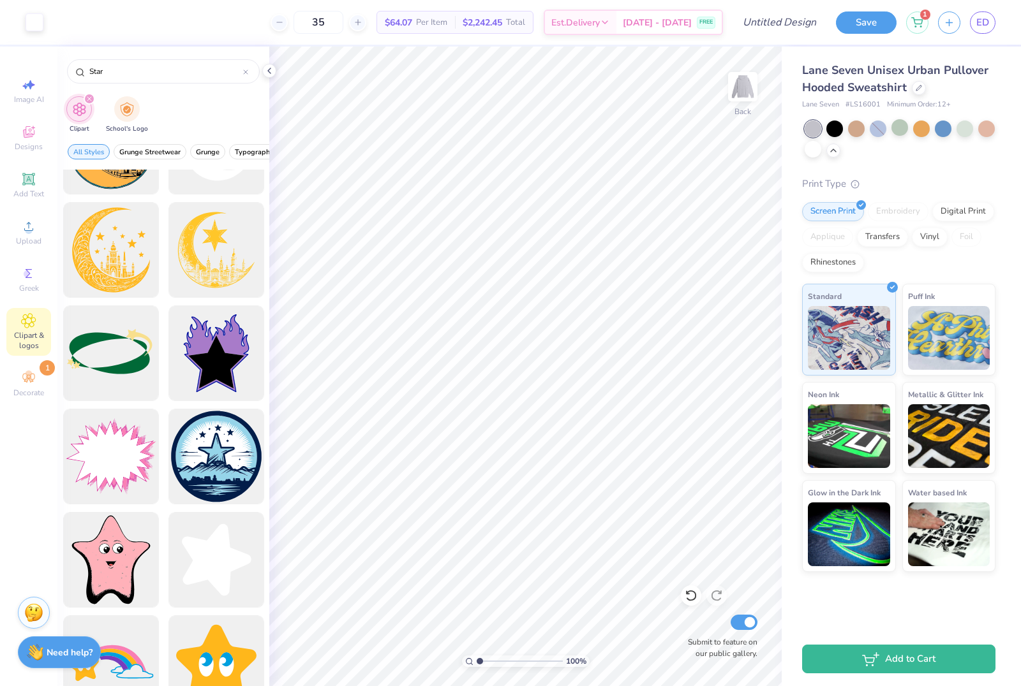
scroll to position [612, 0]
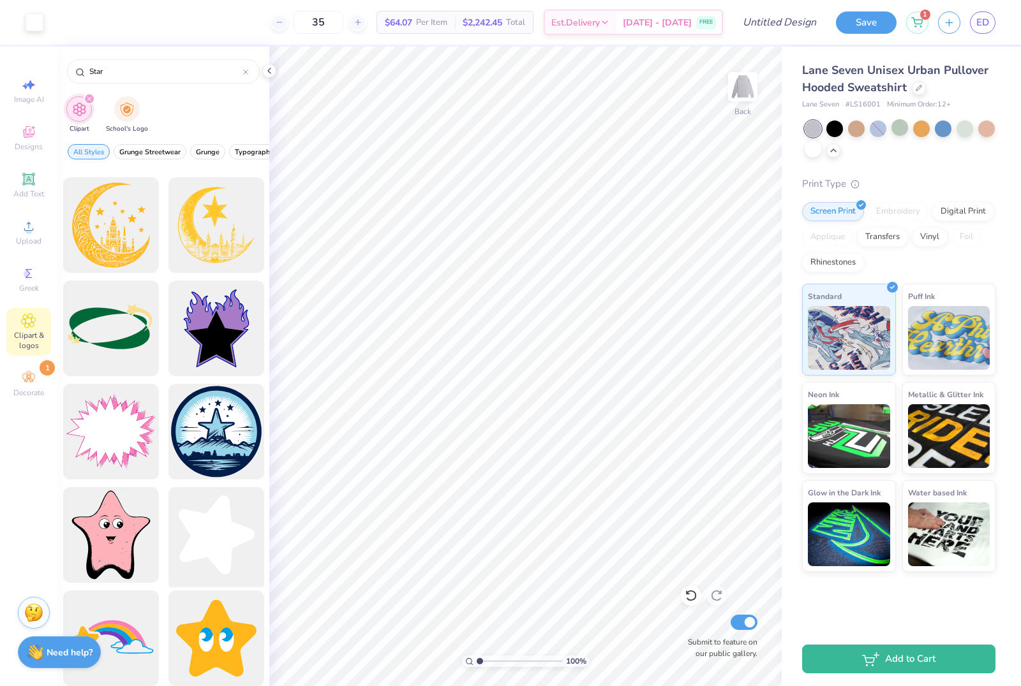
type input "Star"
click at [224, 514] on div at bounding box center [215, 535] width 105 height 105
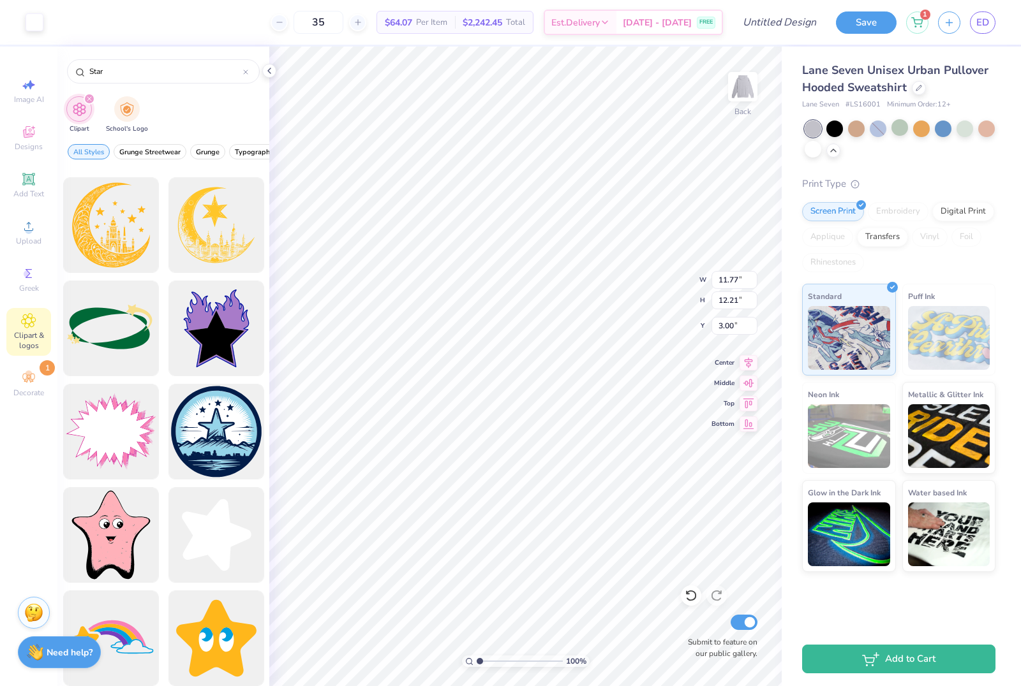
type input "3.11"
type input "3.23"
type input "5.85"
type input "1.89"
type input "1.96"
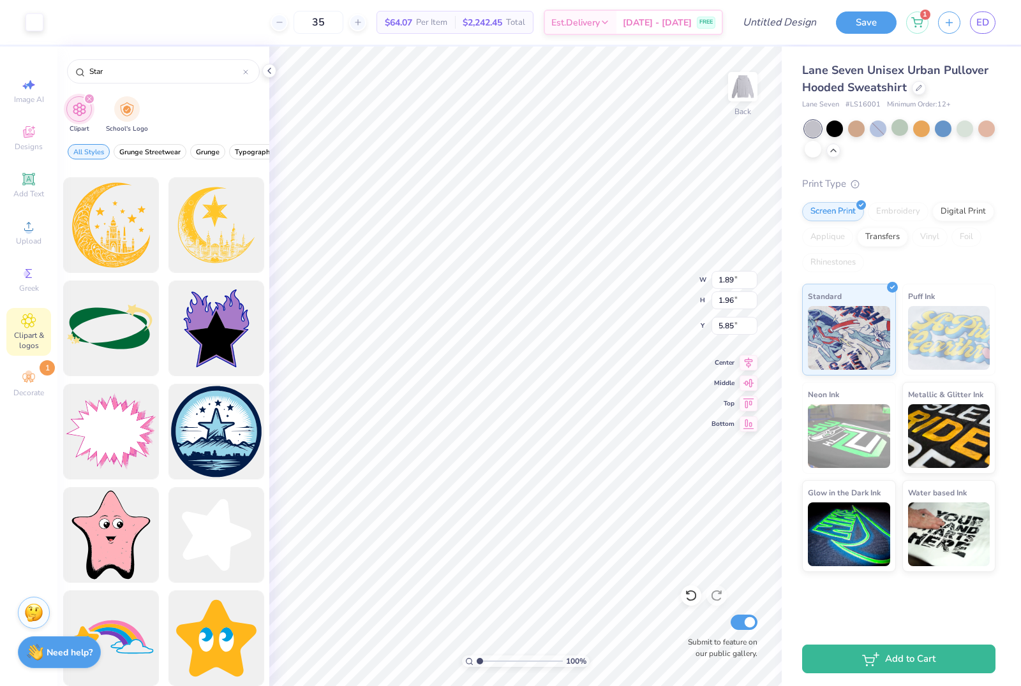
type input "5.44"
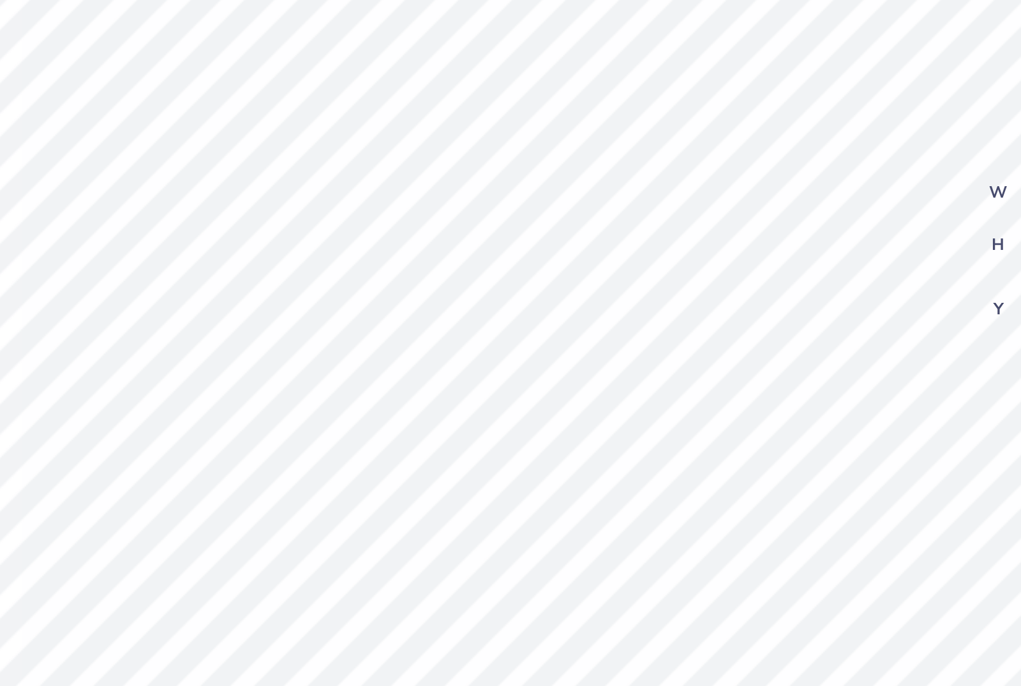
type input "1.61"
type input "1.67"
type input "5.45"
type input "14.19"
type input "2.95"
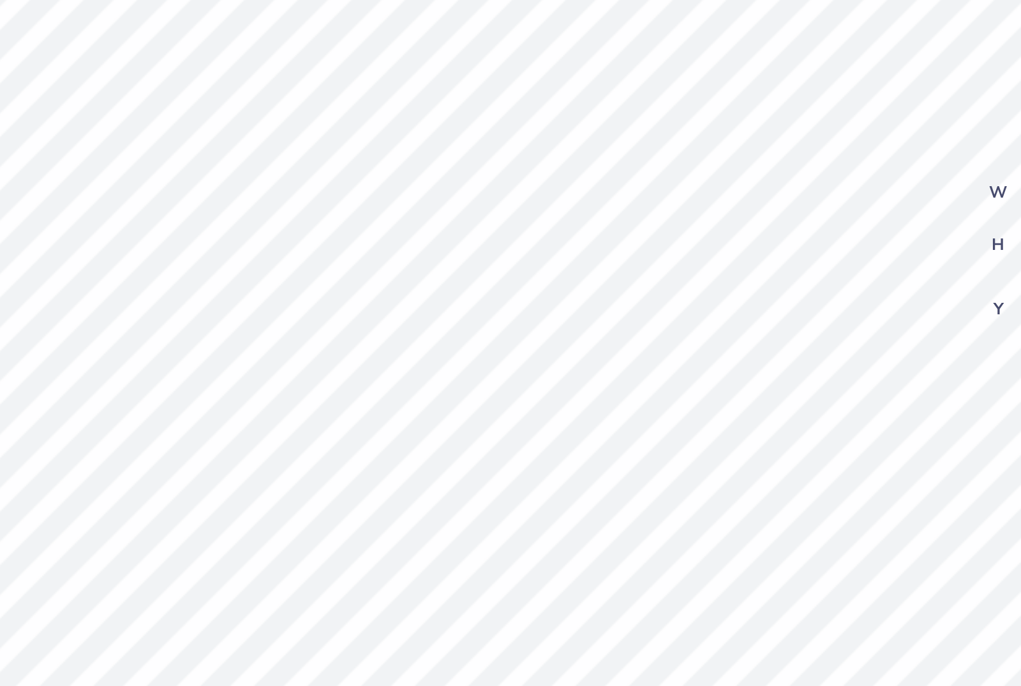
type input "3.76"
type input "1.61"
type input "1.67"
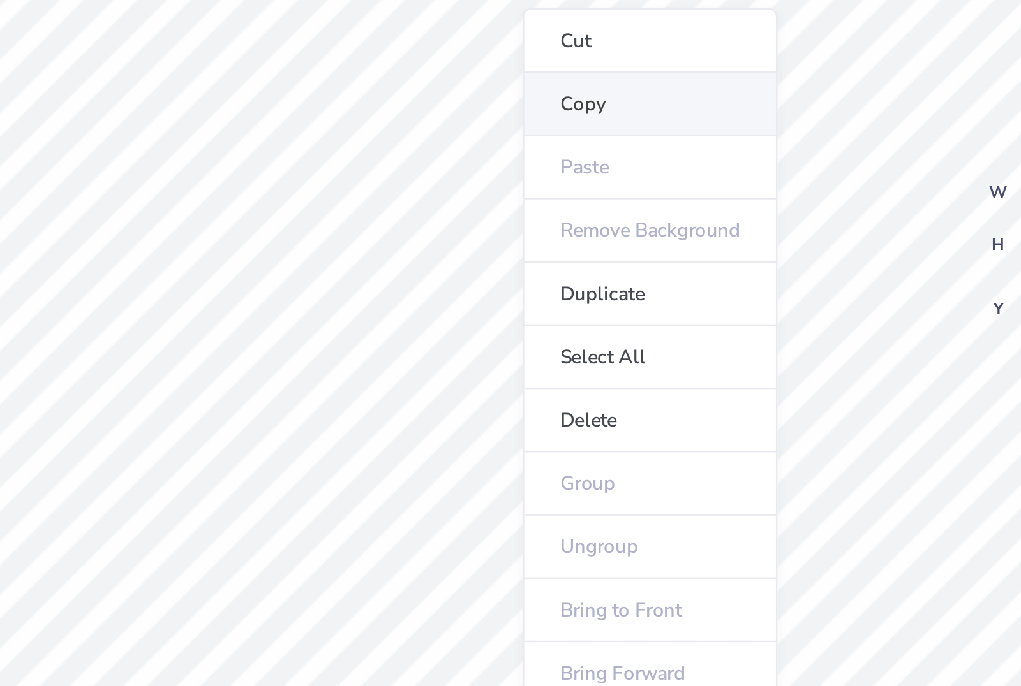
click at [515, 233] on li "Copy" at bounding box center [565, 245] width 100 height 25
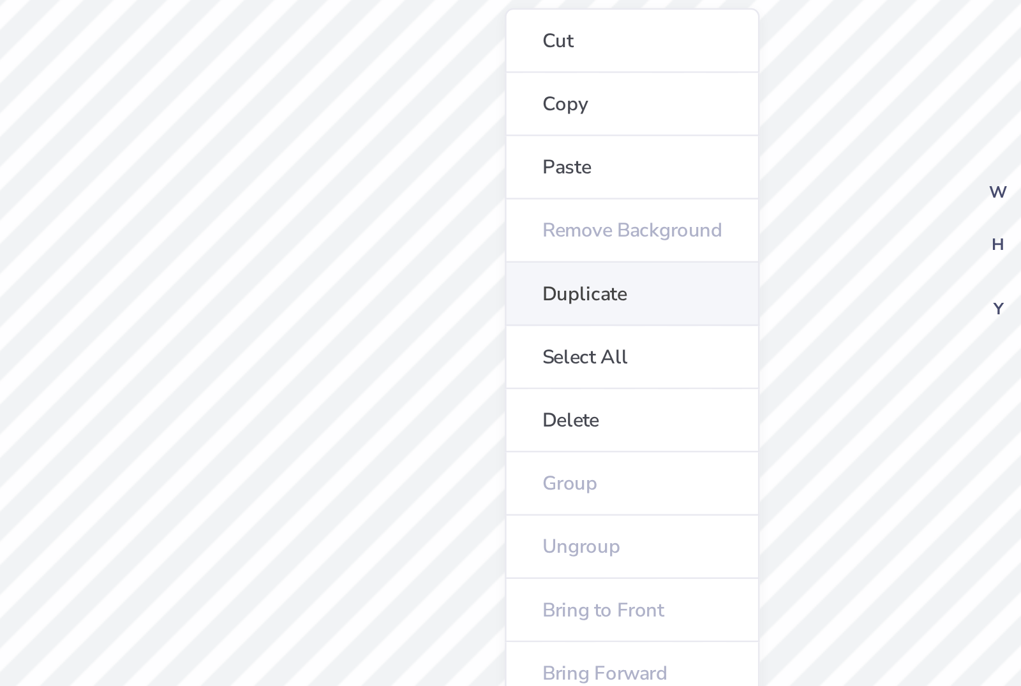
click at [508, 307] on li "Duplicate" at bounding box center [558, 319] width 100 height 25
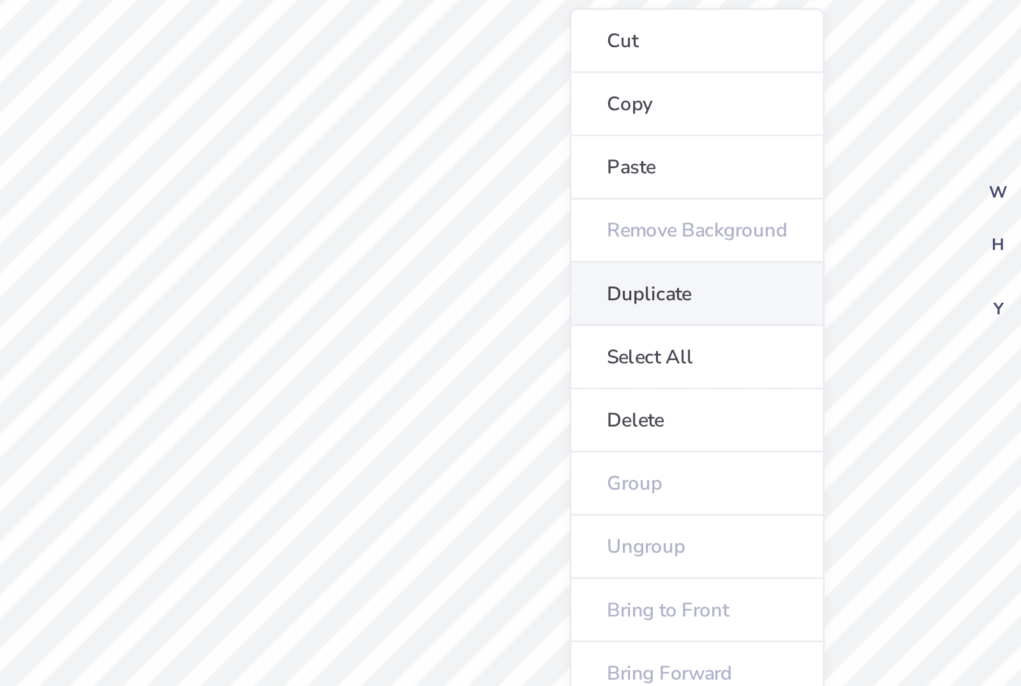
click at [534, 307] on li "Duplicate" at bounding box center [584, 319] width 100 height 25
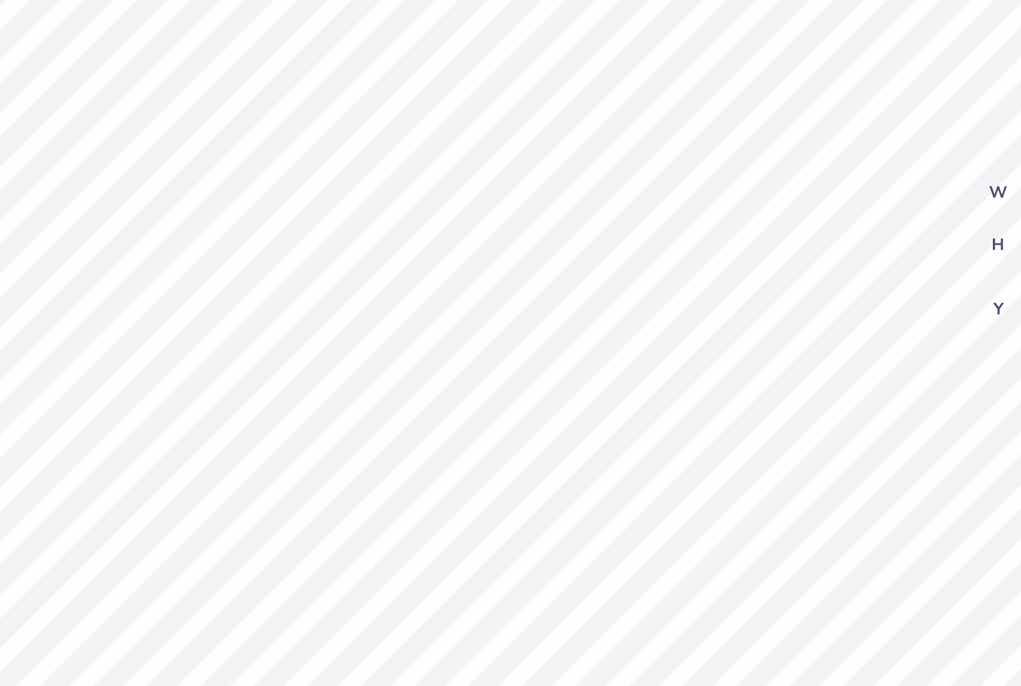
type input "5.45"
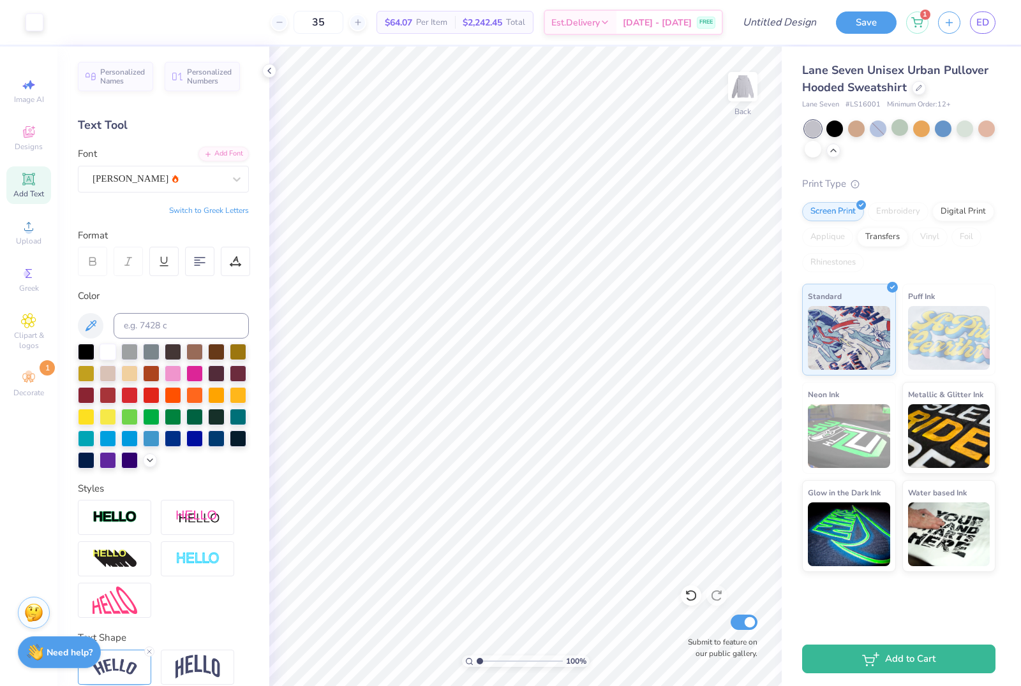
click at [29, 182] on icon at bounding box center [28, 179] width 12 height 12
type textarea "AT VIRGINIA TECH"
click at [150, 156] on div "Font Super Dream" at bounding box center [163, 170] width 171 height 46
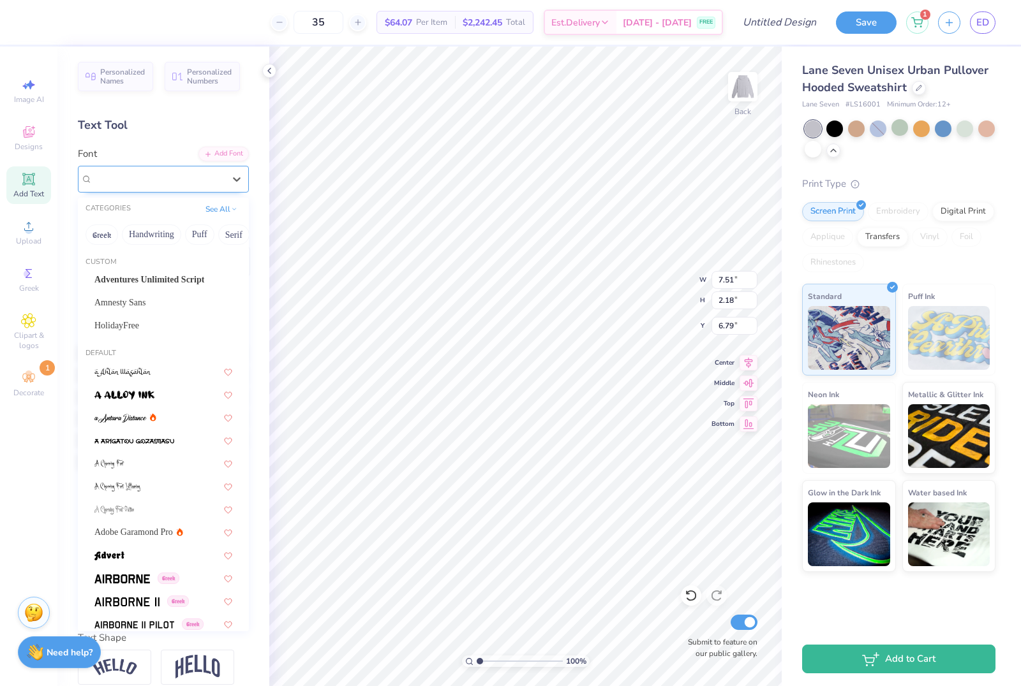
click at [152, 175] on div "Super Dream" at bounding box center [158, 179] width 134 height 20
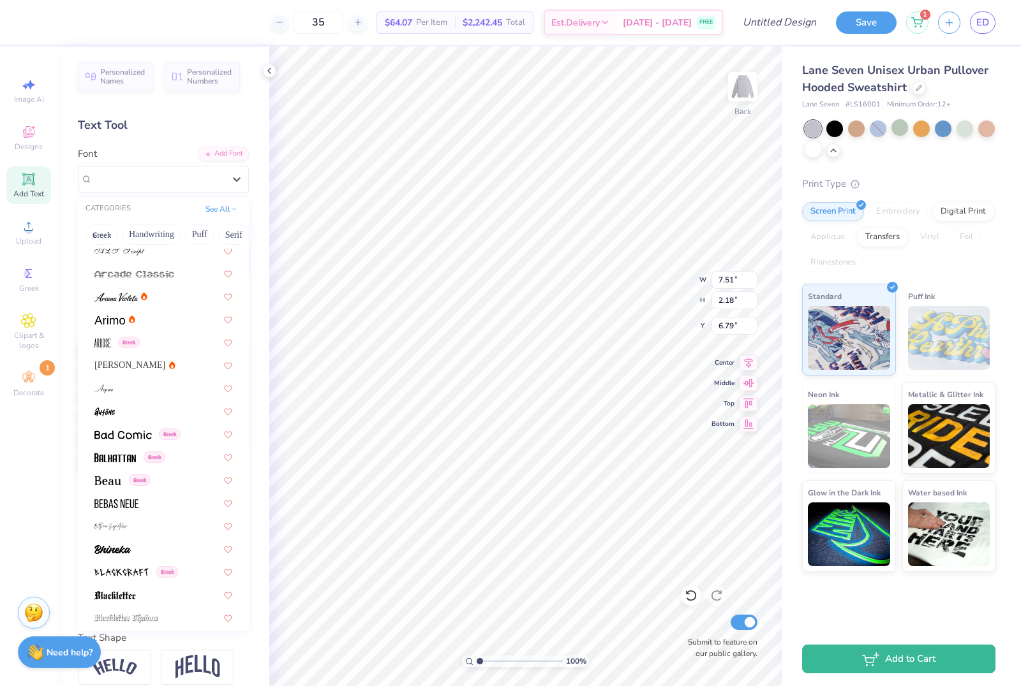
scroll to position [461, 0]
click at [126, 374] on div "Asimov" at bounding box center [163, 369] width 161 height 21
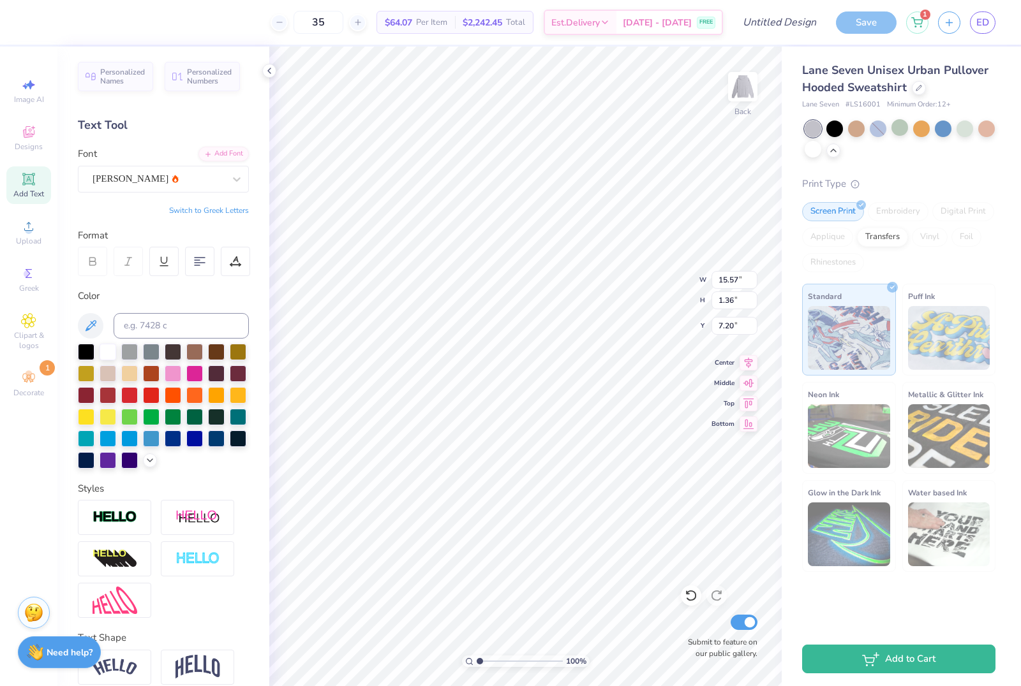
type input "9.19"
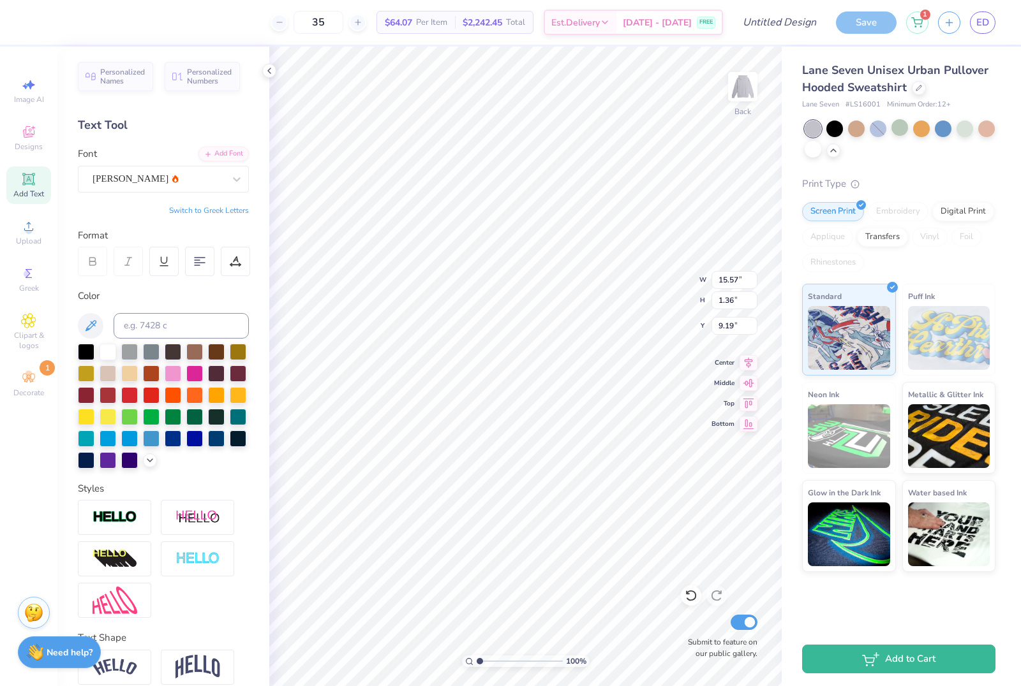
type input "11.36"
type input "0.99"
type input "7.88"
type input "8.01"
type input "0.70"
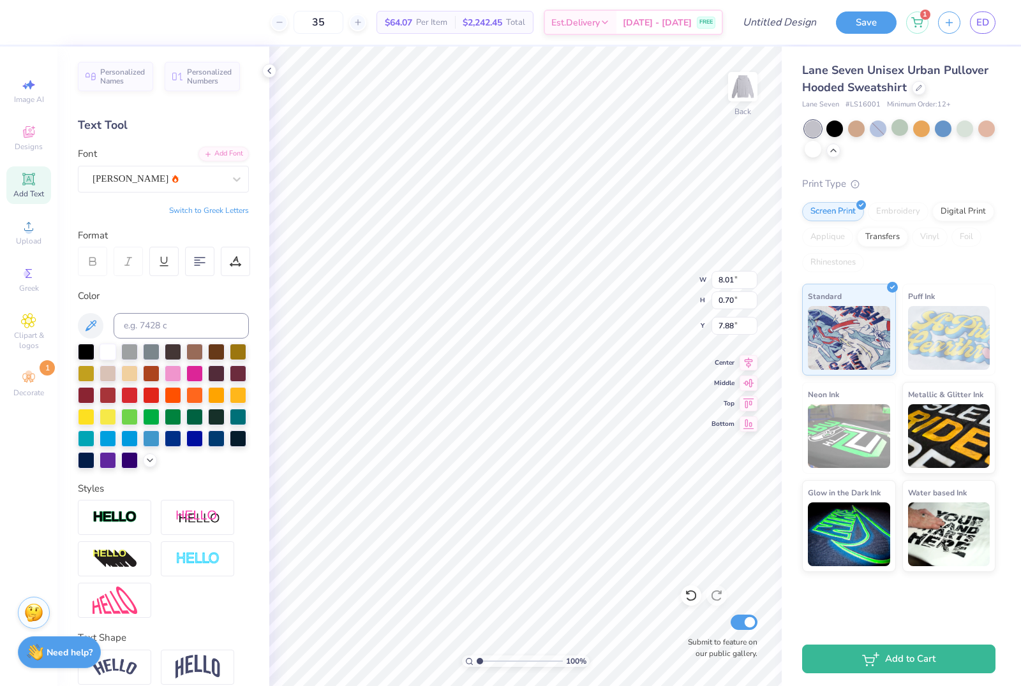
type input "7.53"
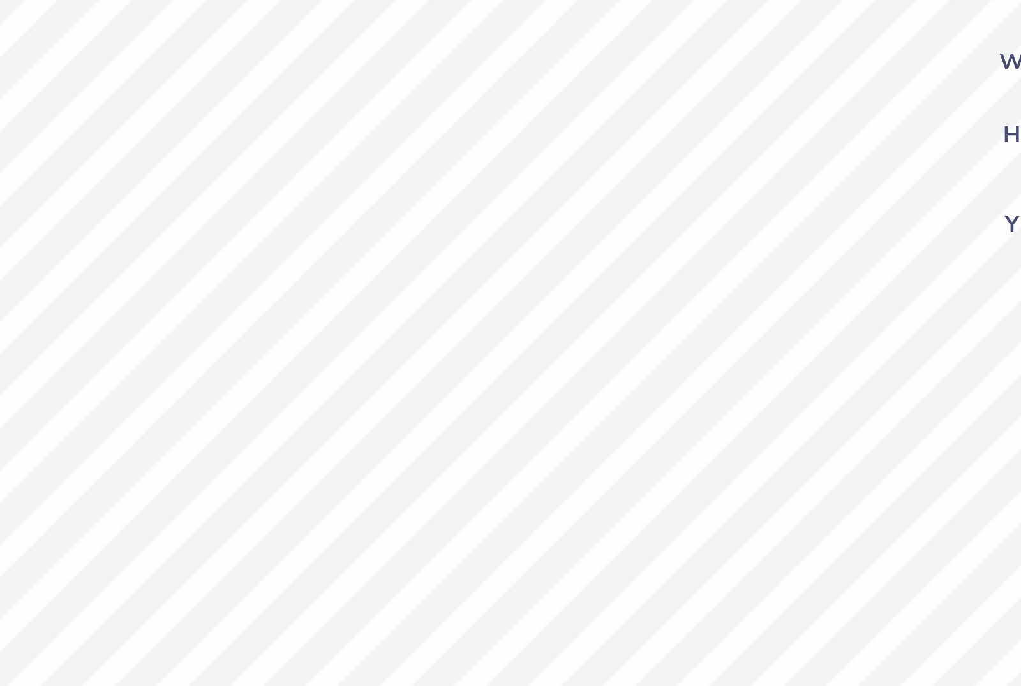
type input "1.61"
type input "1.67"
type input "5.45"
type input "1.27"
type input "1.32"
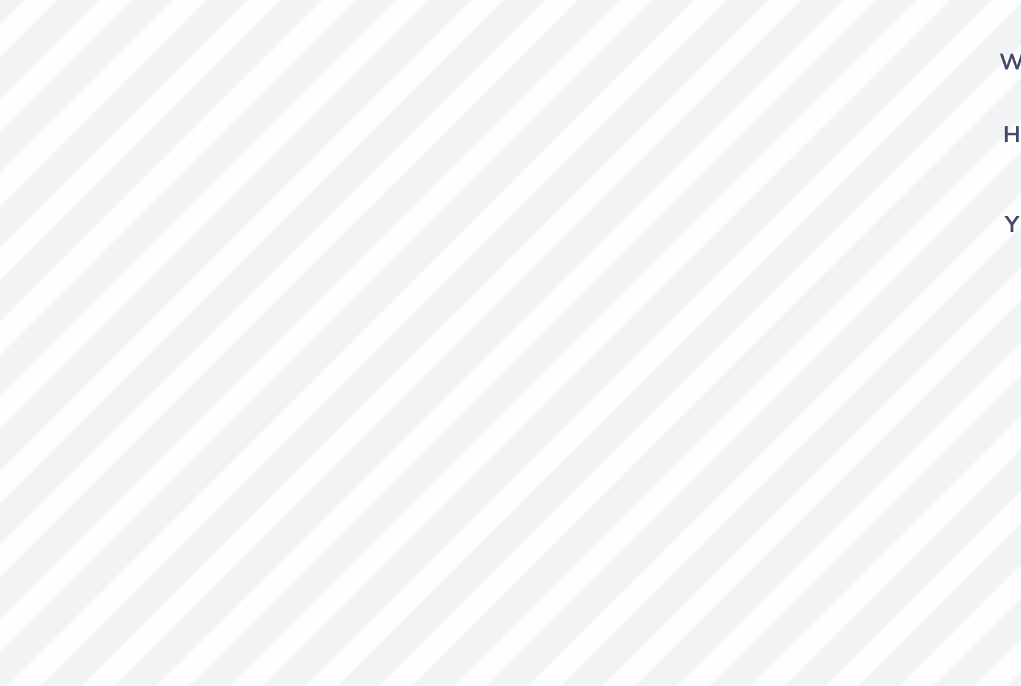
type input "14.19"
type input "2.95"
type input "3.76"
type input "1.61"
type input "1.67"
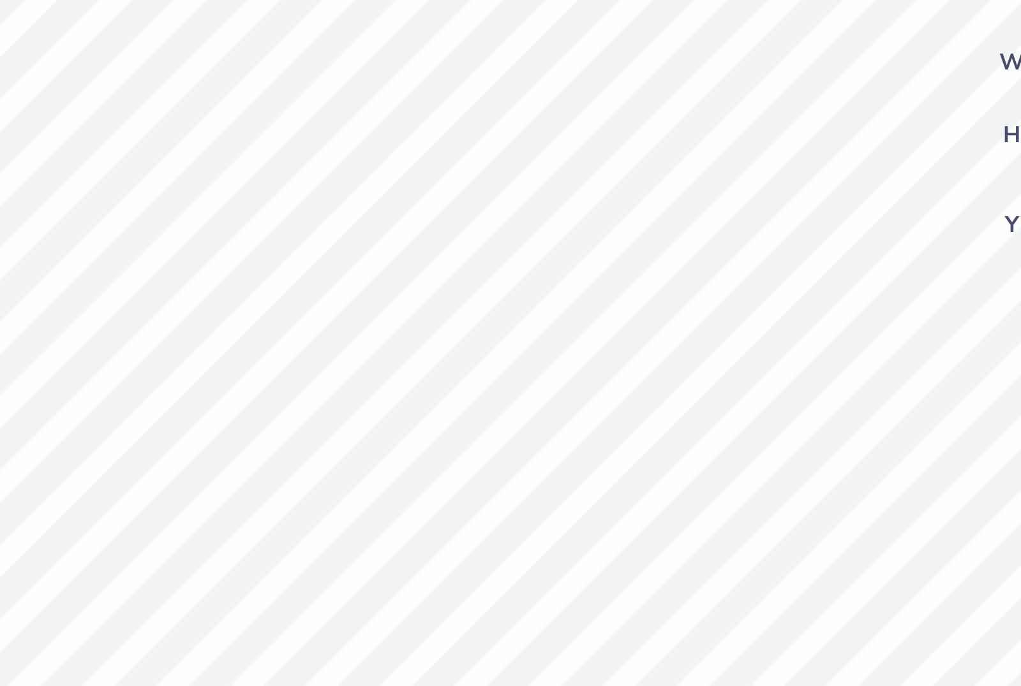
type input "5.45"
type input "1.20"
type input "1.24"
type input "1.61"
type input "1.67"
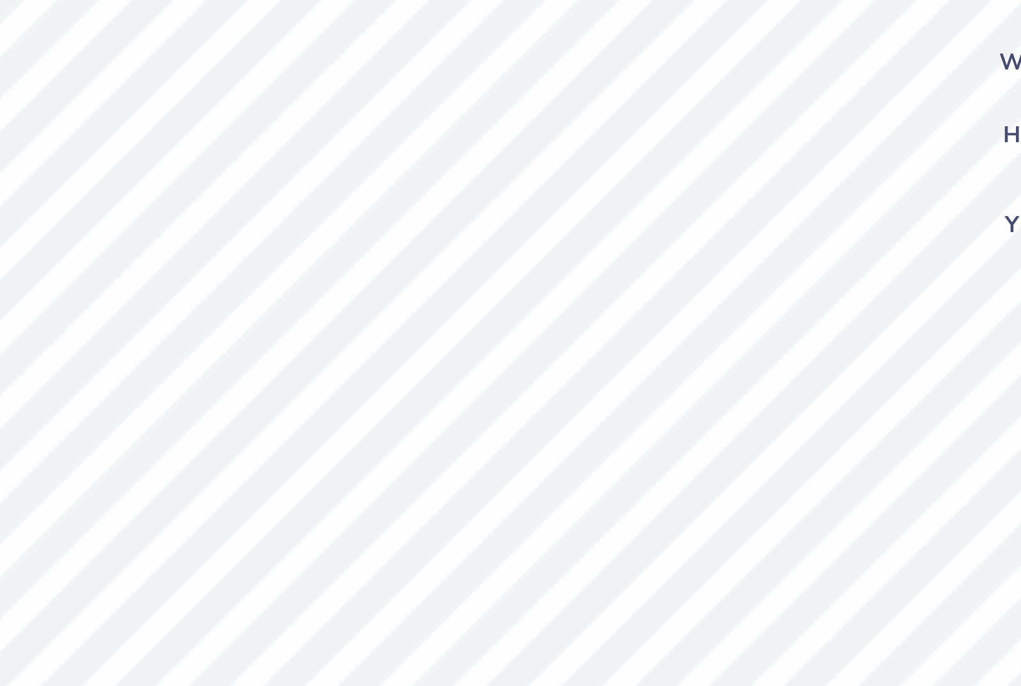
type input "1.10"
type input "1.14"
type input "1.27"
type input "1.32"
type input "1.23"
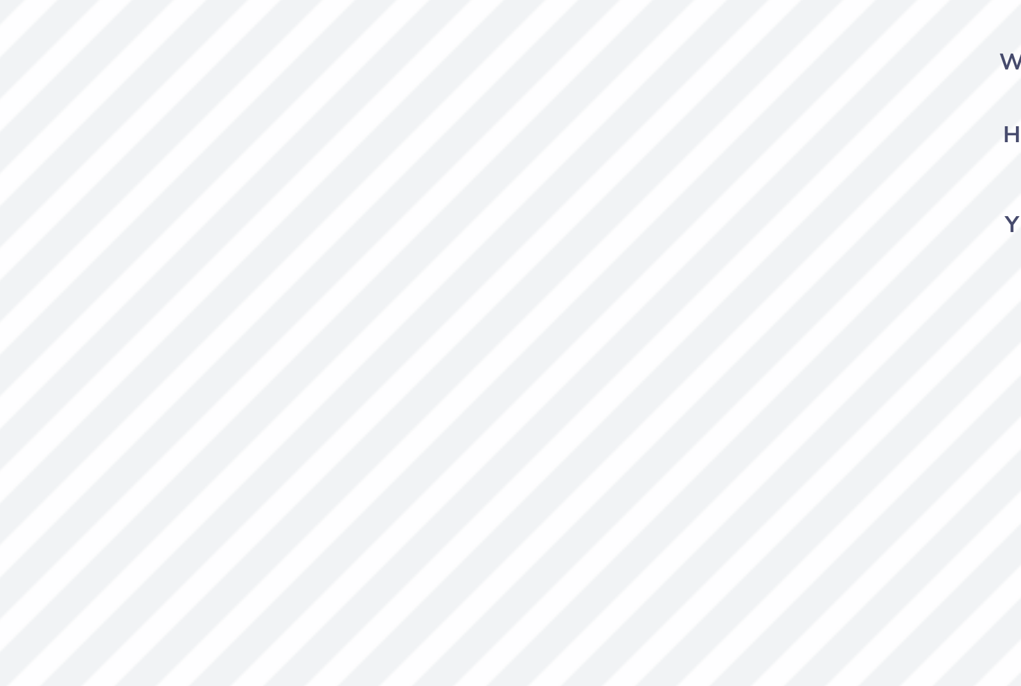
type input "1.27"
type input "14.19"
type input "2.95"
type input "3.76"
type input "1.20"
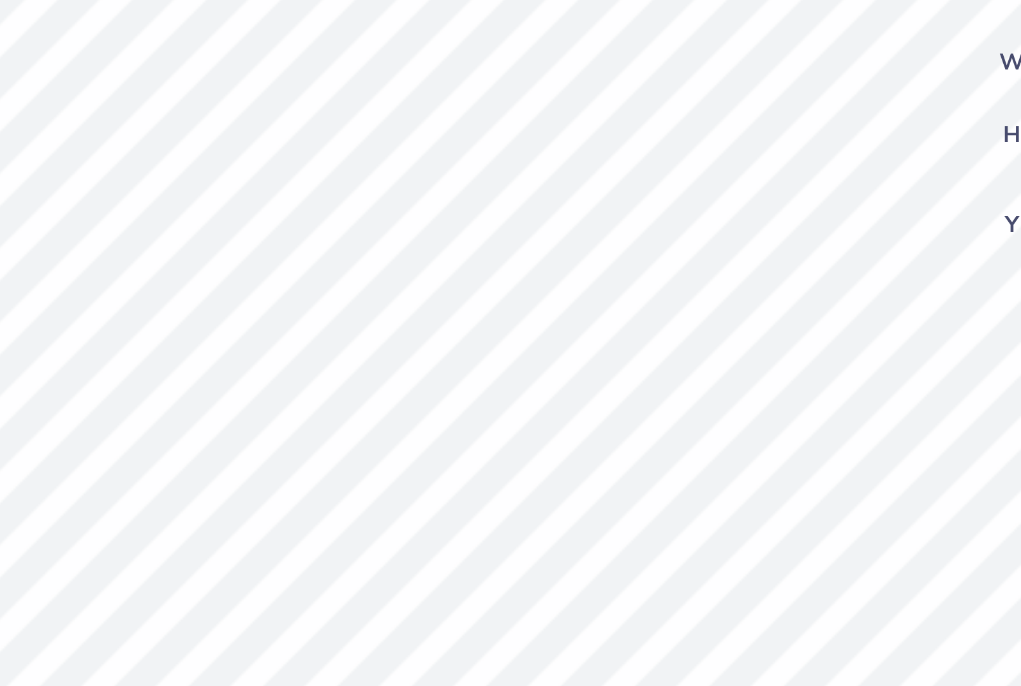
type input "1.24"
type input "5.40"
type input "1.10"
type input "1.14"
type input "5.45"
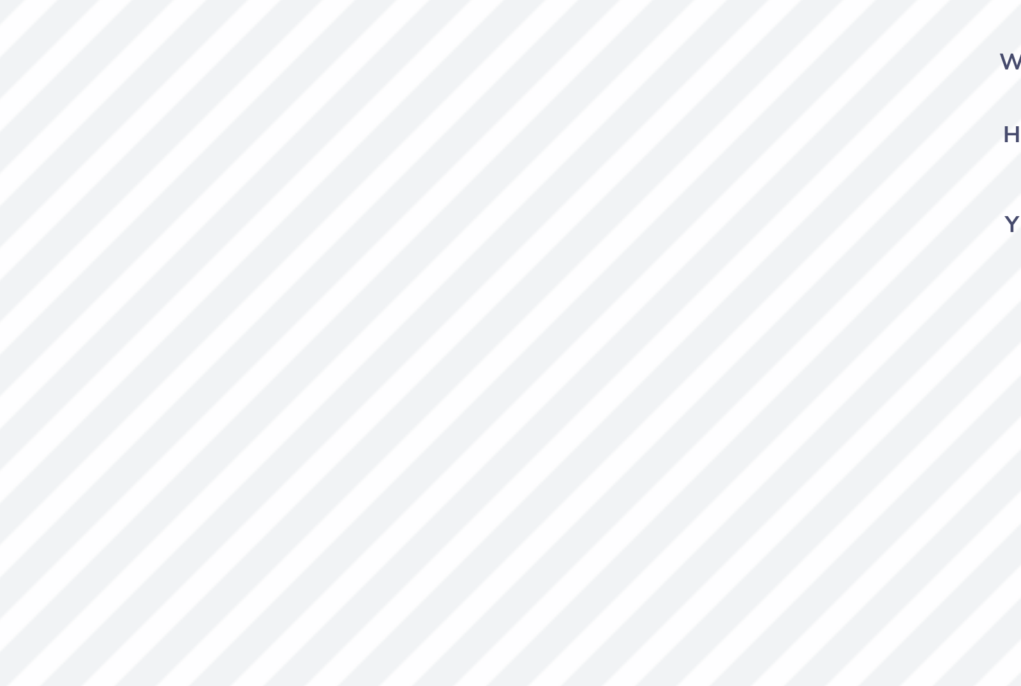
type input "6.94"
type input "0.61"
type input "7.00"
type input "5.37"
type input "0.47"
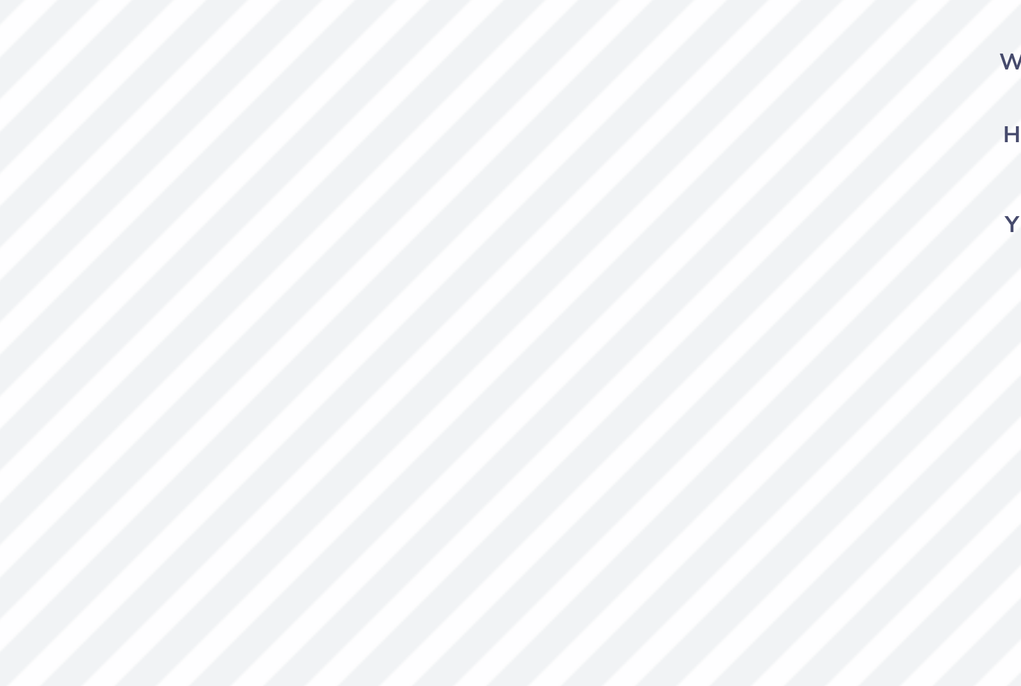
type input "6.96"
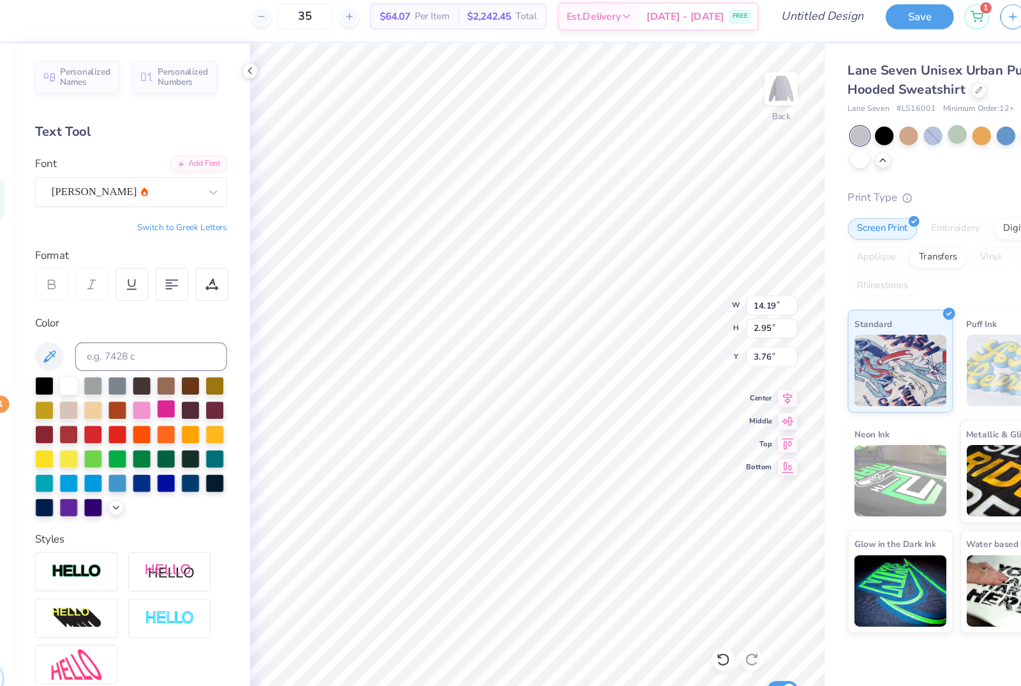
click at [186, 369] on div at bounding box center [194, 372] width 17 height 17
type input "1.23"
type input "1.27"
type input "5.45"
click at [186, 365] on div at bounding box center [194, 372] width 17 height 17
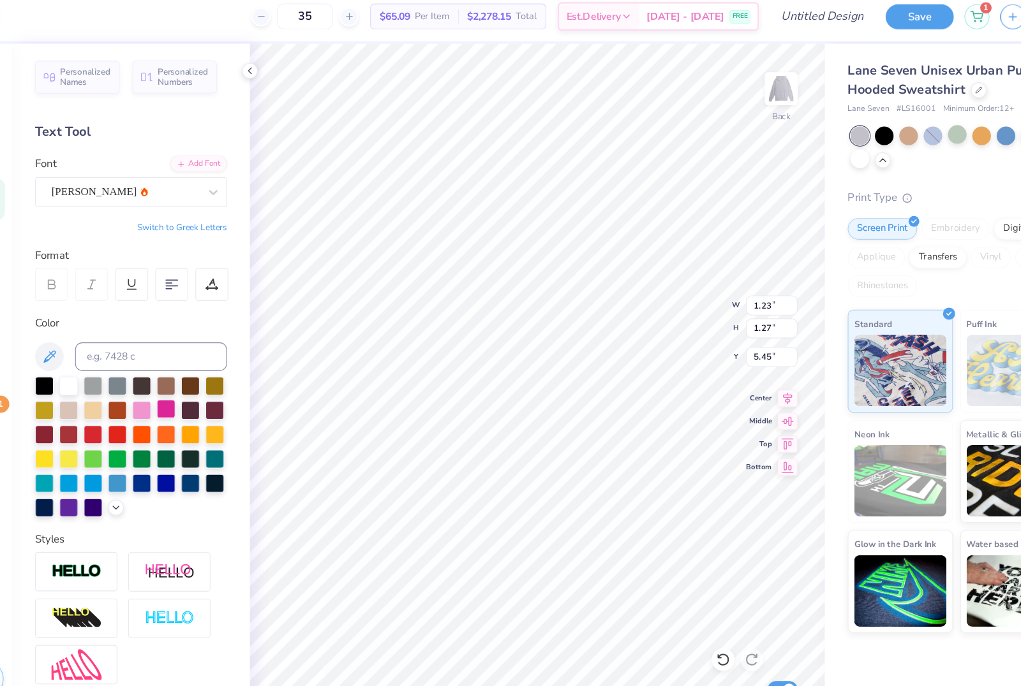
click at [186, 365] on div at bounding box center [194, 372] width 17 height 17
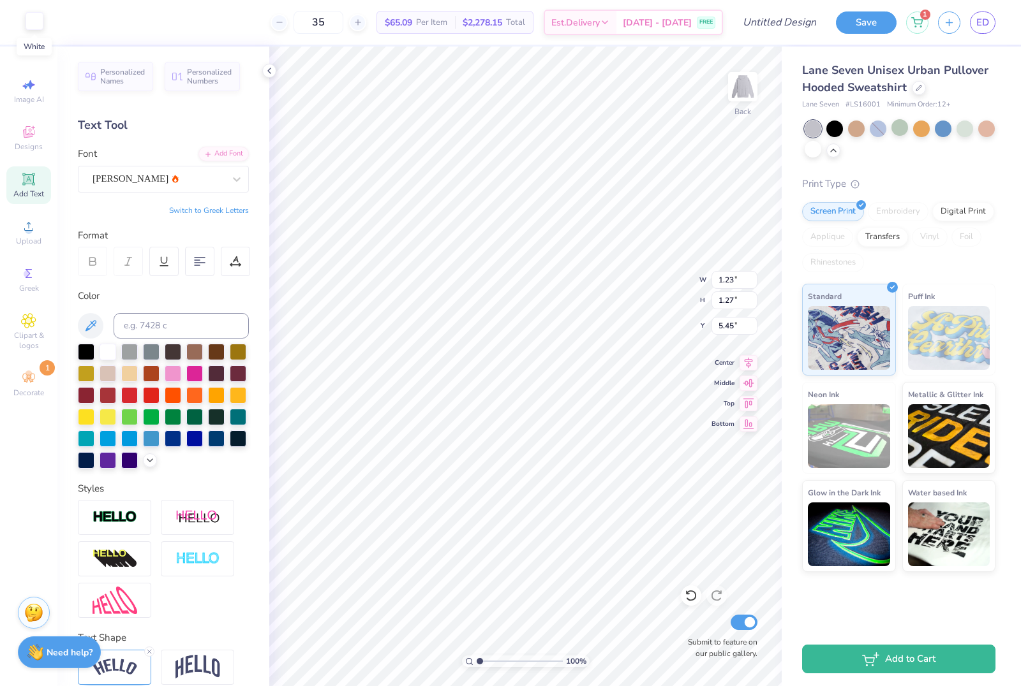
click at [31, 31] on div "Art colors" at bounding box center [21, 22] width 43 height 45
click at [36, 22] on div at bounding box center [35, 21] width 18 height 18
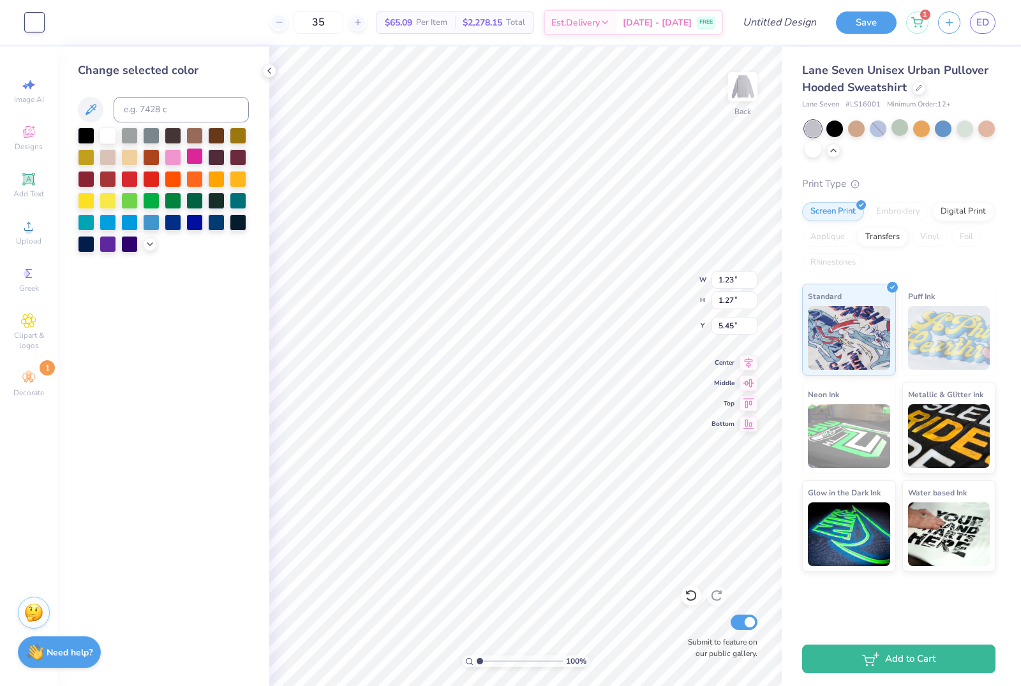
click at [191, 163] on div at bounding box center [194, 156] width 17 height 17
type input "1.20"
type input "1.24"
type input "5.40"
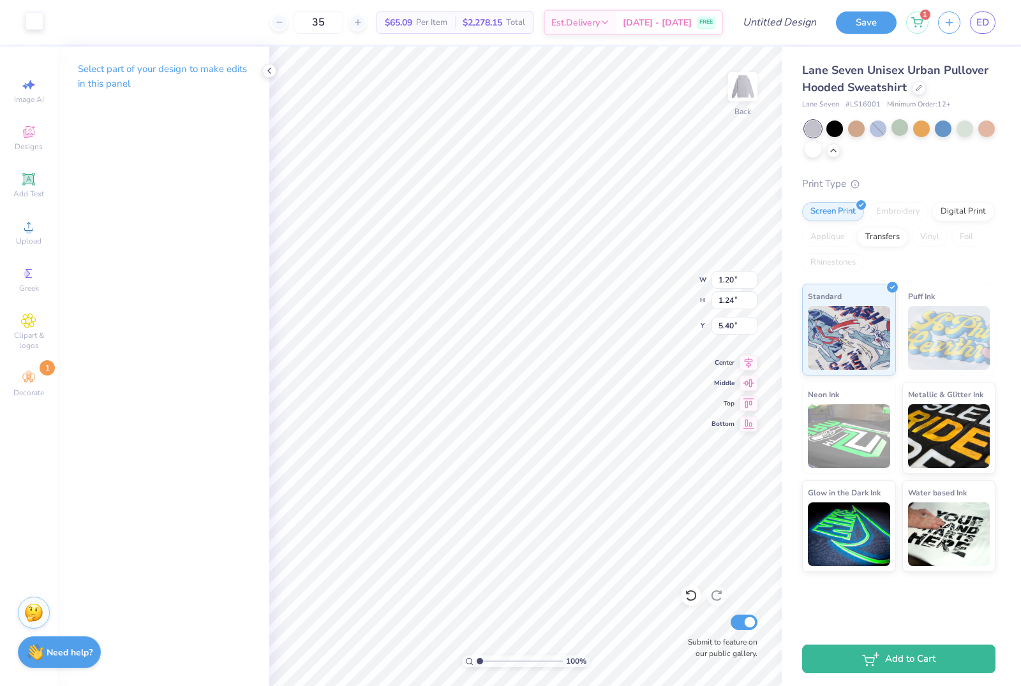
click at [40, 17] on div at bounding box center [35, 21] width 18 height 18
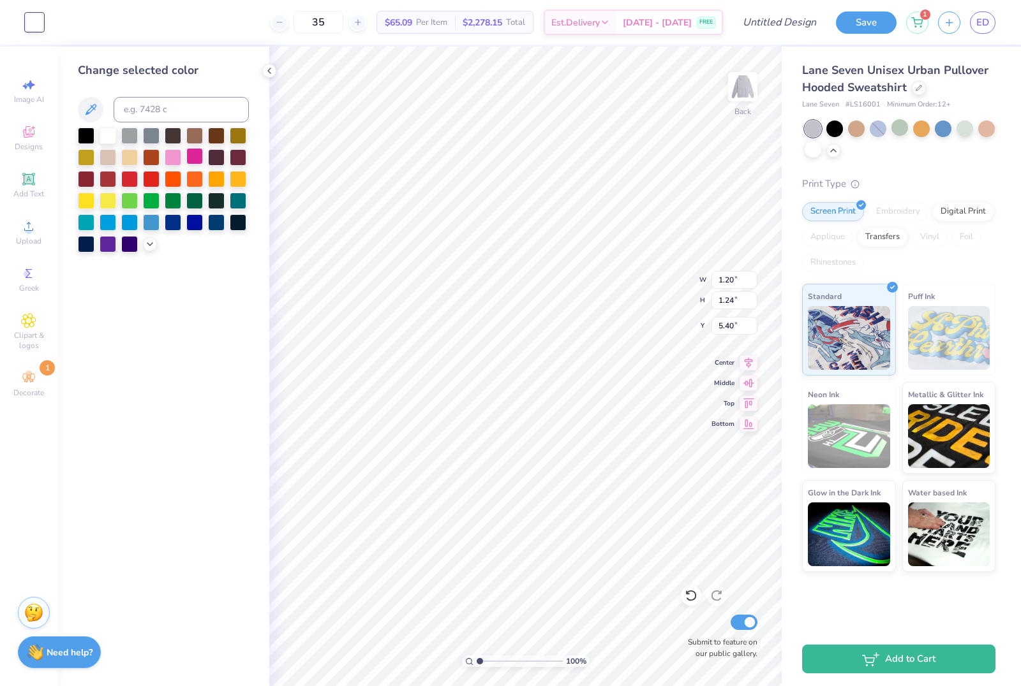
click at [199, 165] on div at bounding box center [194, 156] width 17 height 17
type input "1.10"
type input "1.14"
type input "5.45"
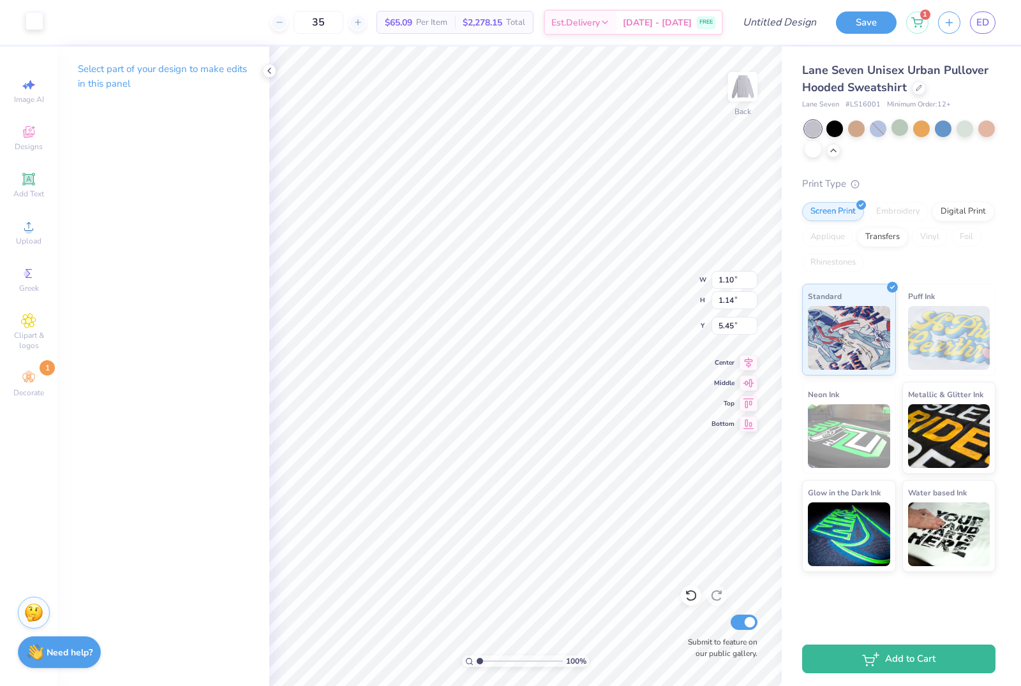
click at [30, 26] on div at bounding box center [35, 21] width 18 height 18
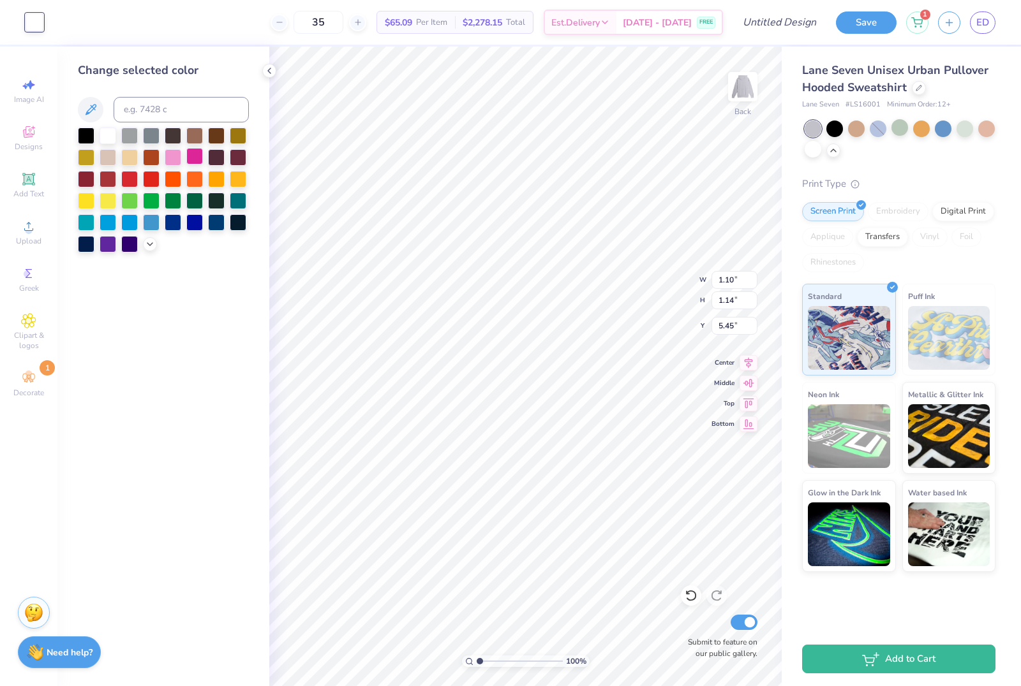
click at [196, 165] on div at bounding box center [194, 156] width 17 height 17
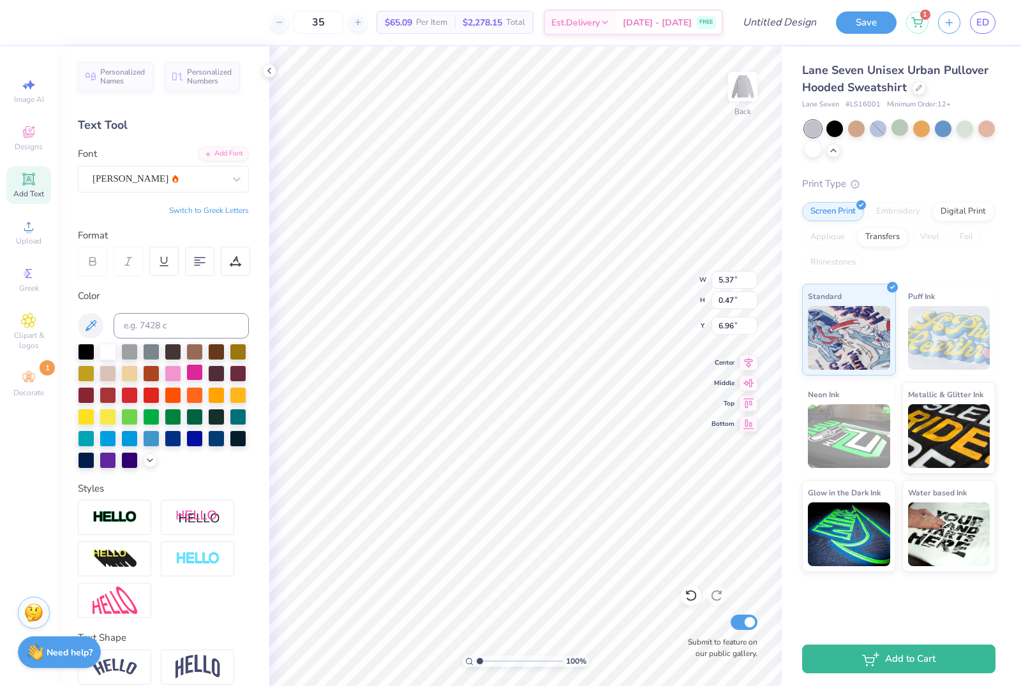
click at [193, 376] on div at bounding box center [194, 372] width 17 height 17
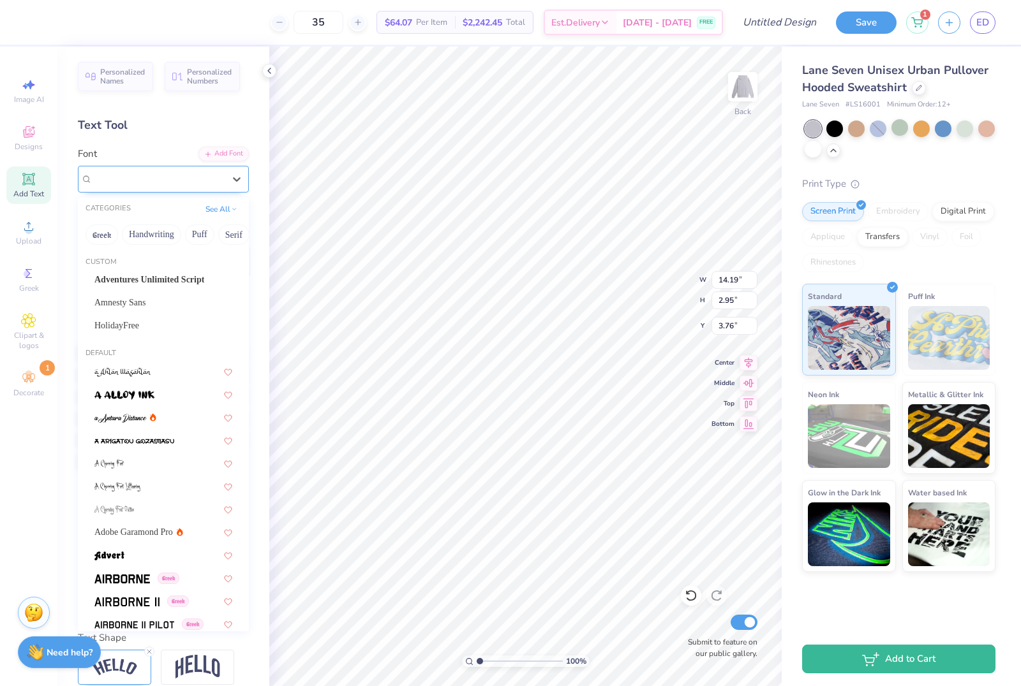
click at [193, 172] on div "Asimov" at bounding box center [158, 179] width 134 height 20
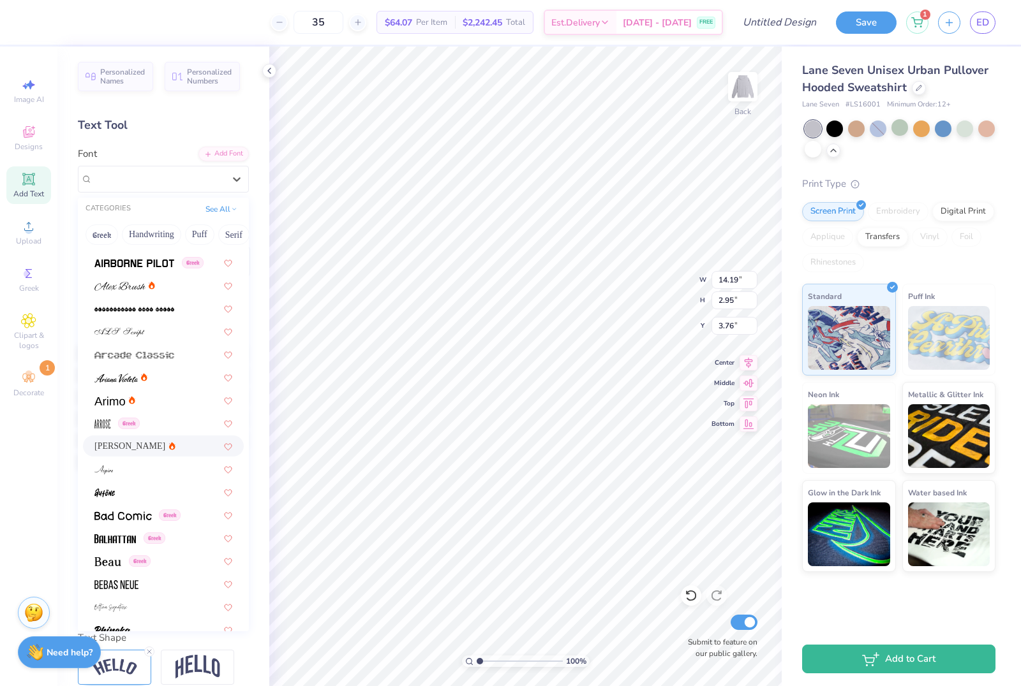
scroll to position [564, 0]
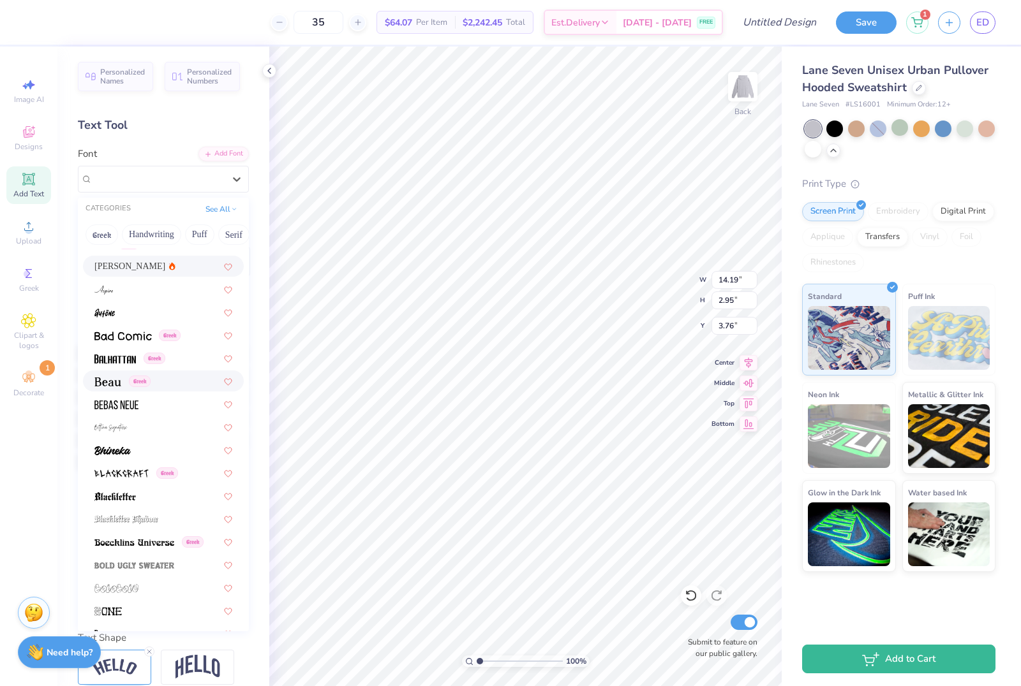
click at [121, 364] on div "Greek" at bounding box center [163, 358] width 161 height 21
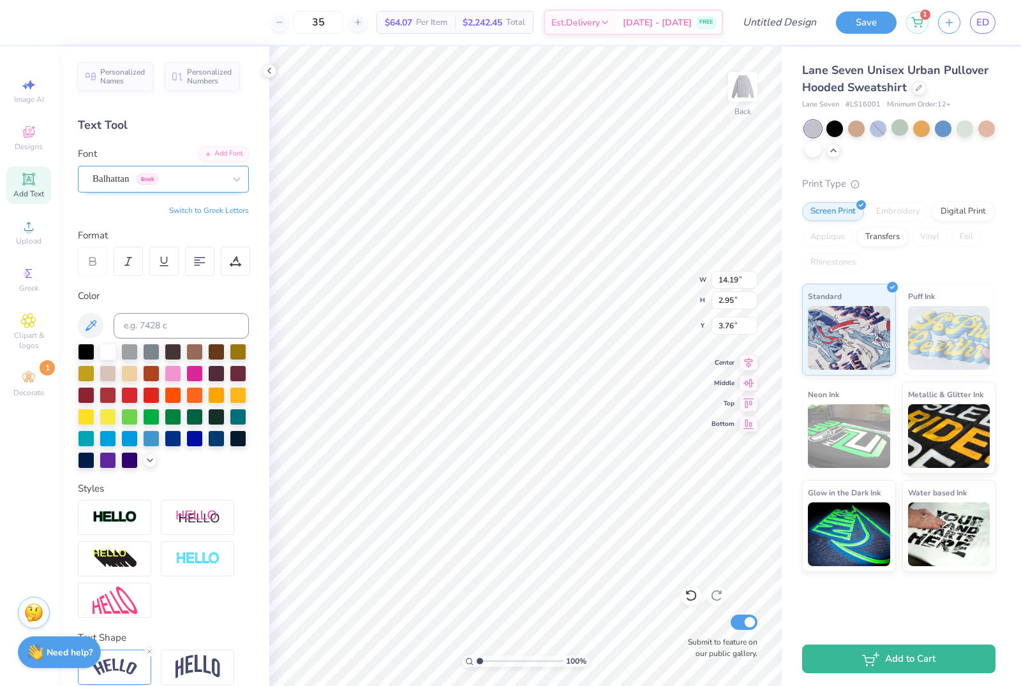
scroll to position [0, 4]
type input "3.58"
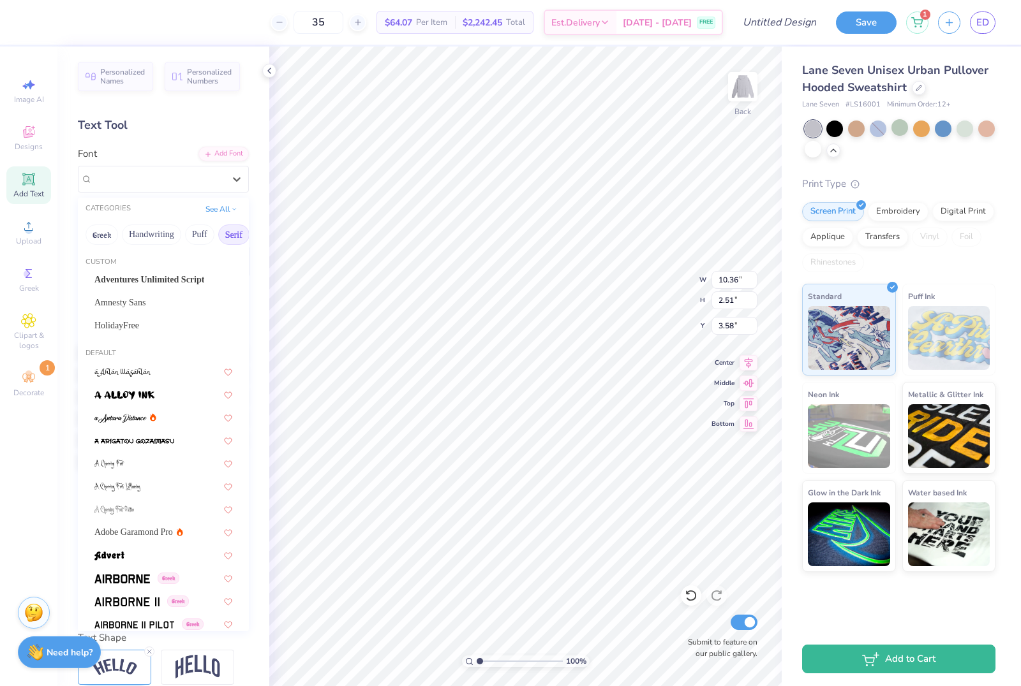
drag, startPoint x: 240, startPoint y: 179, endPoint x: 231, endPoint y: 237, distance: 58.2
click at [240, 179] on icon at bounding box center [236, 179] width 13 height 13
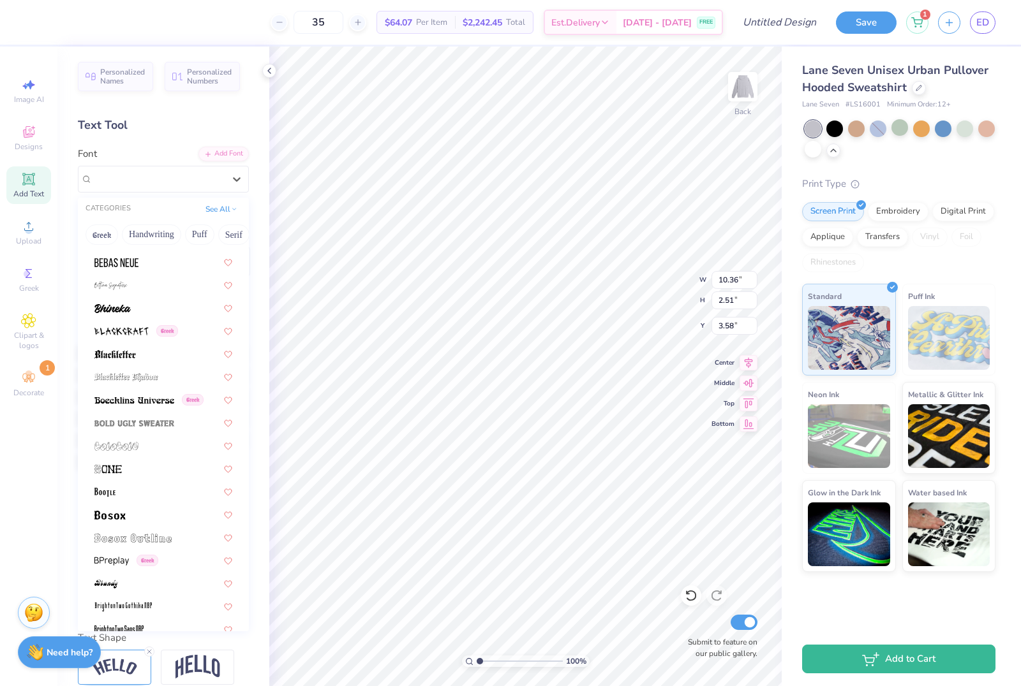
scroll to position [718, 0]
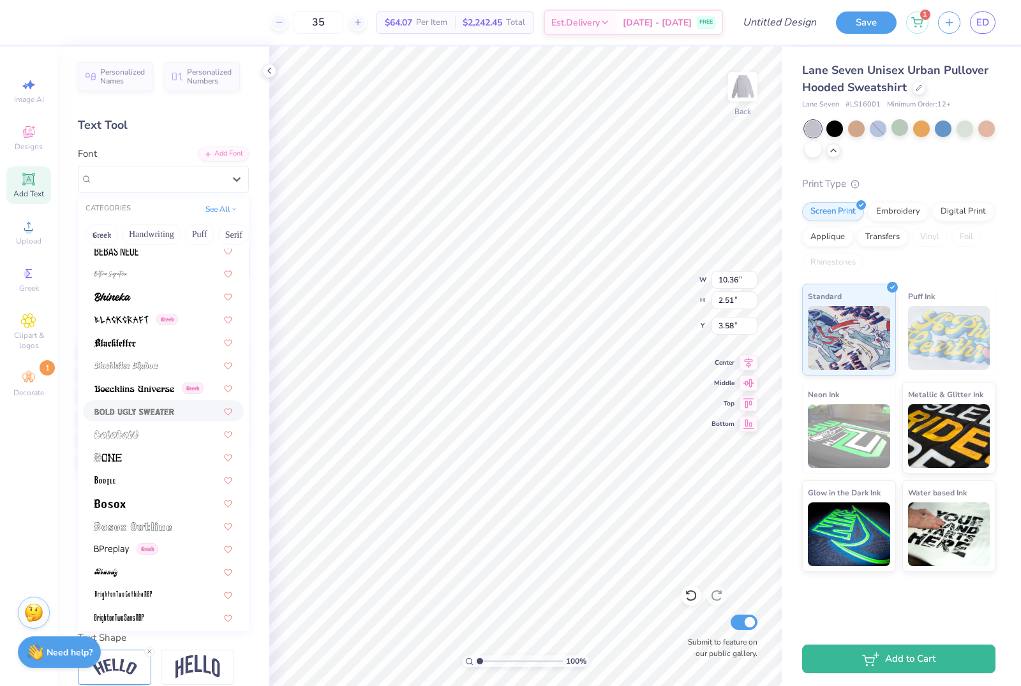
click at [172, 413] on img at bounding box center [134, 412] width 80 height 9
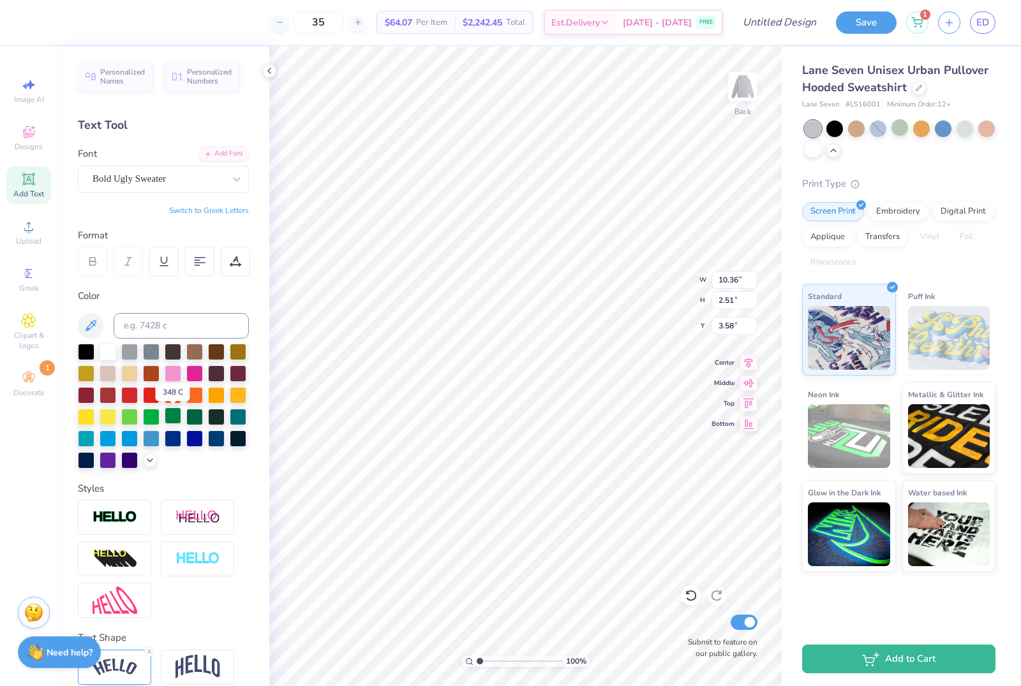
type input "13.32"
type input "2.82"
type input "3.42"
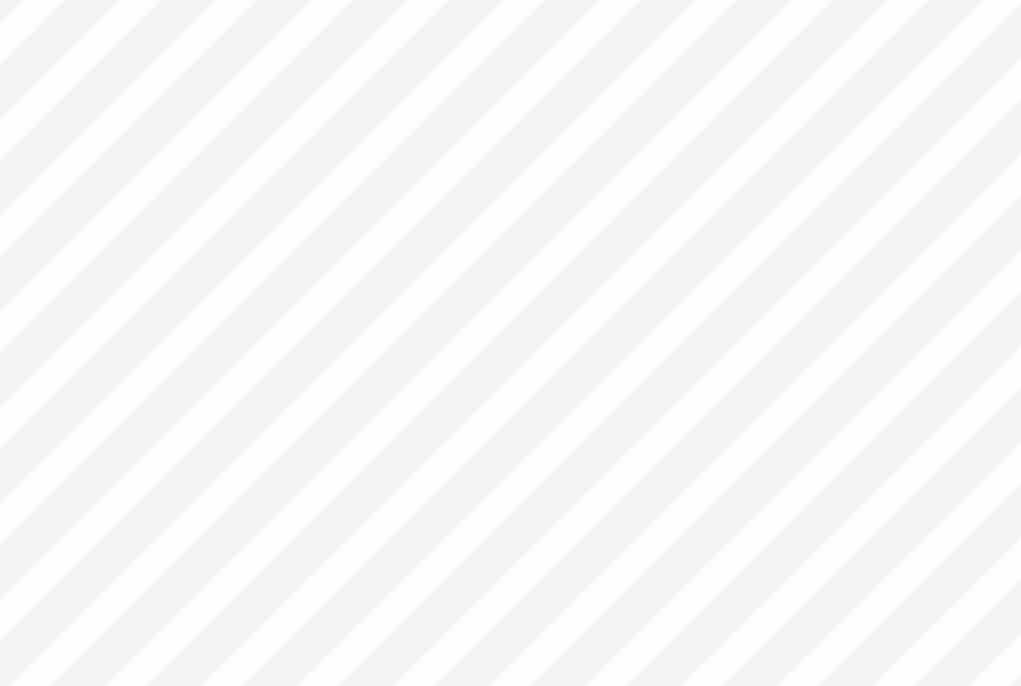
type input "5.38"
type input "1.20"
type input "1.24"
type input "5.40"
type input "1.10"
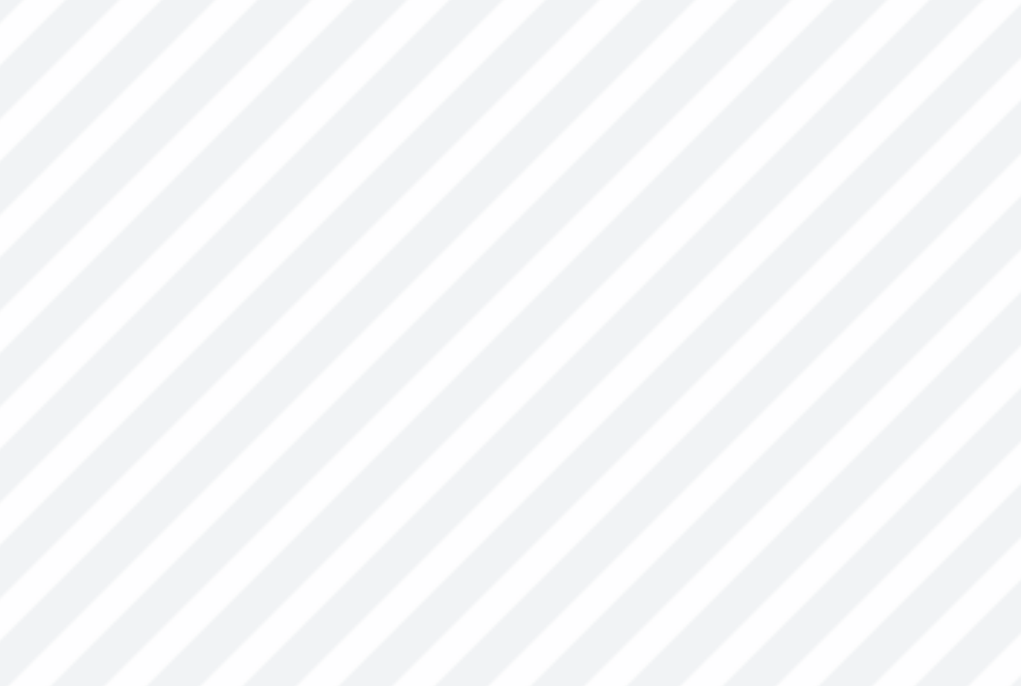
type input "1.14"
type input "5.40"
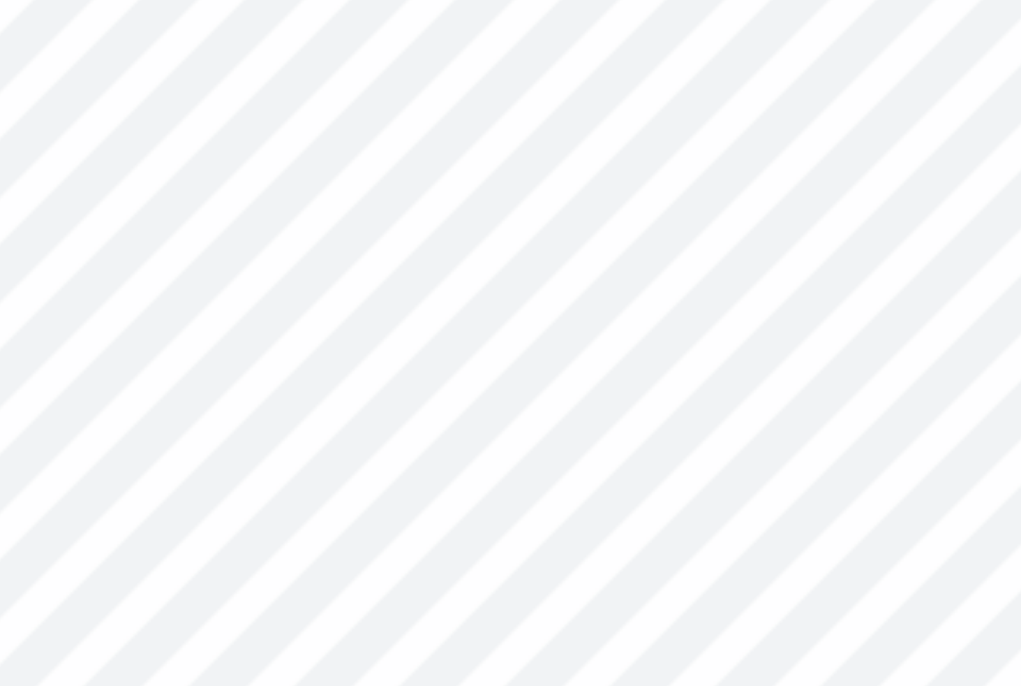
type input "1.10"
type input "1.14"
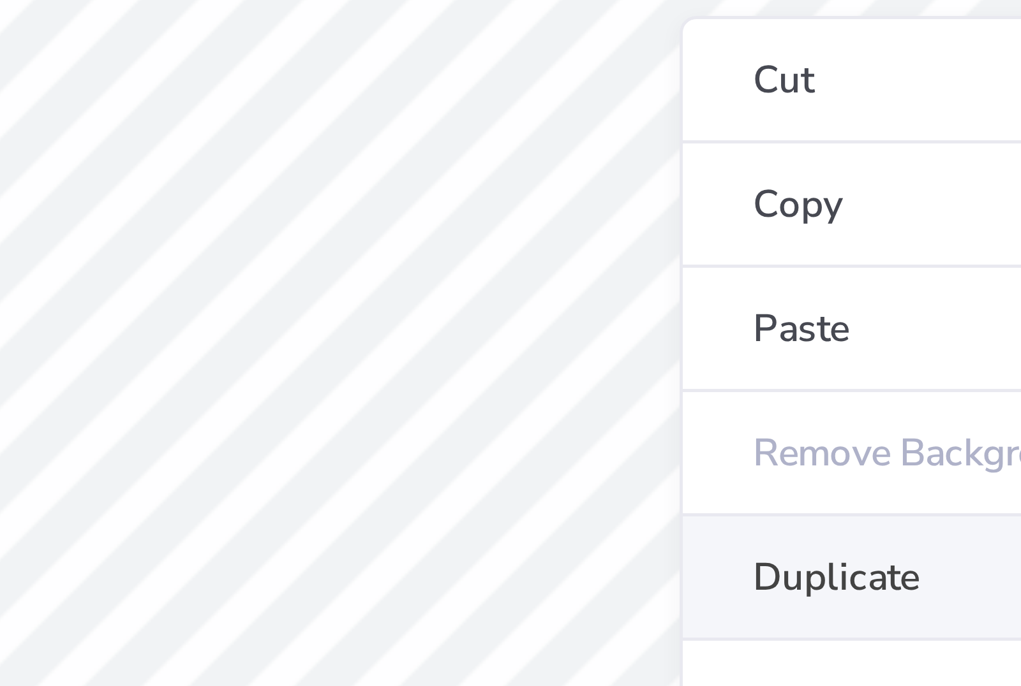
click at [557, 391] on li "Duplicate" at bounding box center [607, 403] width 100 height 25
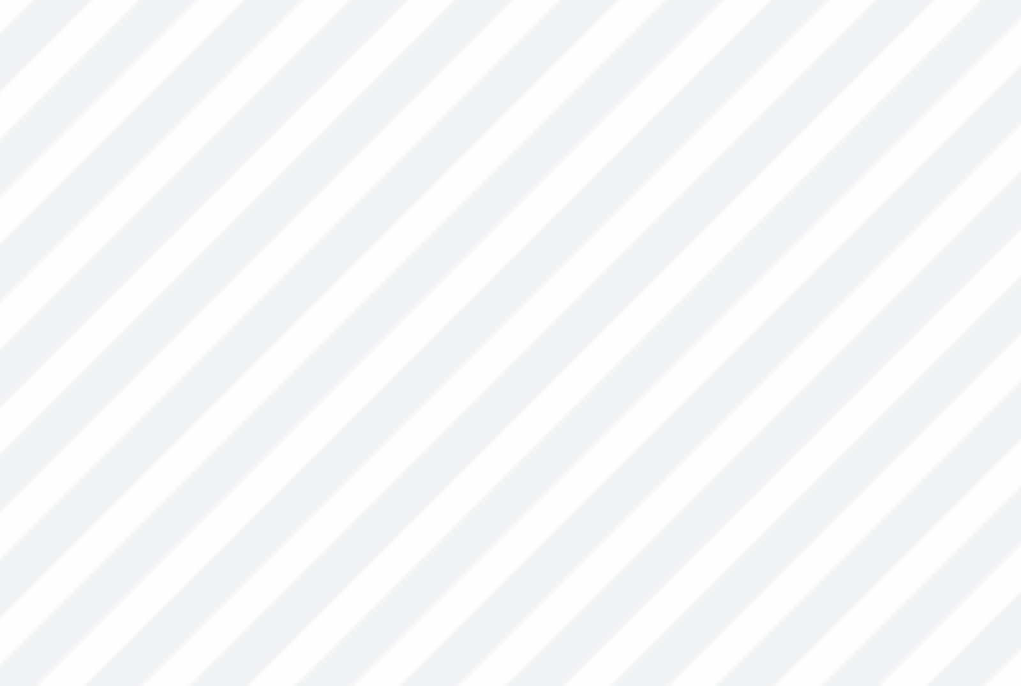
type input "6.40"
type input "1.20"
type input "1.24"
type input "5.40"
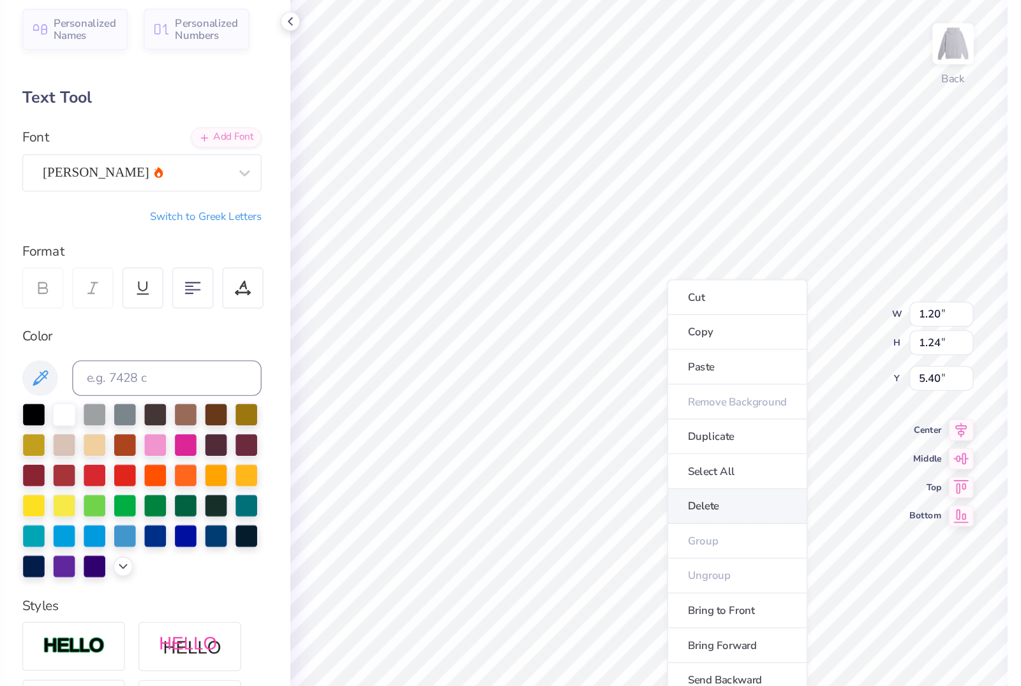
click at [538, 405] on li "Delete" at bounding box center [588, 417] width 100 height 25
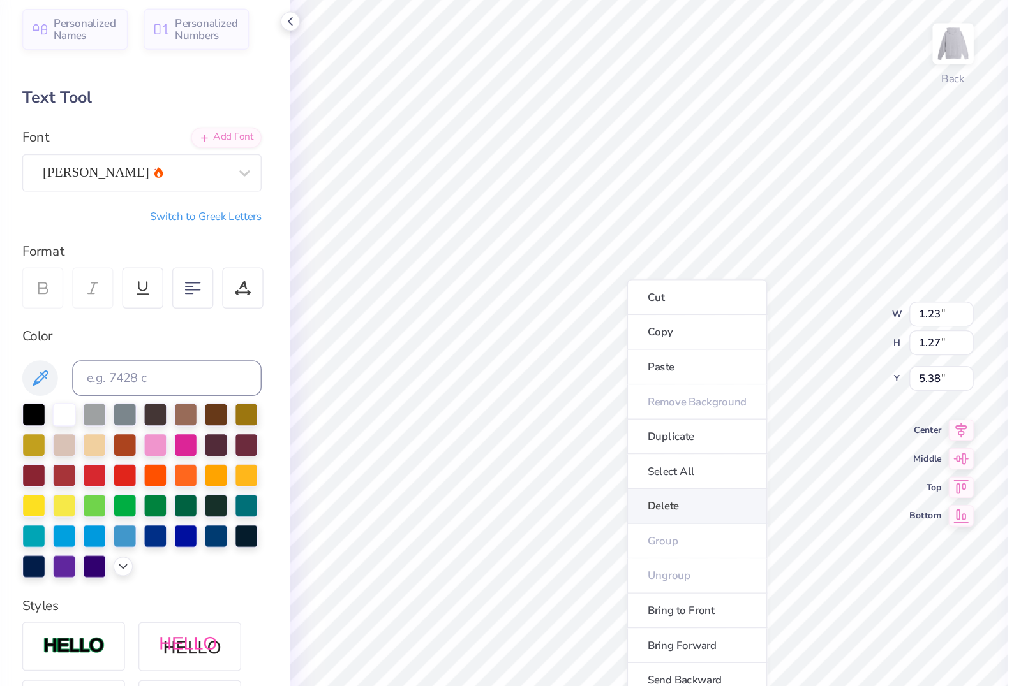
click at [510, 405] on li "Delete" at bounding box center [560, 417] width 100 height 25
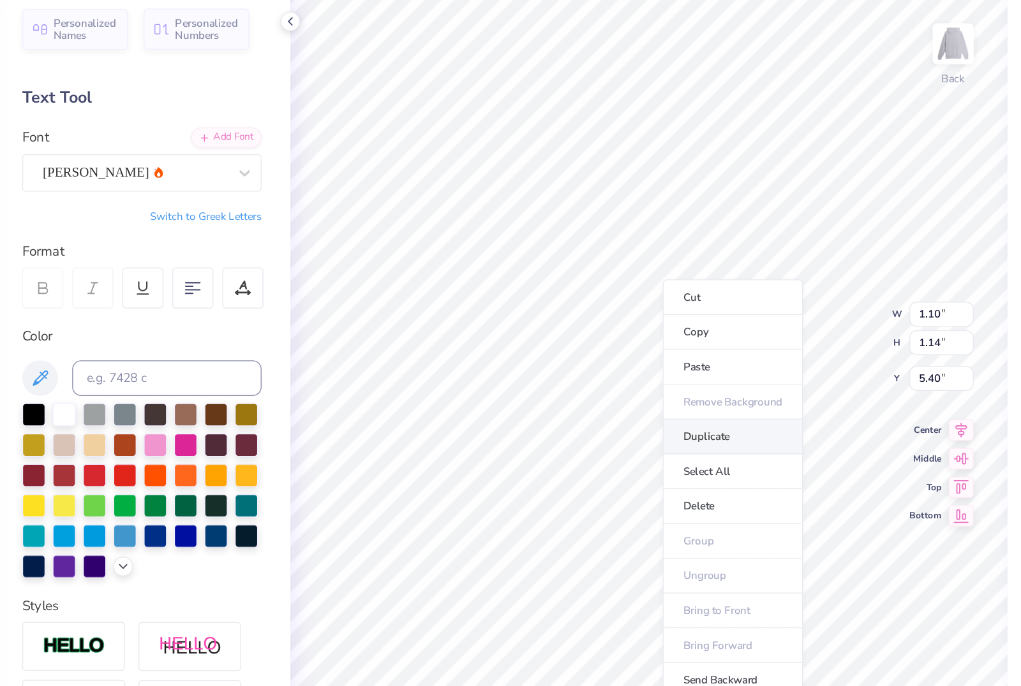
click at [535, 355] on li "Duplicate" at bounding box center [585, 367] width 100 height 25
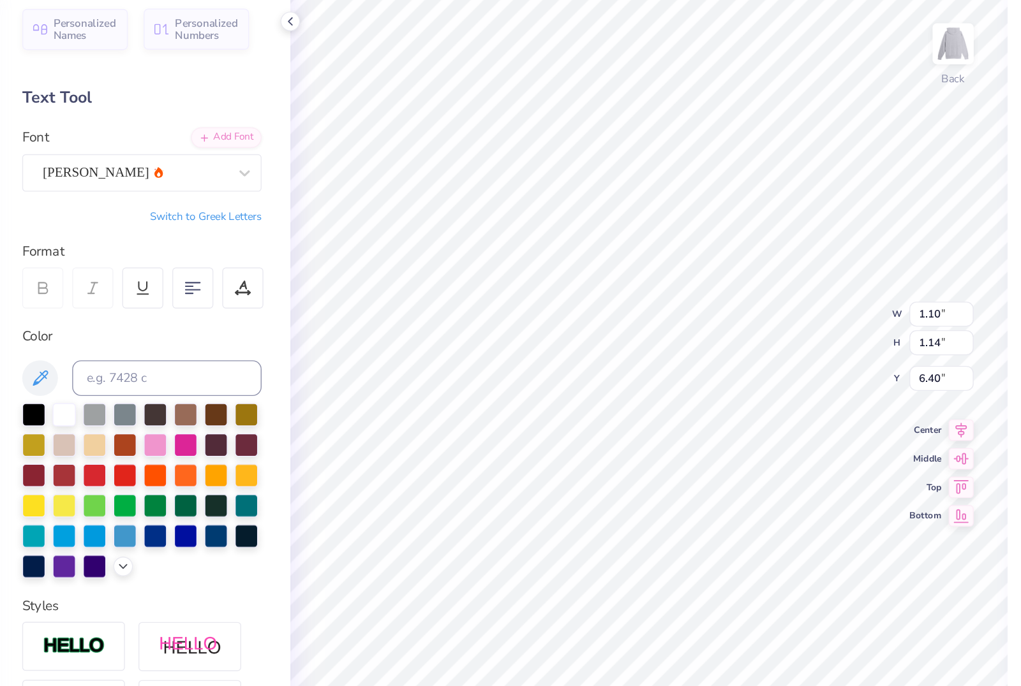
type input "5.40"
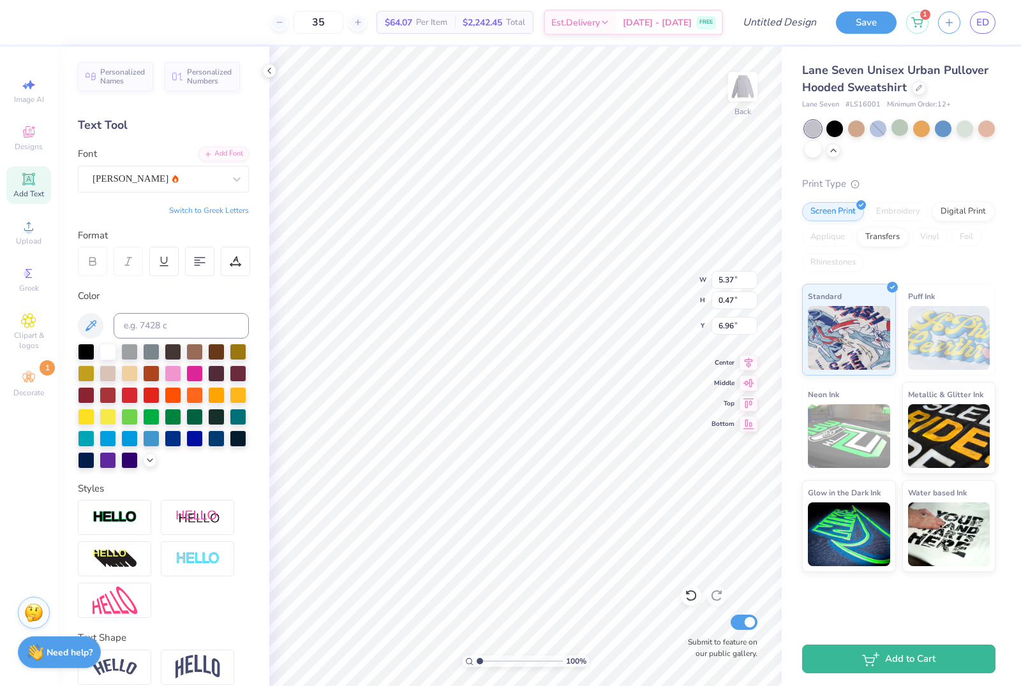
click at [754, 38] on div "Design Title" at bounding box center [779, 22] width 94 height 45
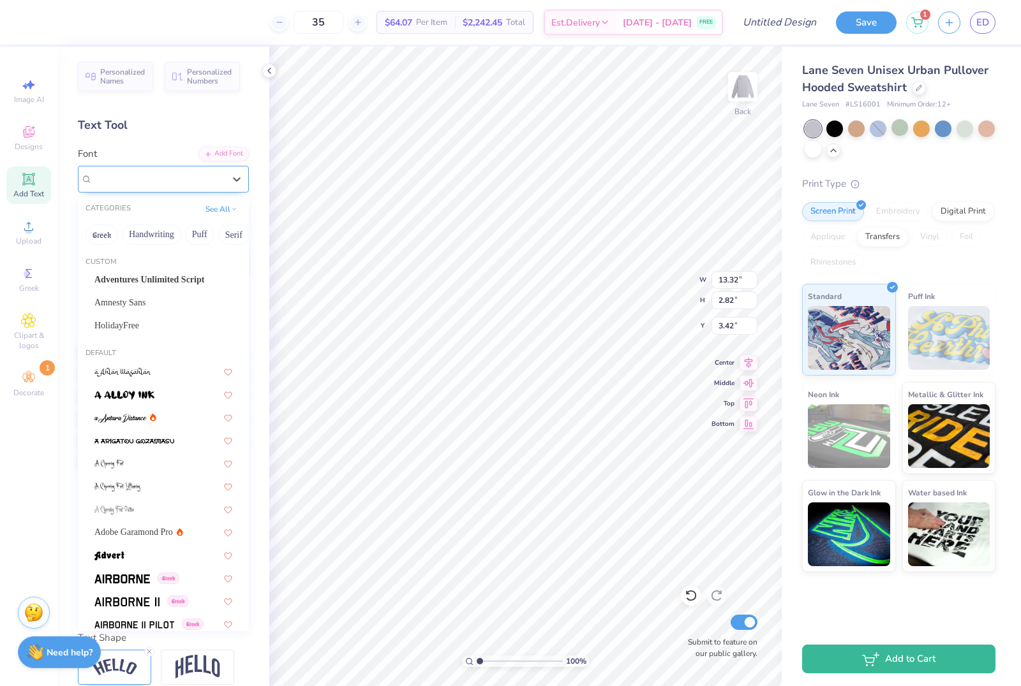
click at [154, 169] on div "Bold Ugly Sweater" at bounding box center [158, 179] width 134 height 20
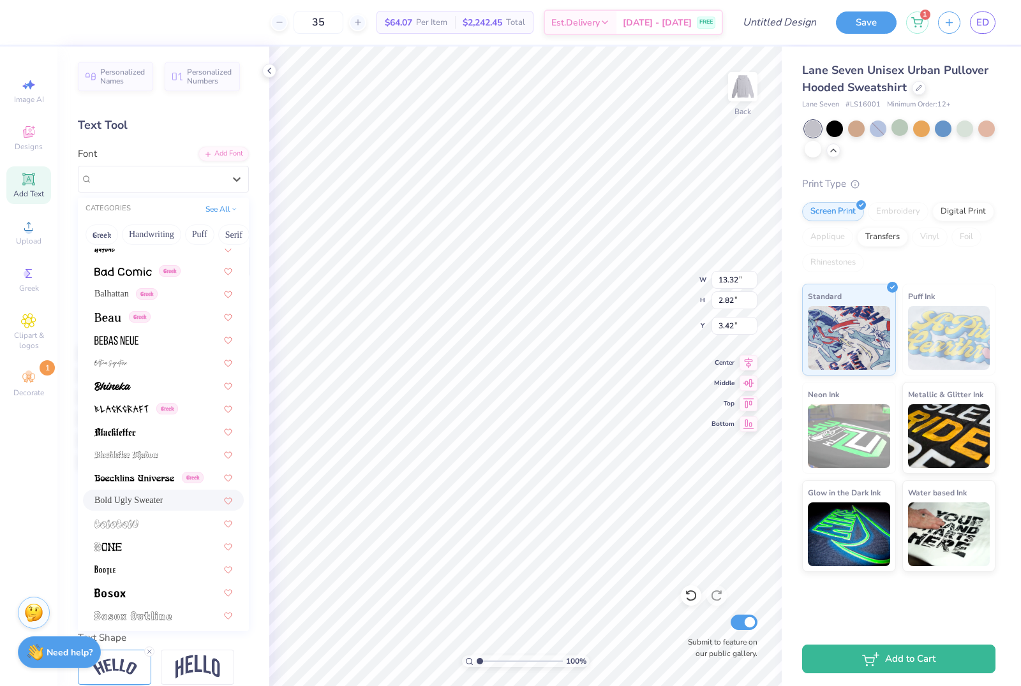
scroll to position [630, 0]
click at [126, 339] on img at bounding box center [116, 339] width 44 height 9
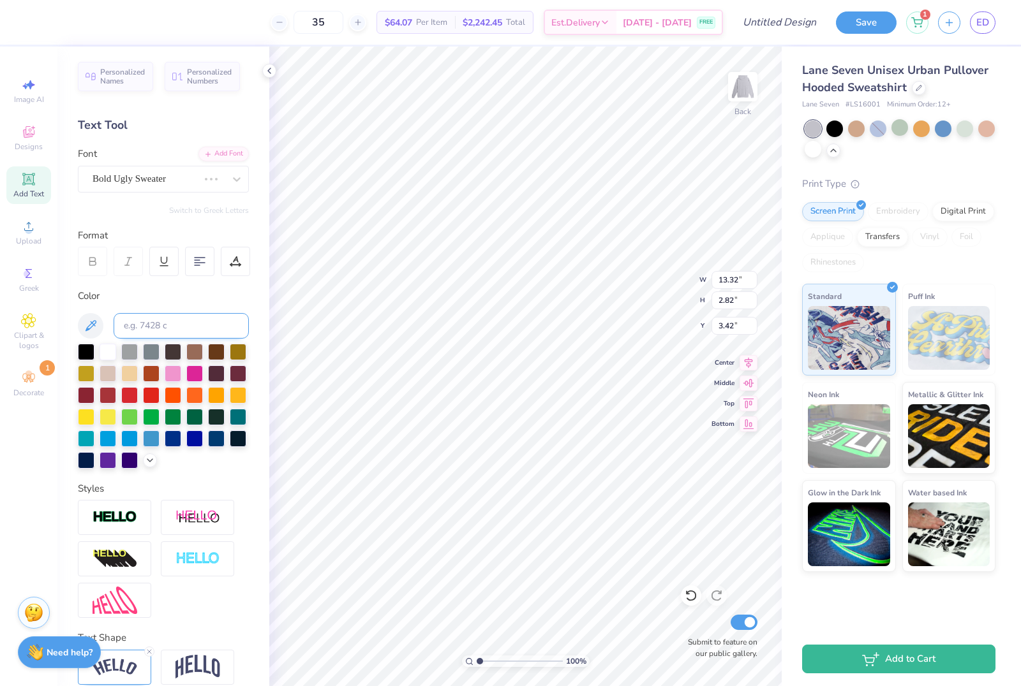
scroll to position [1, 5]
type input "11.14"
type input "2.67"
type input "3.30"
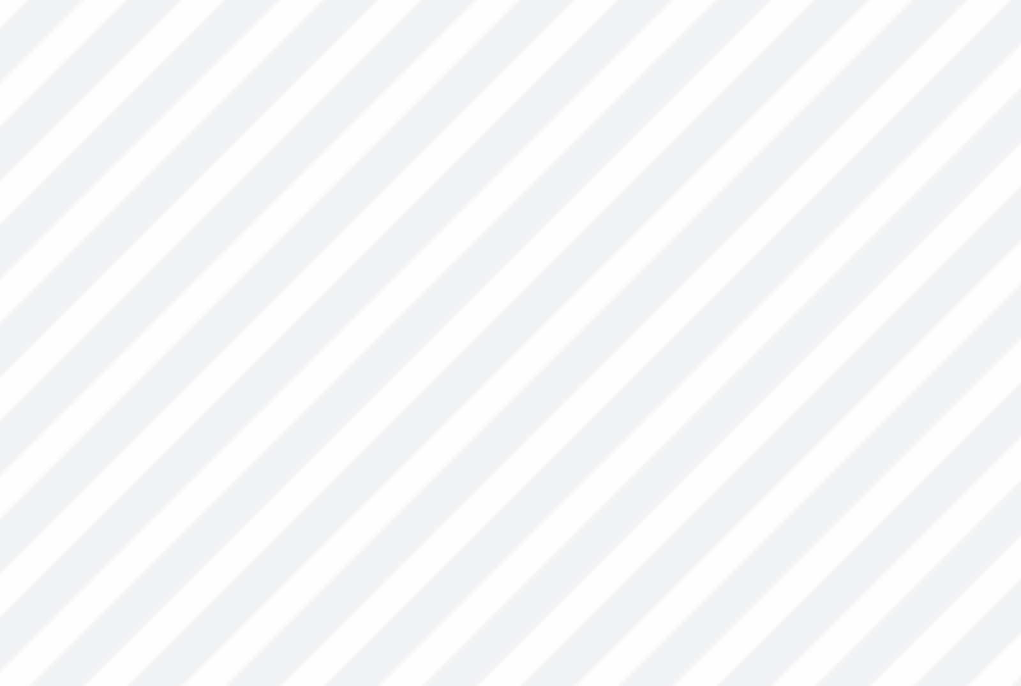
type input "0.81"
type input "0.84"
type input "5.97"
type input "1.10"
type input "1.14"
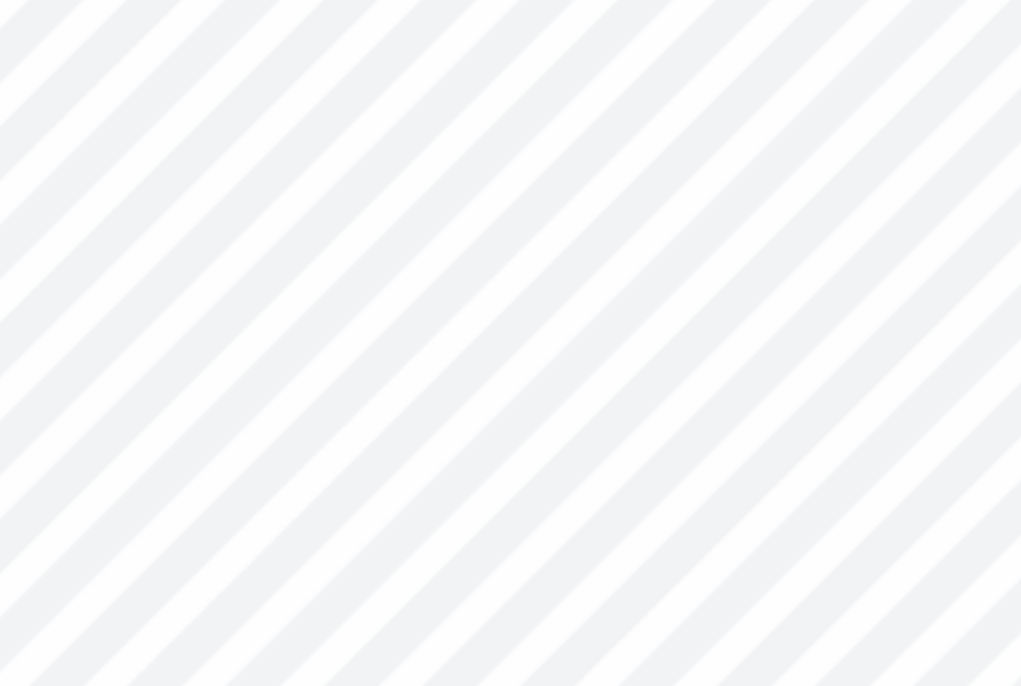
type input "5.40"
type input "0.79"
type input "0.82"
type input "5.97"
type input "1.10"
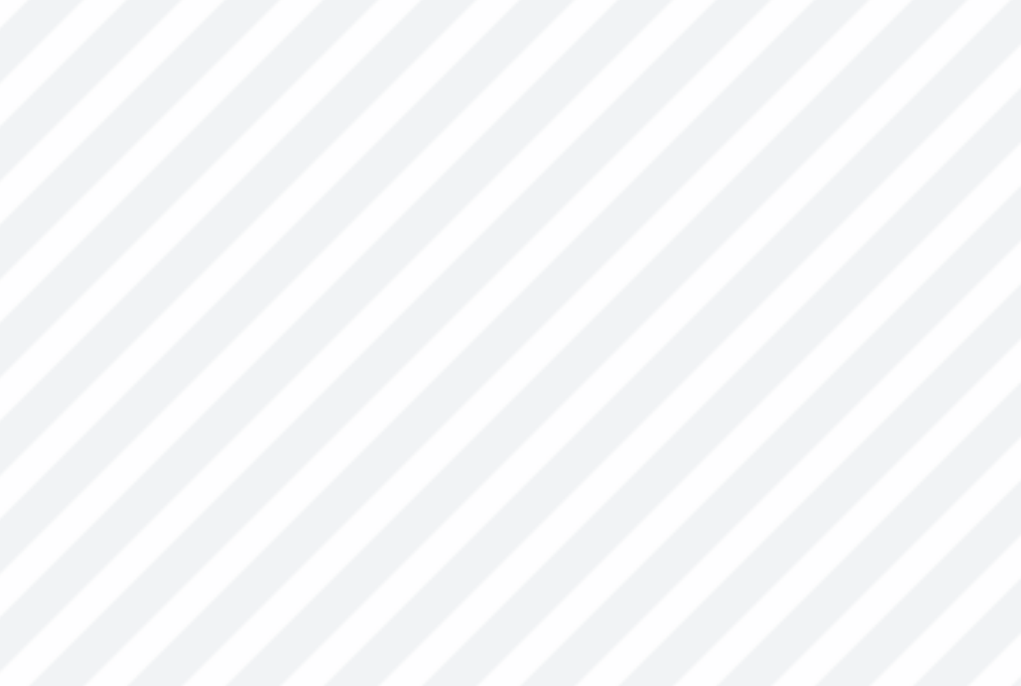
type input "1.14"
type input "5.40"
type input "0.76"
type input "0.79"
type input "5.97"
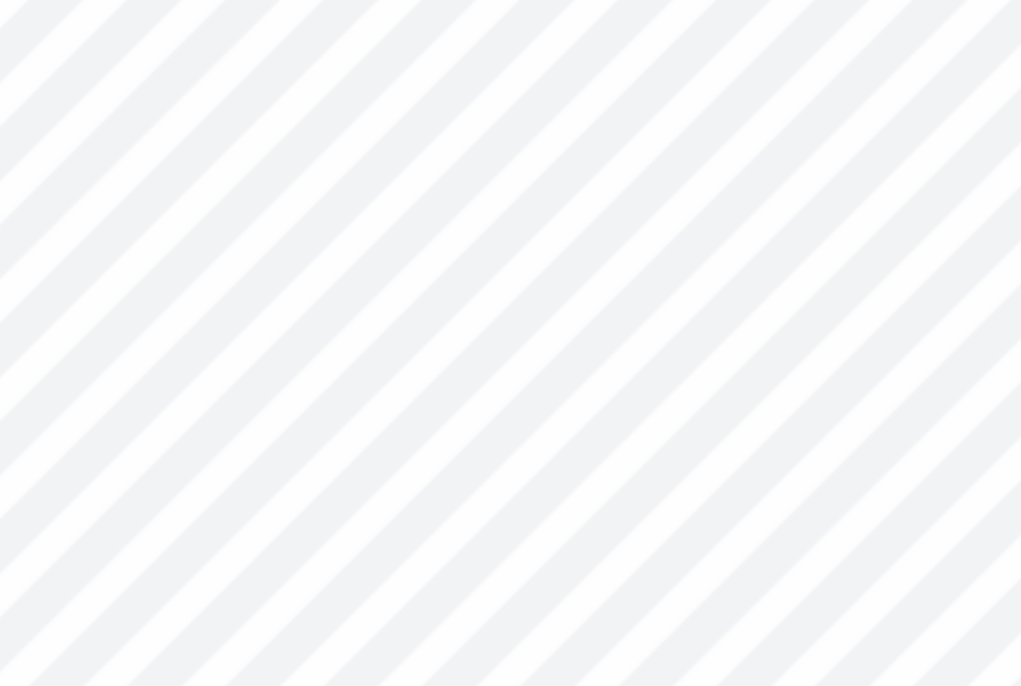
type input "0.81"
type input "0.84"
type input "7.04"
type input "4.79"
type input "0.42"
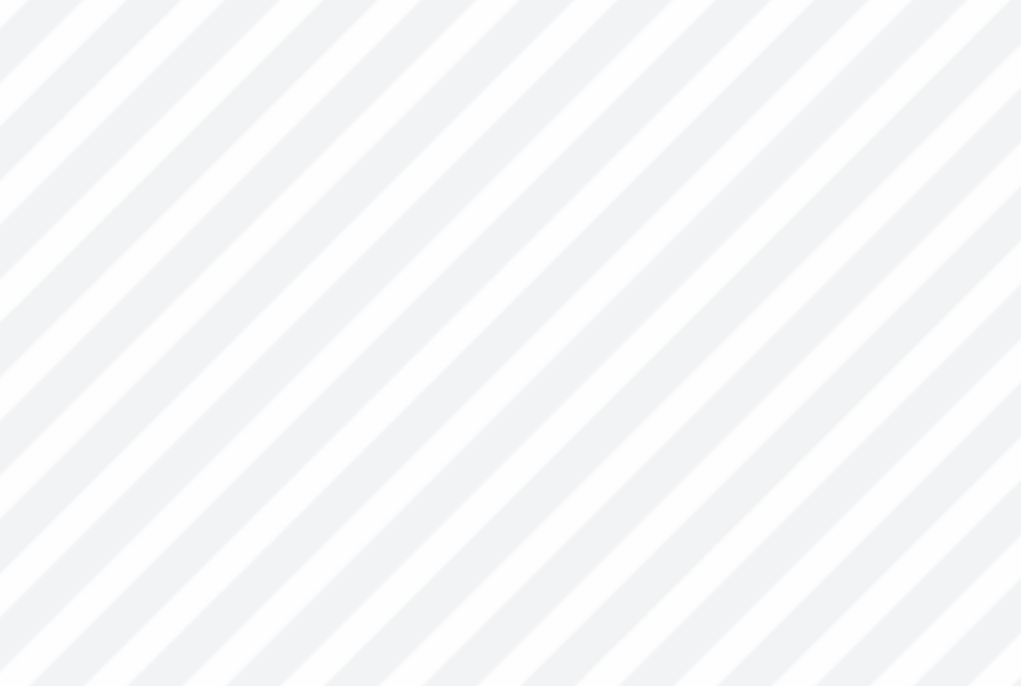
type input "4.09"
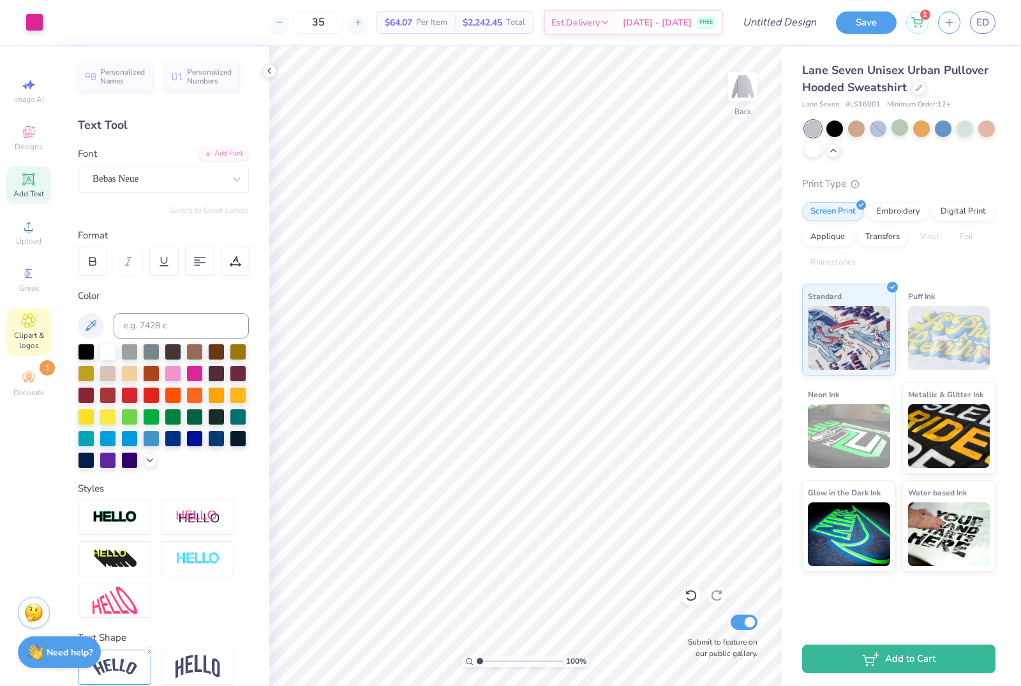
click at [50, 327] on div "Clipart & logos" at bounding box center [28, 332] width 45 height 48
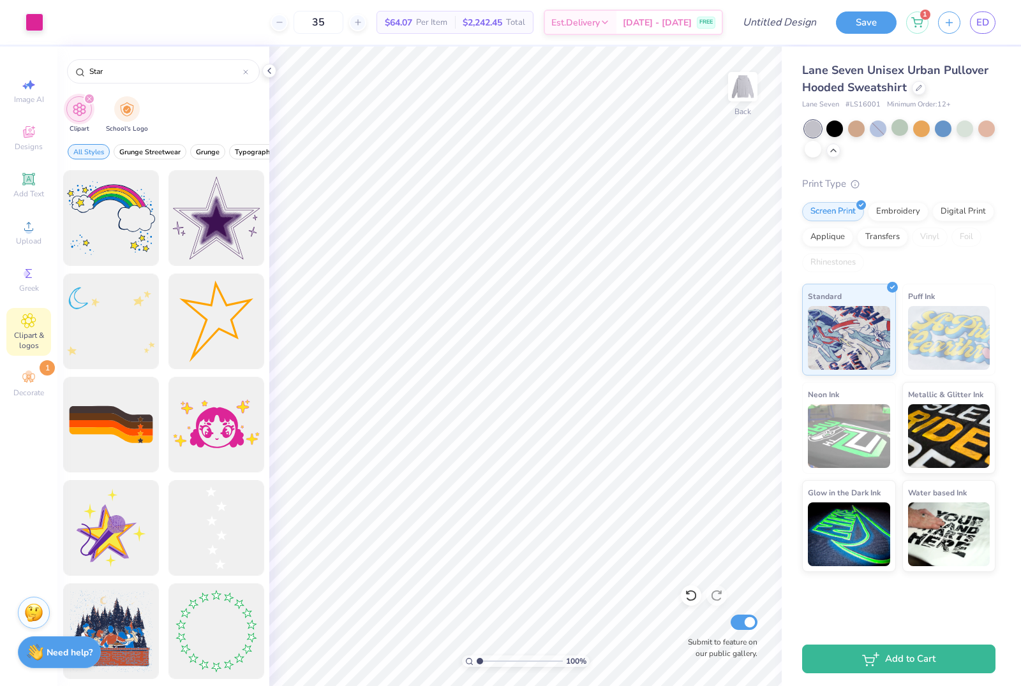
scroll to position [1137, 0]
type input "S"
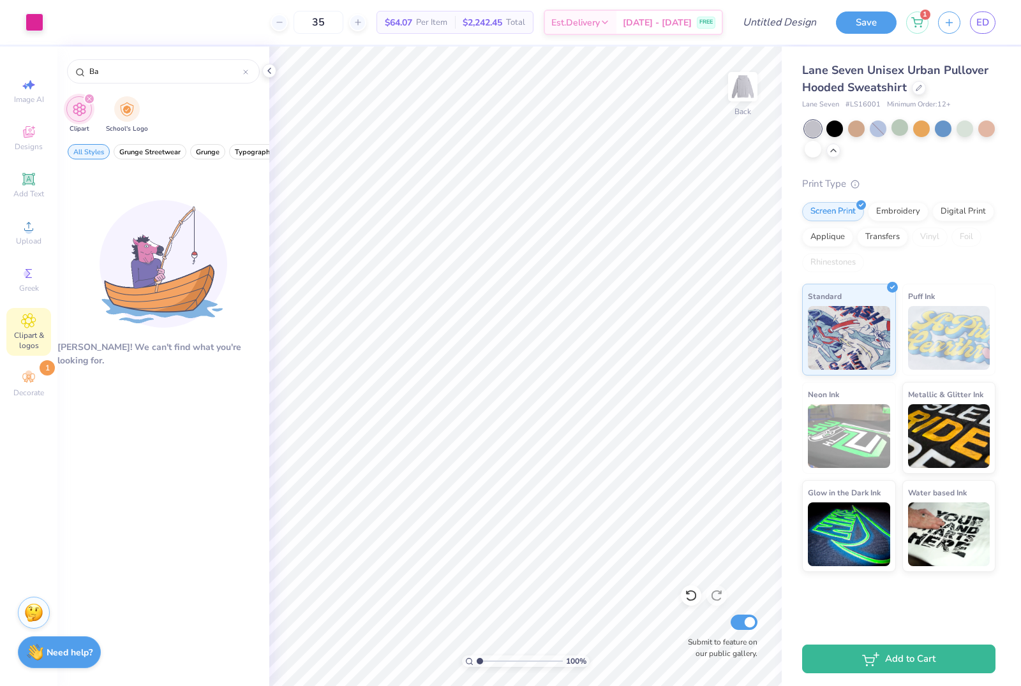
type input "B"
type input "Star"
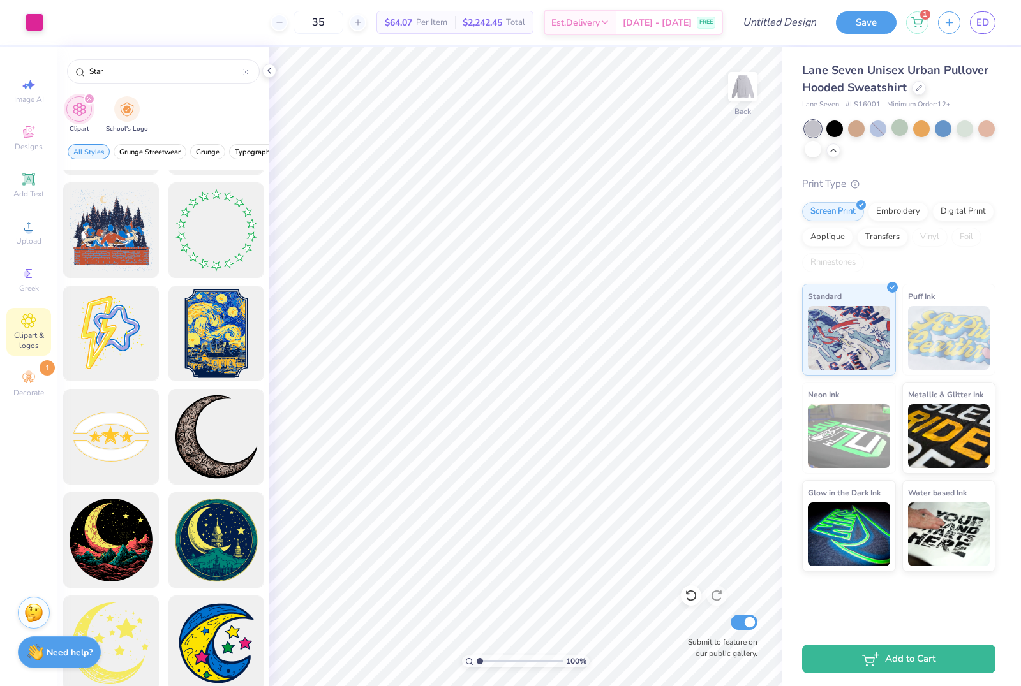
scroll to position [1725, 0]
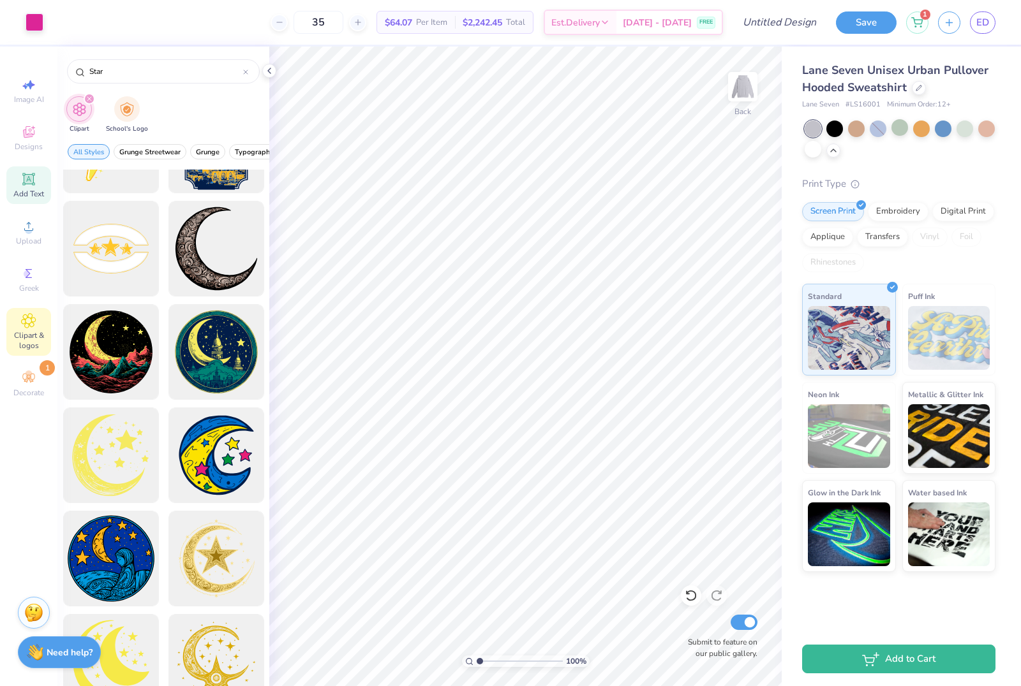
click at [19, 199] on span "Add Text" at bounding box center [28, 194] width 31 height 10
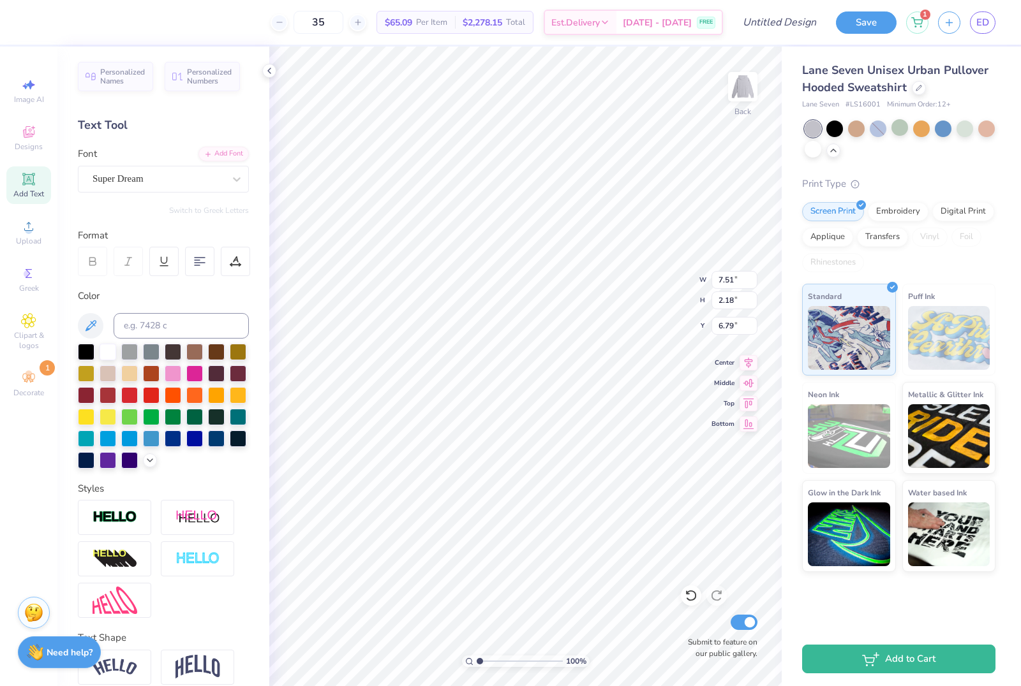
scroll to position [0, 1]
type textarea "T"
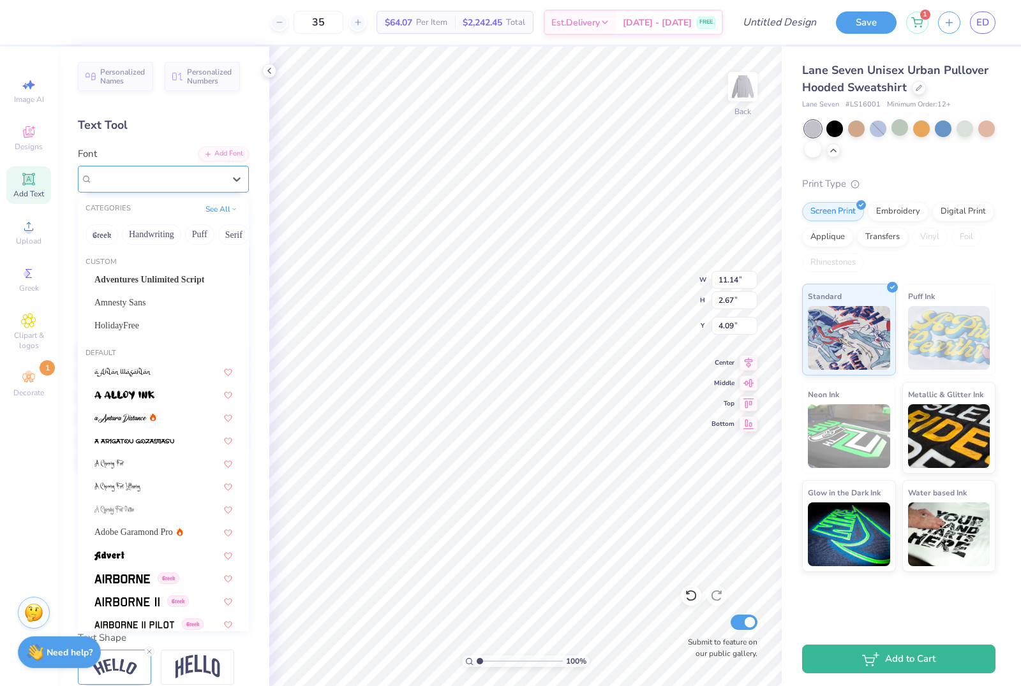
click at [205, 171] on div at bounding box center [157, 178] width 131 height 17
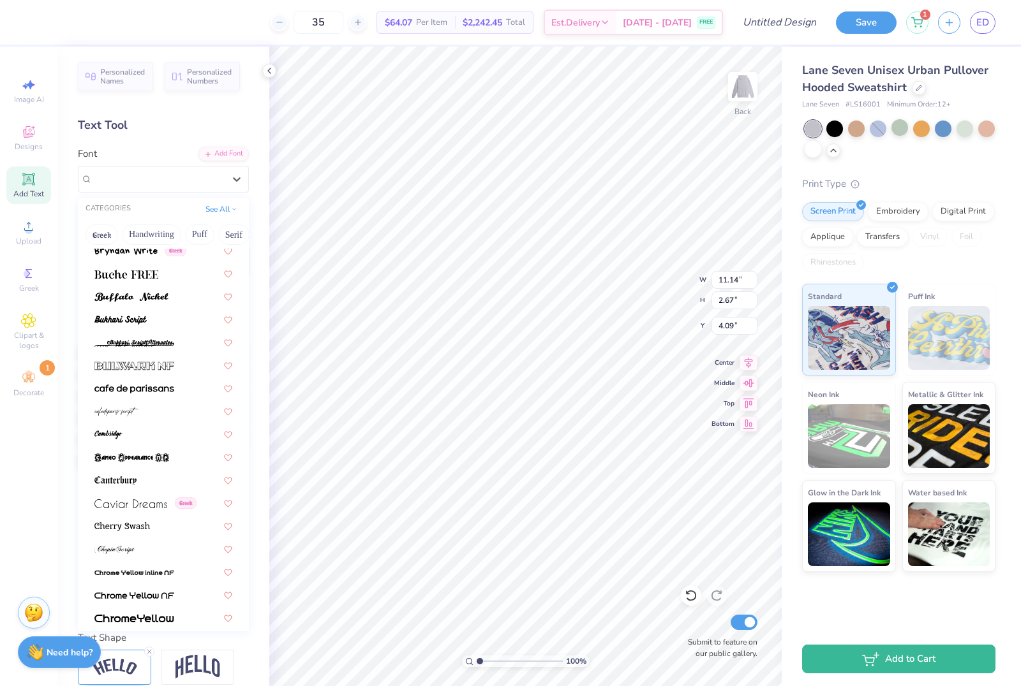
scroll to position [1247, 0]
click at [158, 388] on img at bounding box center [134, 388] width 80 height 9
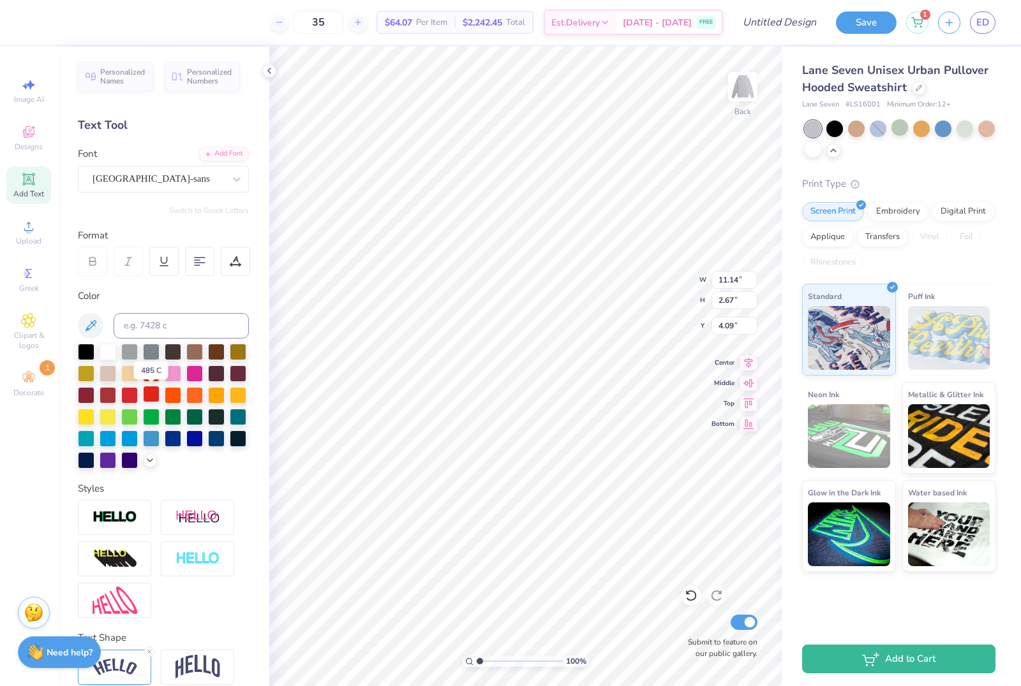
type input "11.55"
type input "2.42"
type input "4.21"
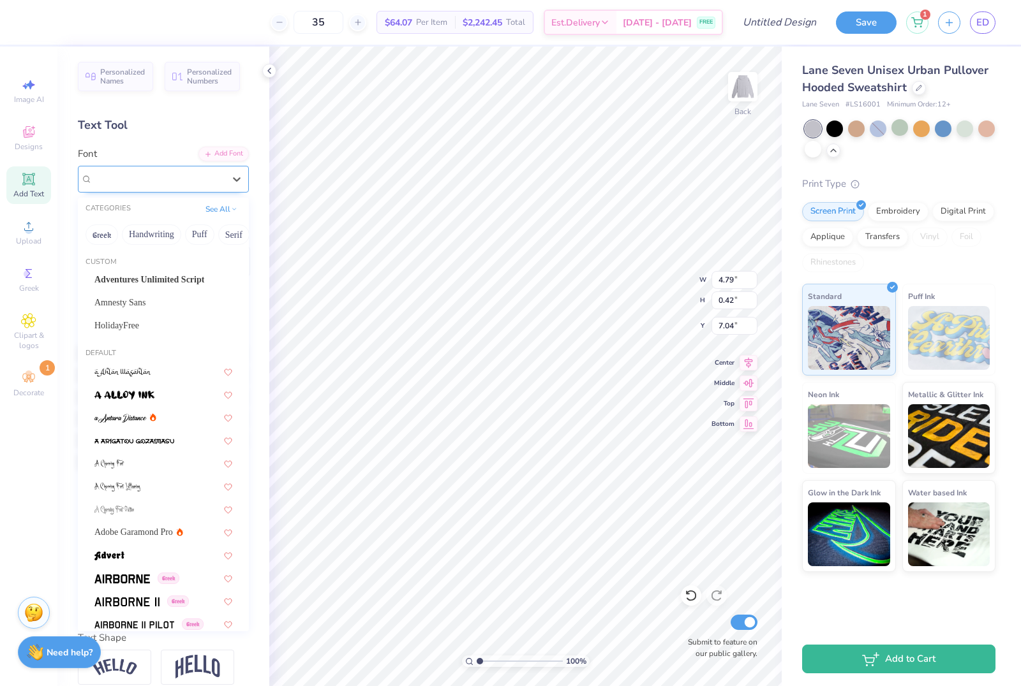
click at [197, 175] on div "Asimov" at bounding box center [158, 179] width 134 height 20
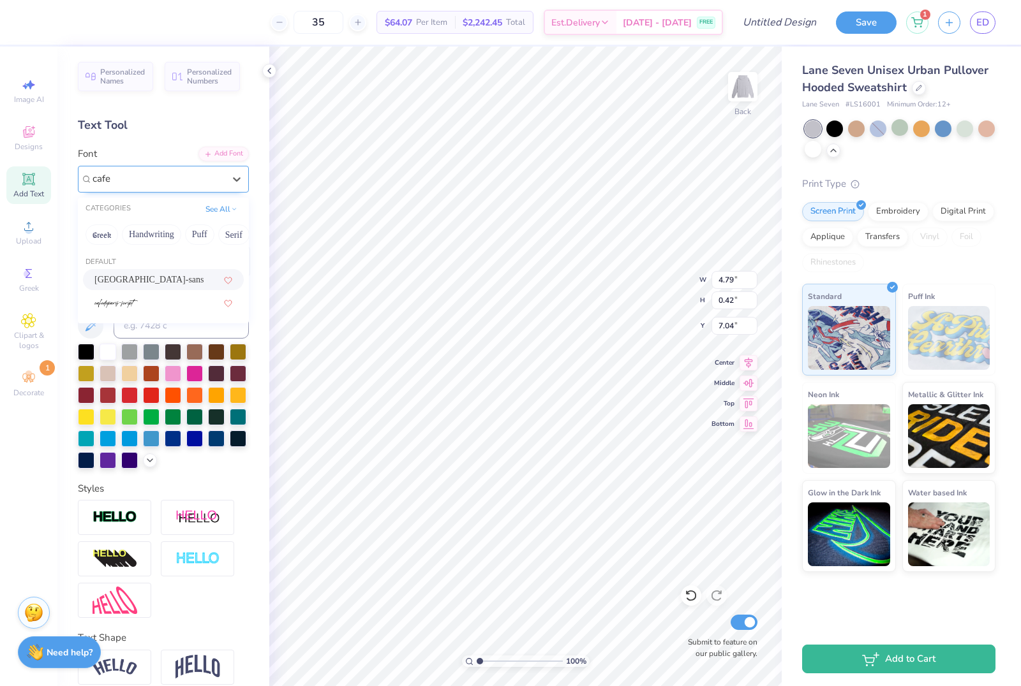
click at [171, 281] on div "cafe de paris-sans" at bounding box center [163, 279] width 138 height 13
type input "cafe"
type input "3.07"
type input "0.29"
type input "7.10"
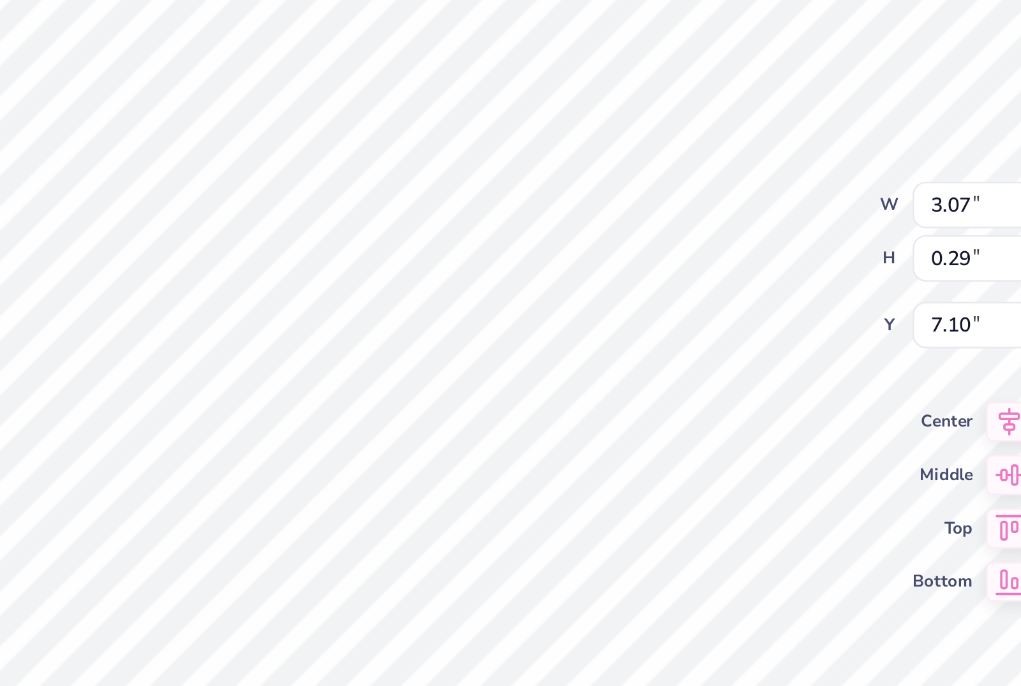
type input "3.91"
type input "0.37"
type input "7.06"
